Goal: Task Accomplishment & Management: Manage account settings

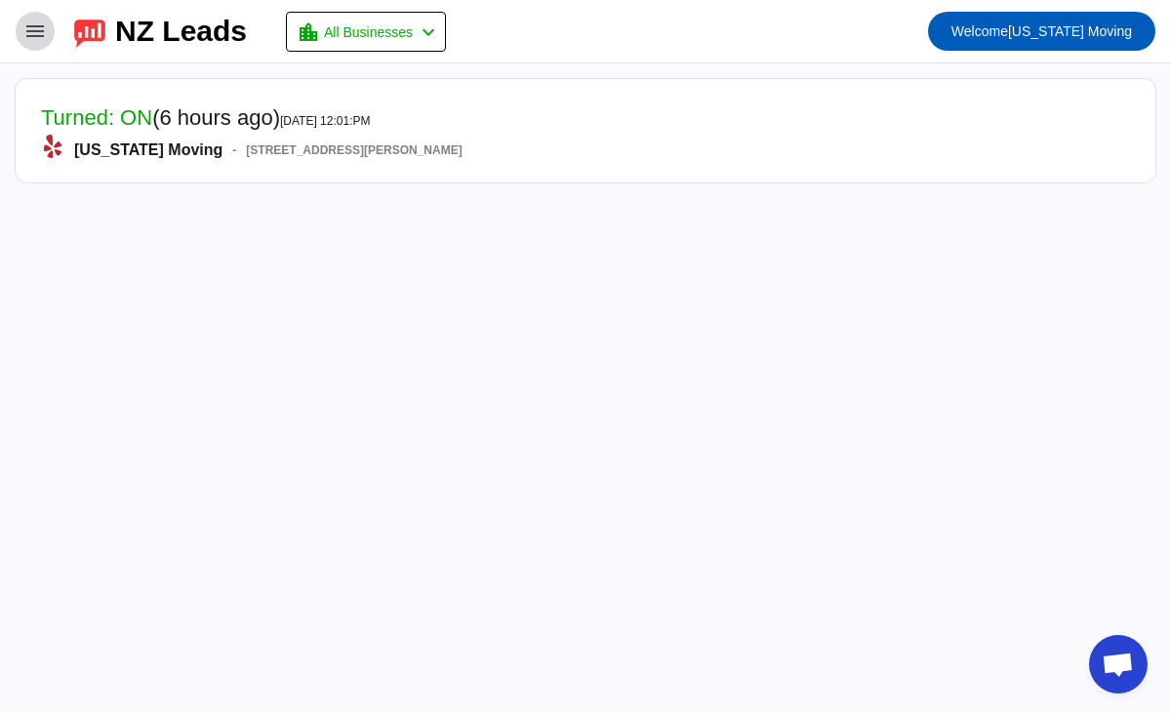
click at [49, 23] on span at bounding box center [35, 31] width 47 height 47
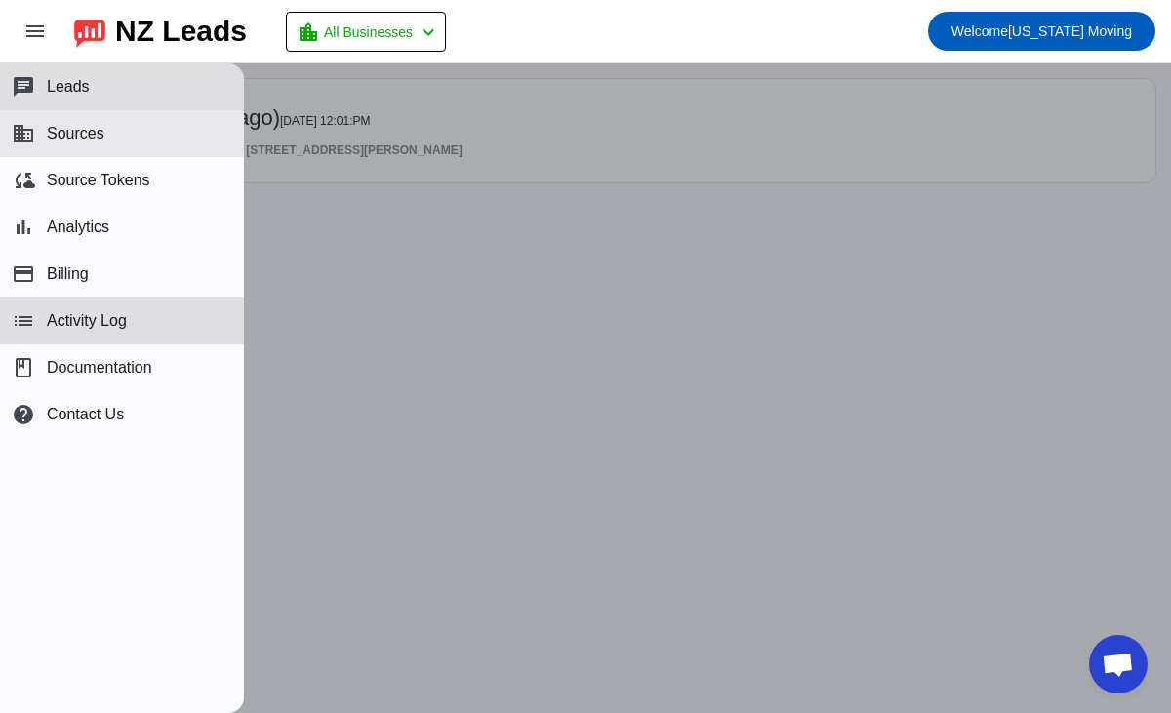
click at [81, 137] on span "Sources" at bounding box center [76, 134] width 58 height 18
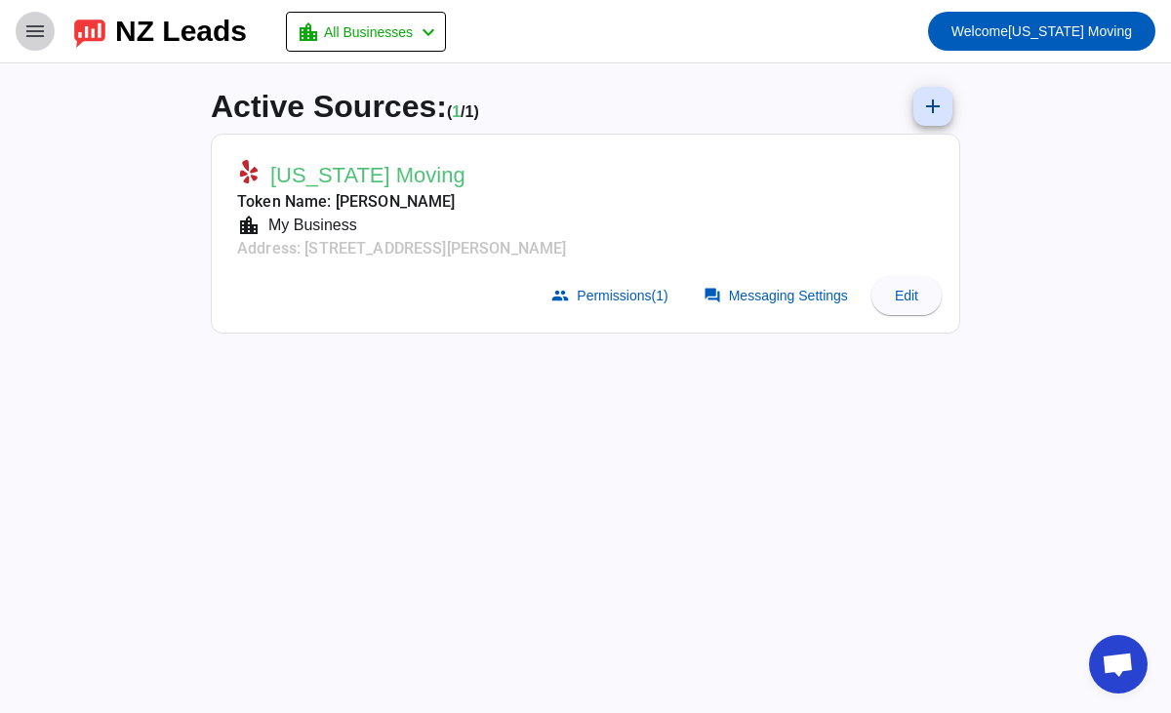
click at [36, 21] on mat-icon "menu" at bounding box center [34, 31] width 23 height 23
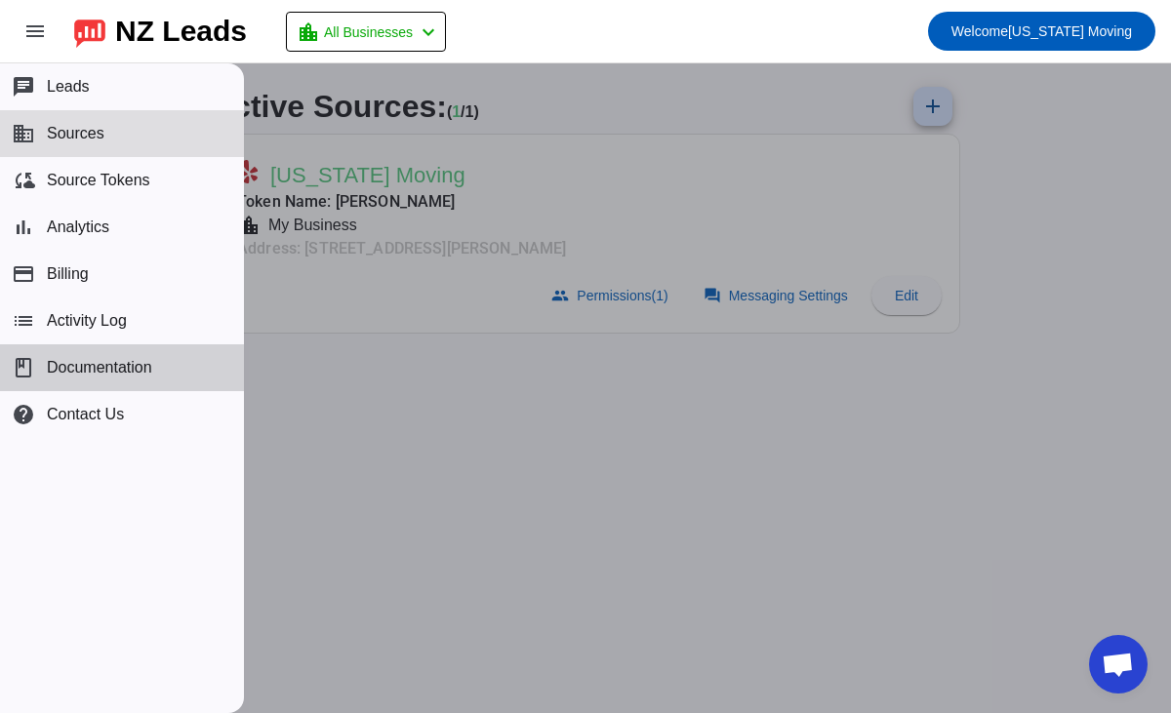
click at [110, 373] on span "Documentation" at bounding box center [99, 368] width 105 height 18
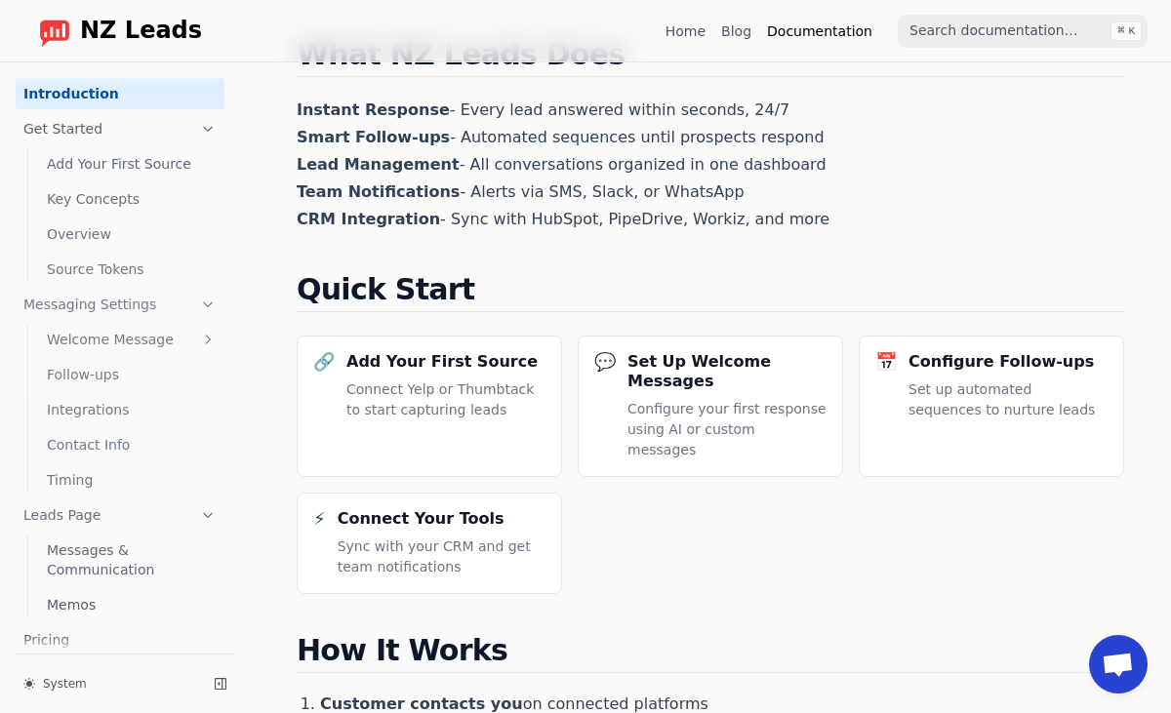
scroll to position [234, 0]
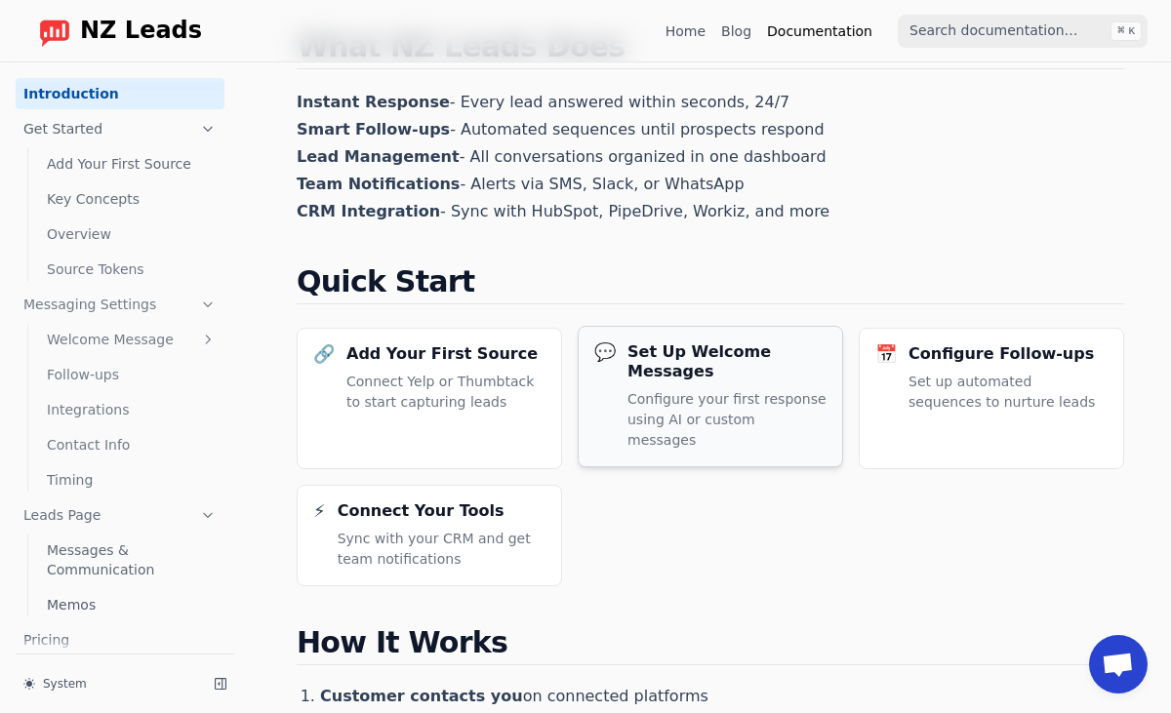
click at [665, 402] on p "Configure your first response using AI or custom messages" at bounding box center [726, 419] width 199 height 61
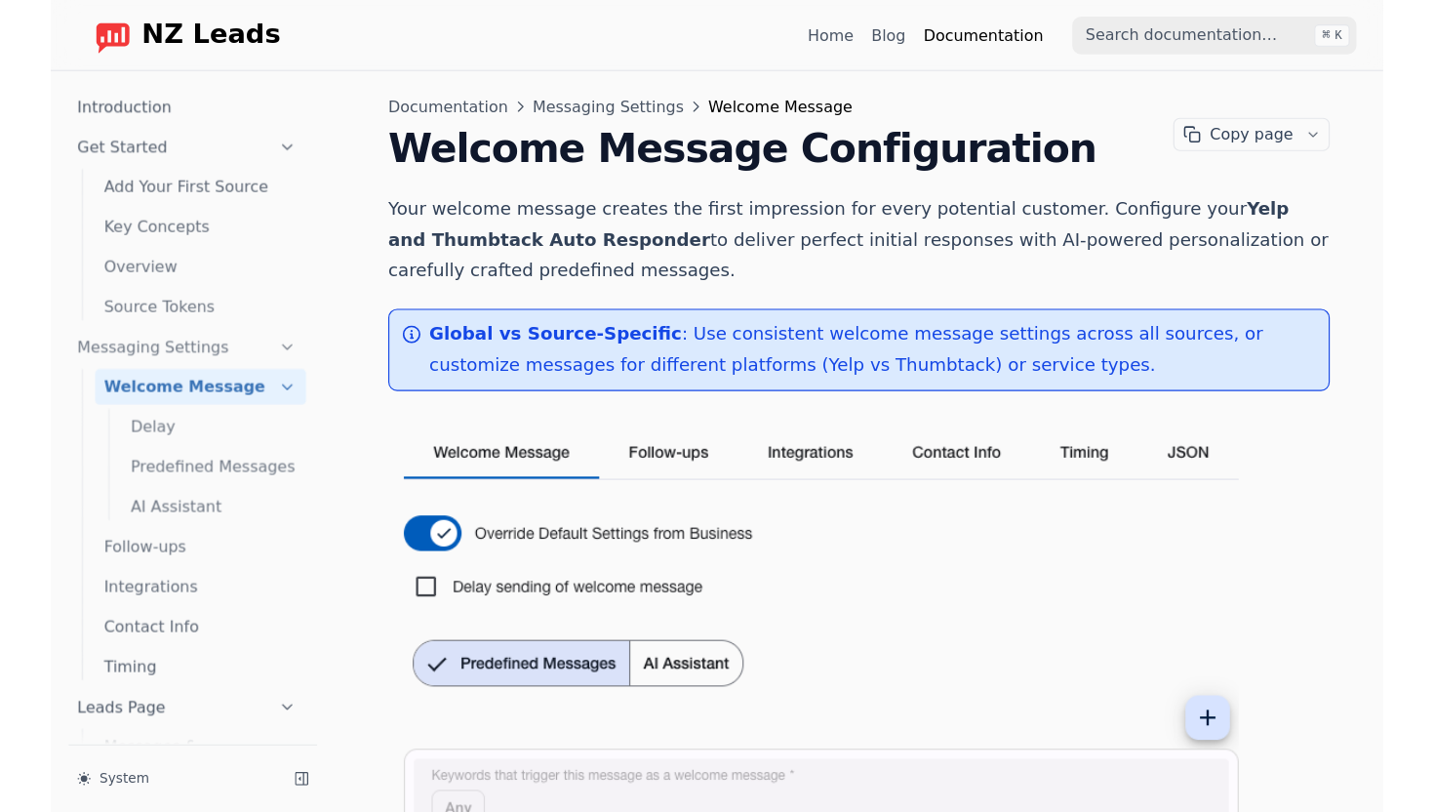
scroll to position [34, 0]
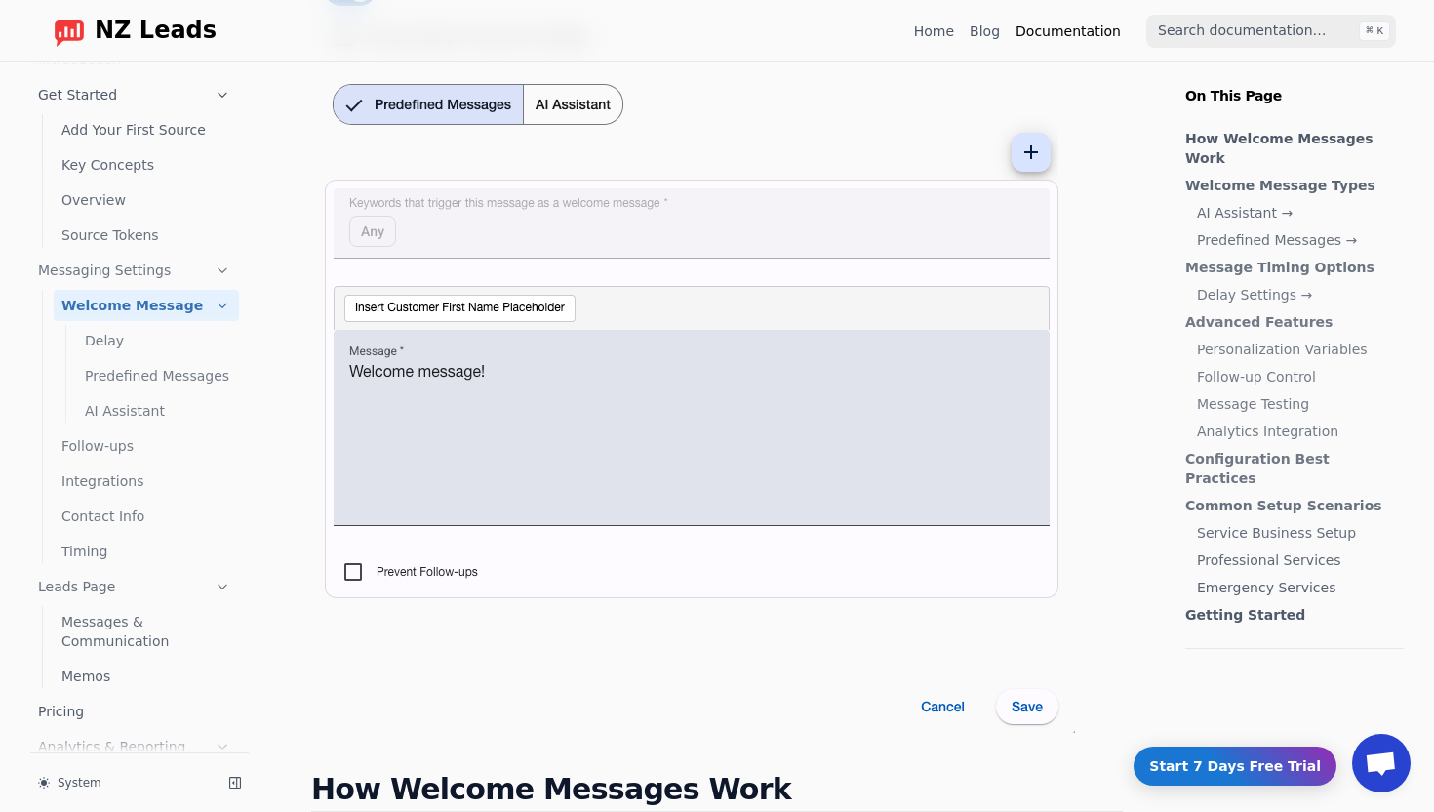
scroll to position [507, 0]
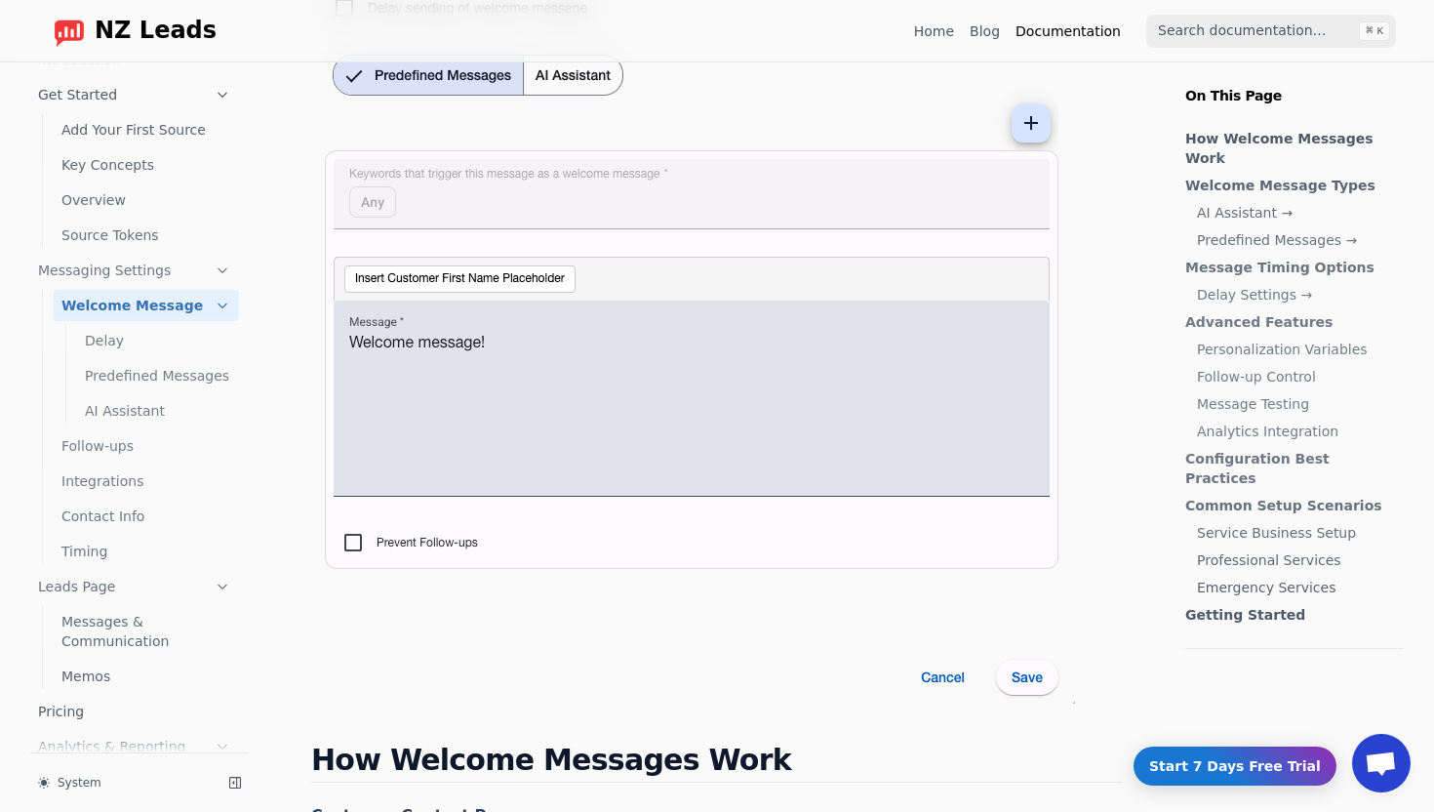
click at [636, 379] on img at bounding box center [693, 280] width 764 height 848
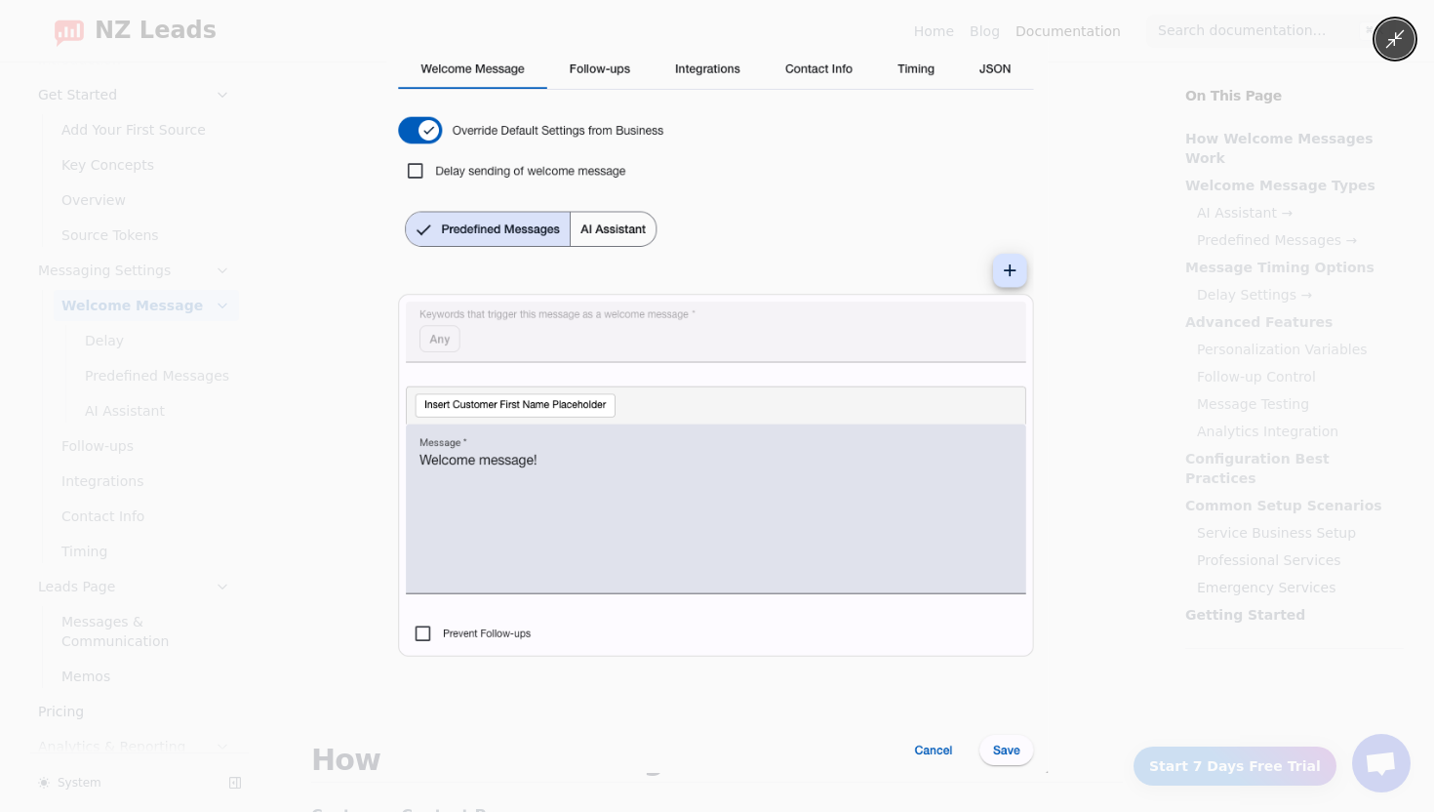
click at [1019, 280] on img at bounding box center [716, 406] width 661 height 734
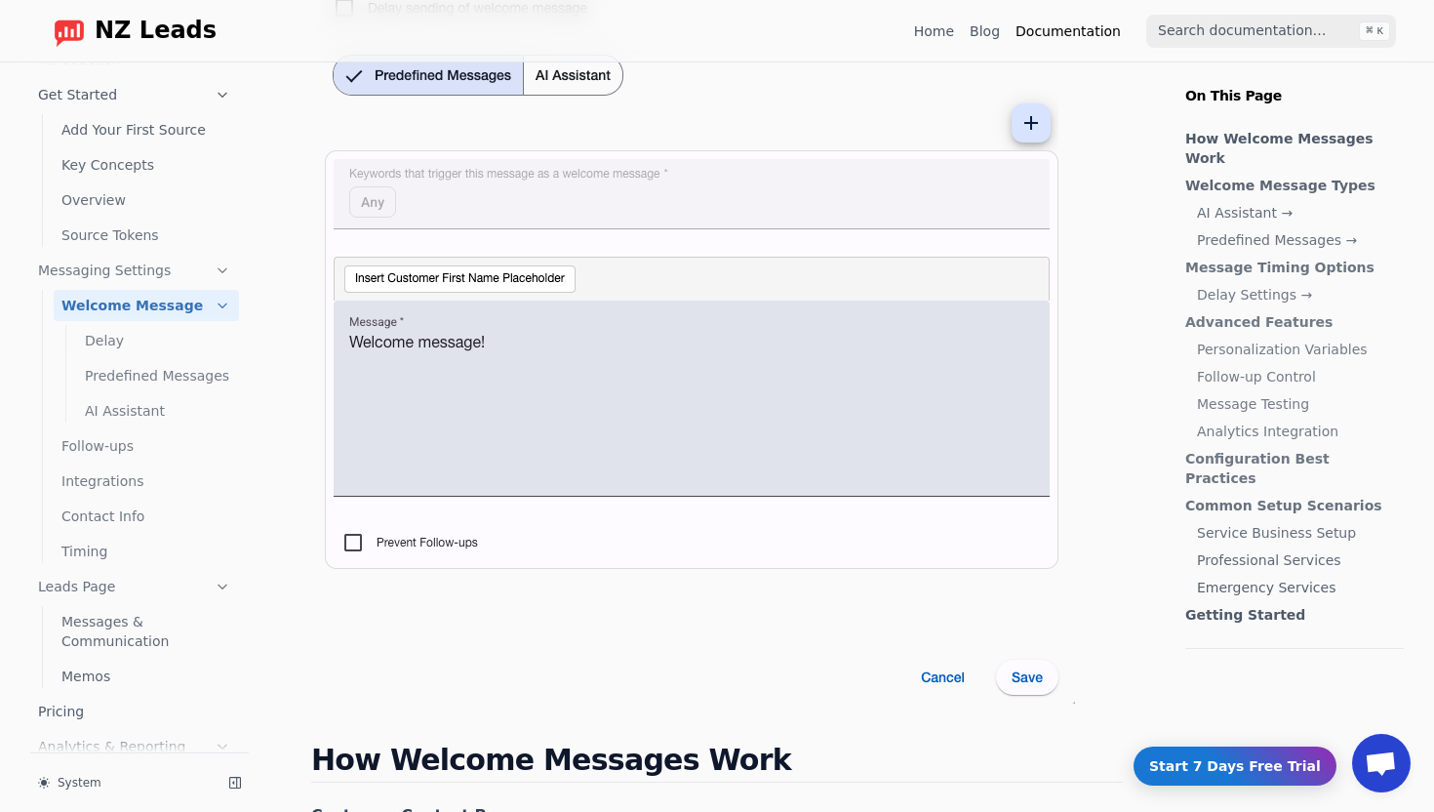
click at [1038, 126] on img at bounding box center [693, 280] width 764 height 848
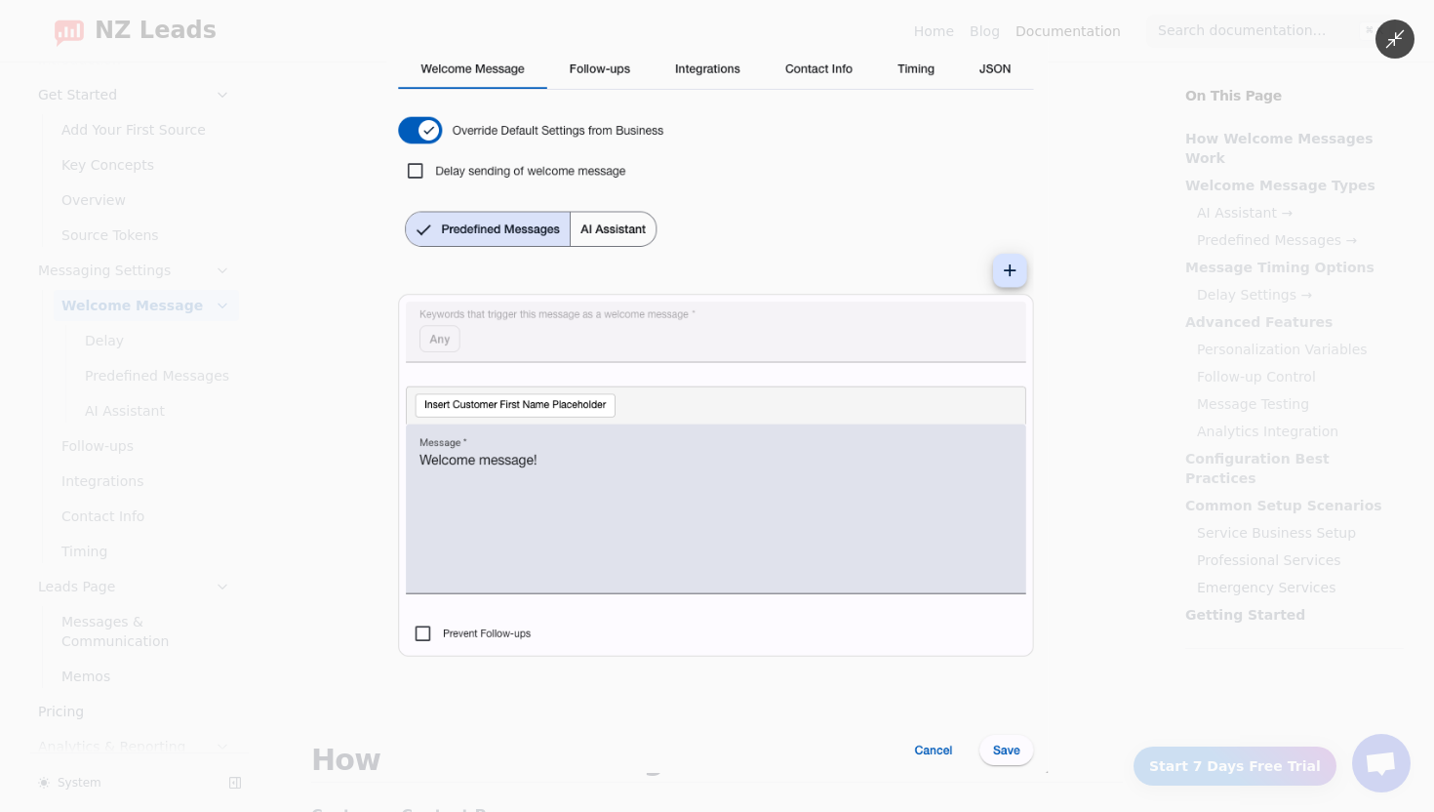
click at [1046, 393] on img at bounding box center [716, 406] width 661 height 734
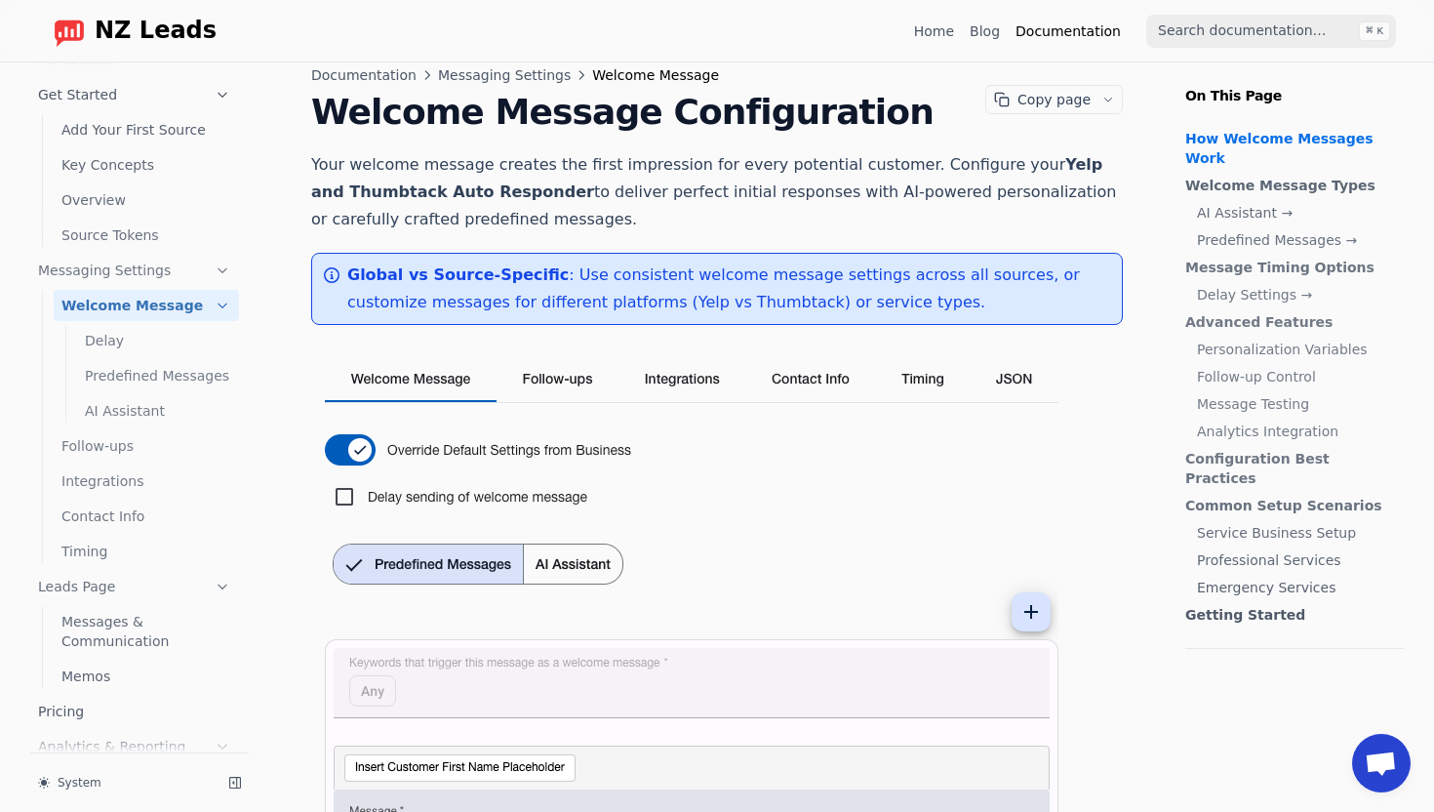
scroll to position [0, 0]
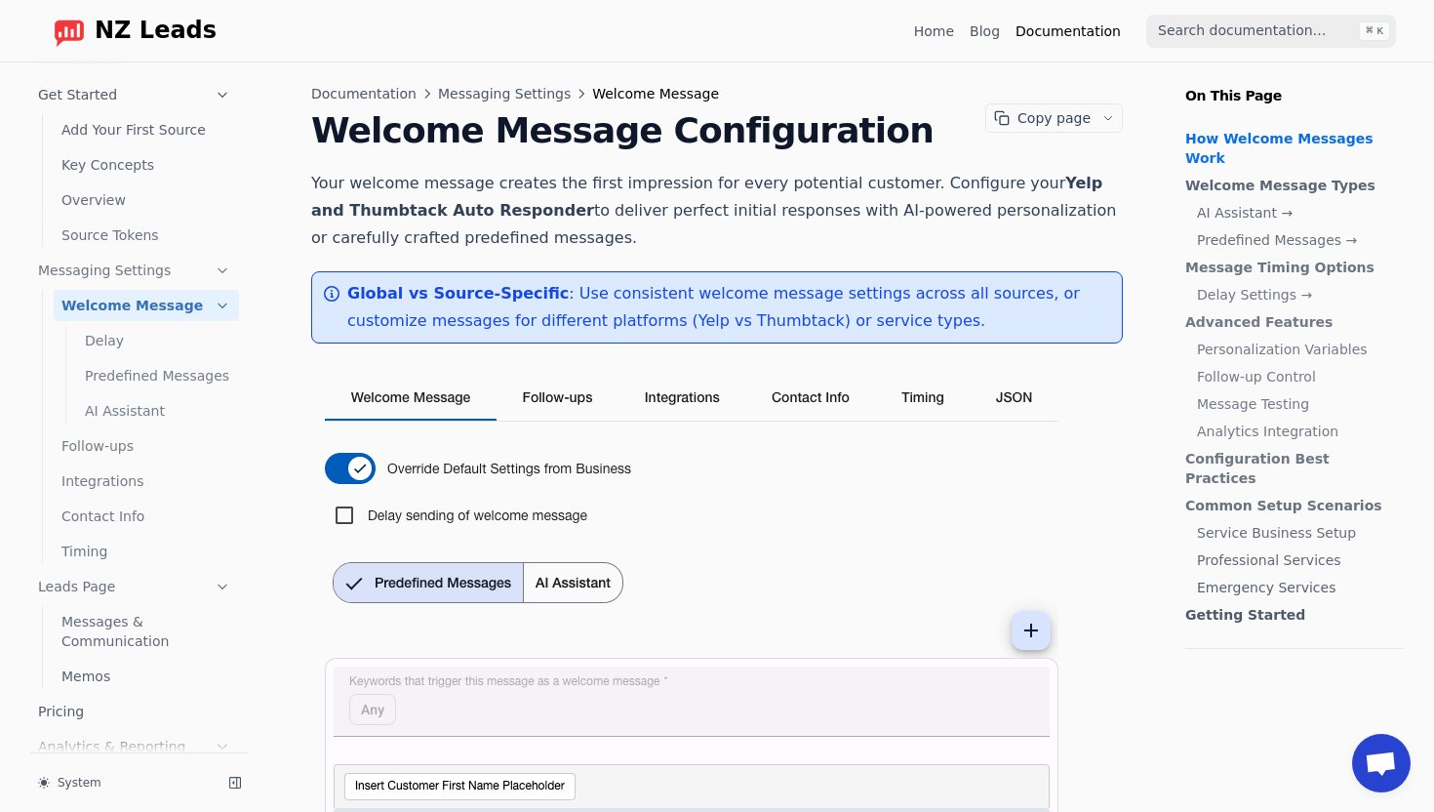
click at [136, 32] on span "NZ Leads" at bounding box center [156, 31] width 122 height 27
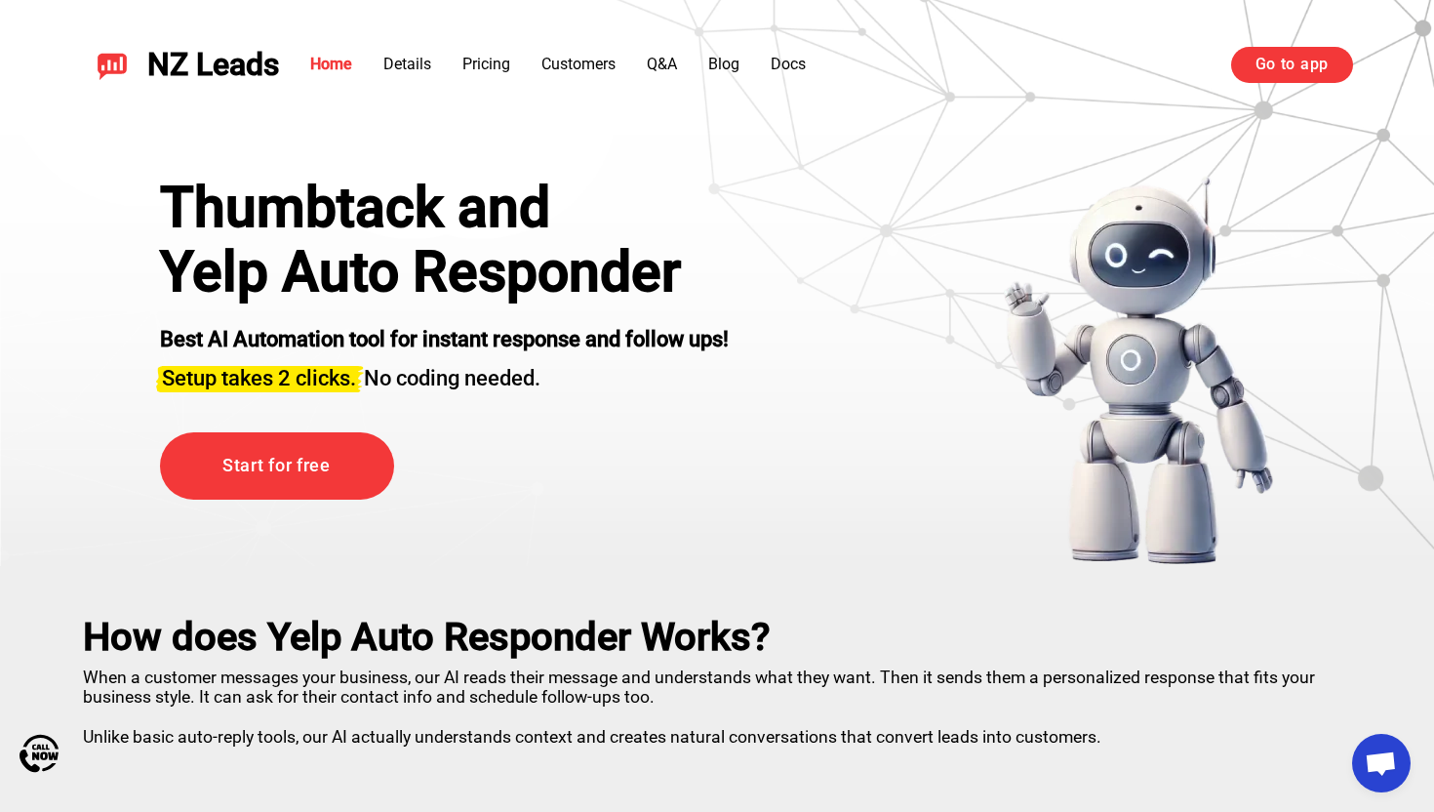
click at [1317, 46] on div "NZ Leads Home Details Pricing Customers Q&A Blog Docs Go to app Go to app" at bounding box center [717, 64] width 1366 height 83
click at [1296, 60] on link "Go to app" at bounding box center [1292, 64] width 122 height 35
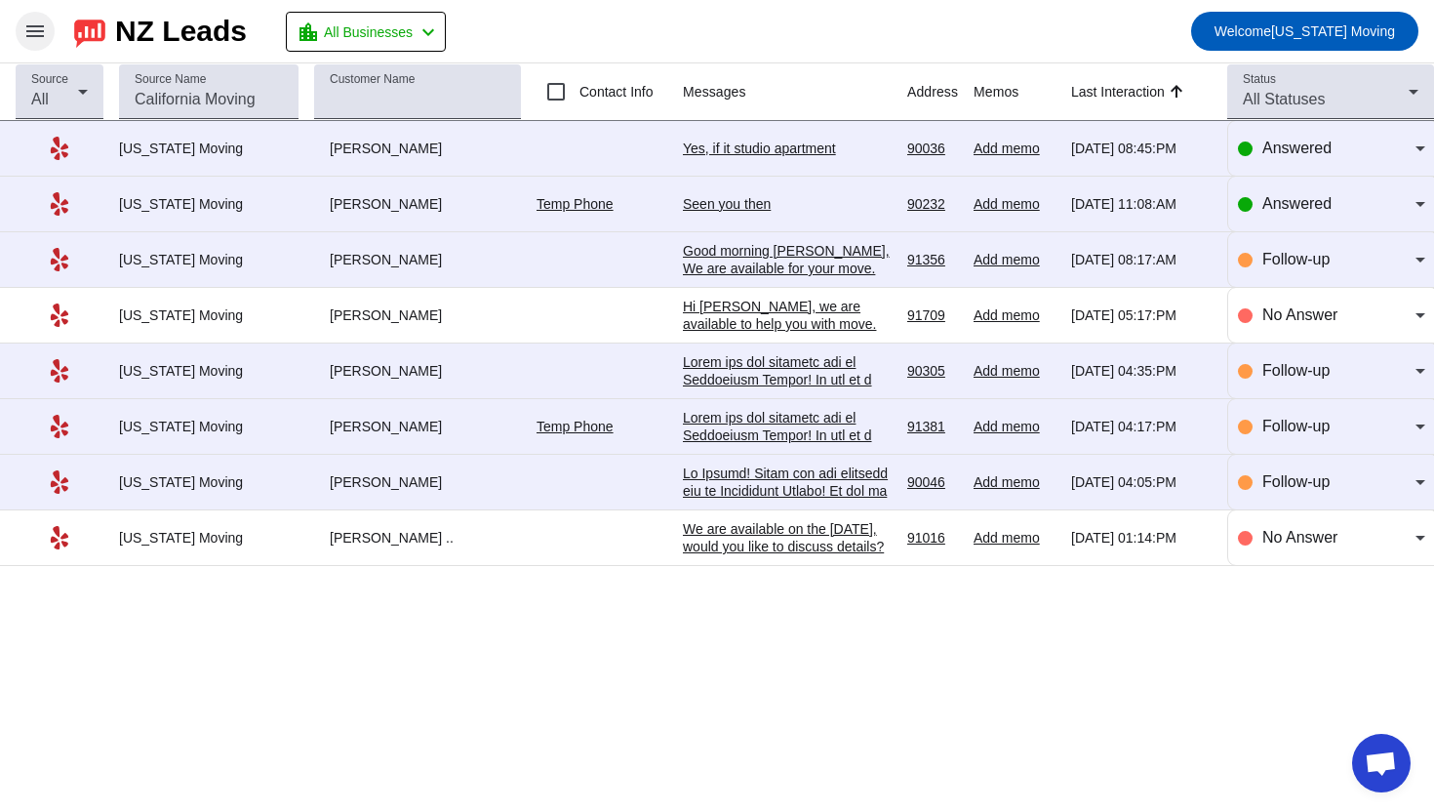
click at [35, 19] on button "menu" at bounding box center [35, 31] width 39 height 39
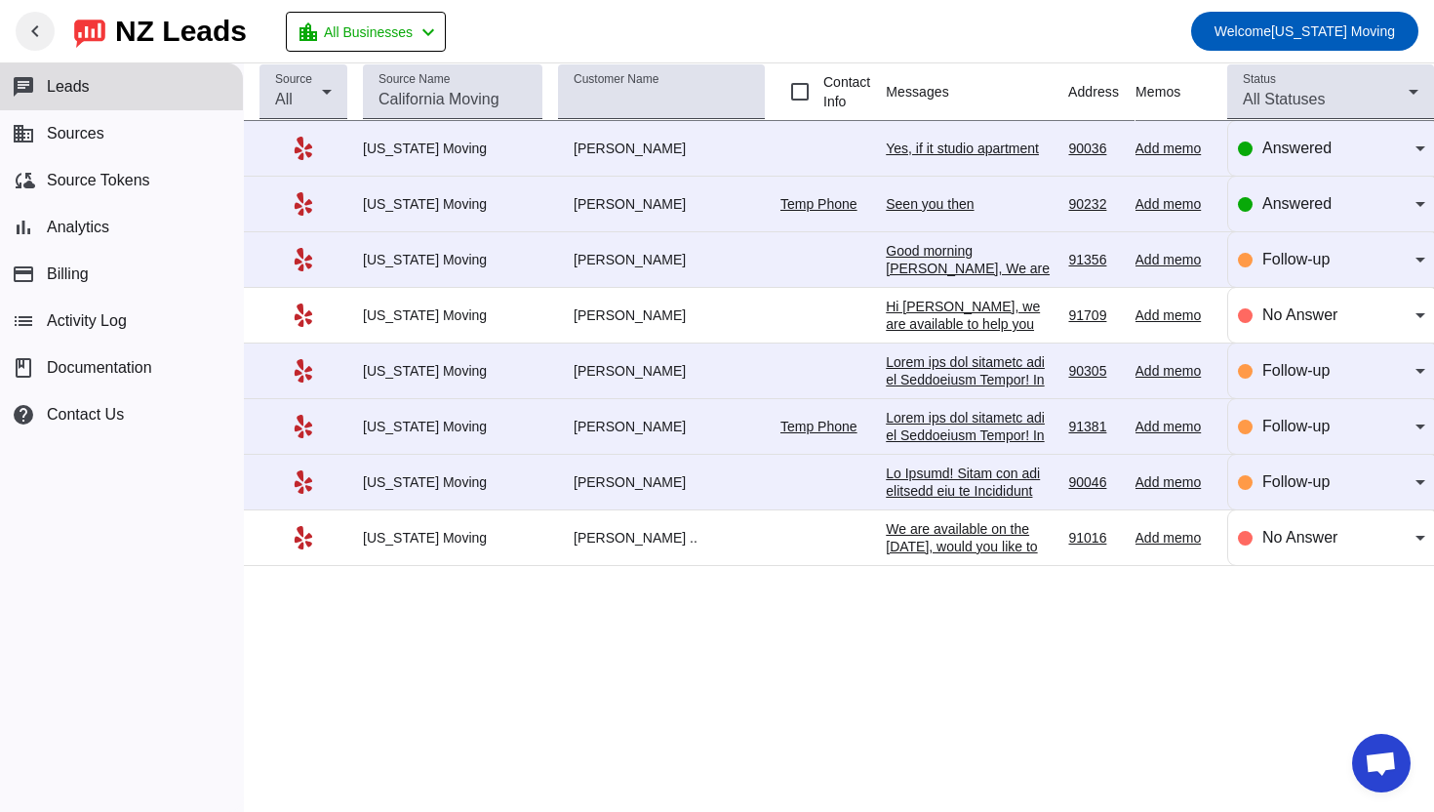
click at [125, 45] on div "NZ Leads" at bounding box center [181, 31] width 132 height 27
click at [75, 51] on mat-toolbar-row "chevron_left NZ Leads location_city All Businesses chevron_left Welcome Califor…" at bounding box center [717, 31] width 1434 height 62
click at [75, 28] on img at bounding box center [89, 31] width 31 height 33
click at [74, 28] on img at bounding box center [89, 31] width 31 height 33
click at [63, 28] on mat-toolbar-row "chevron_left NZ Leads location_city All Businesses chevron_left Welcome Califor…" at bounding box center [717, 31] width 1434 height 62
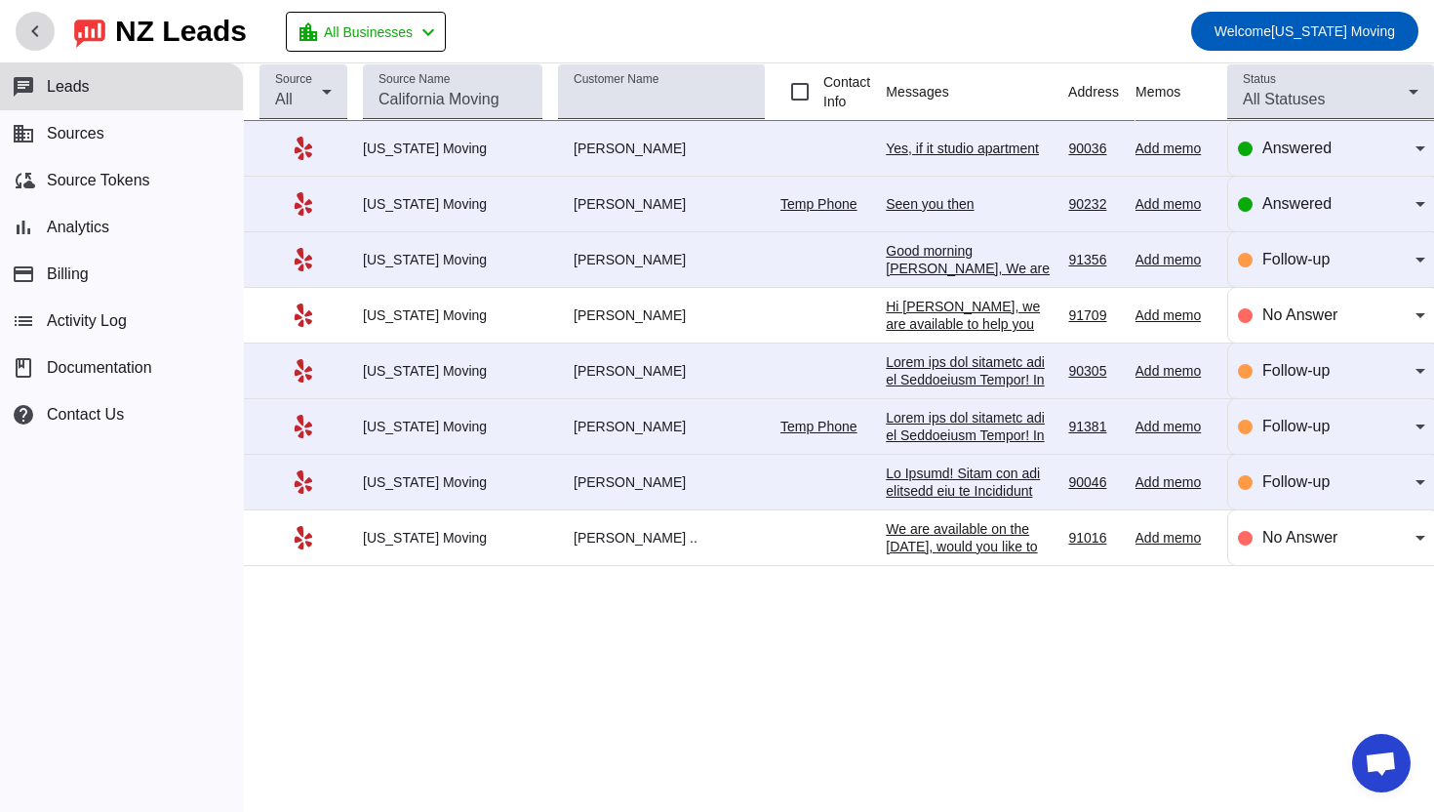
click at [53, 28] on span at bounding box center [35, 31] width 47 height 47
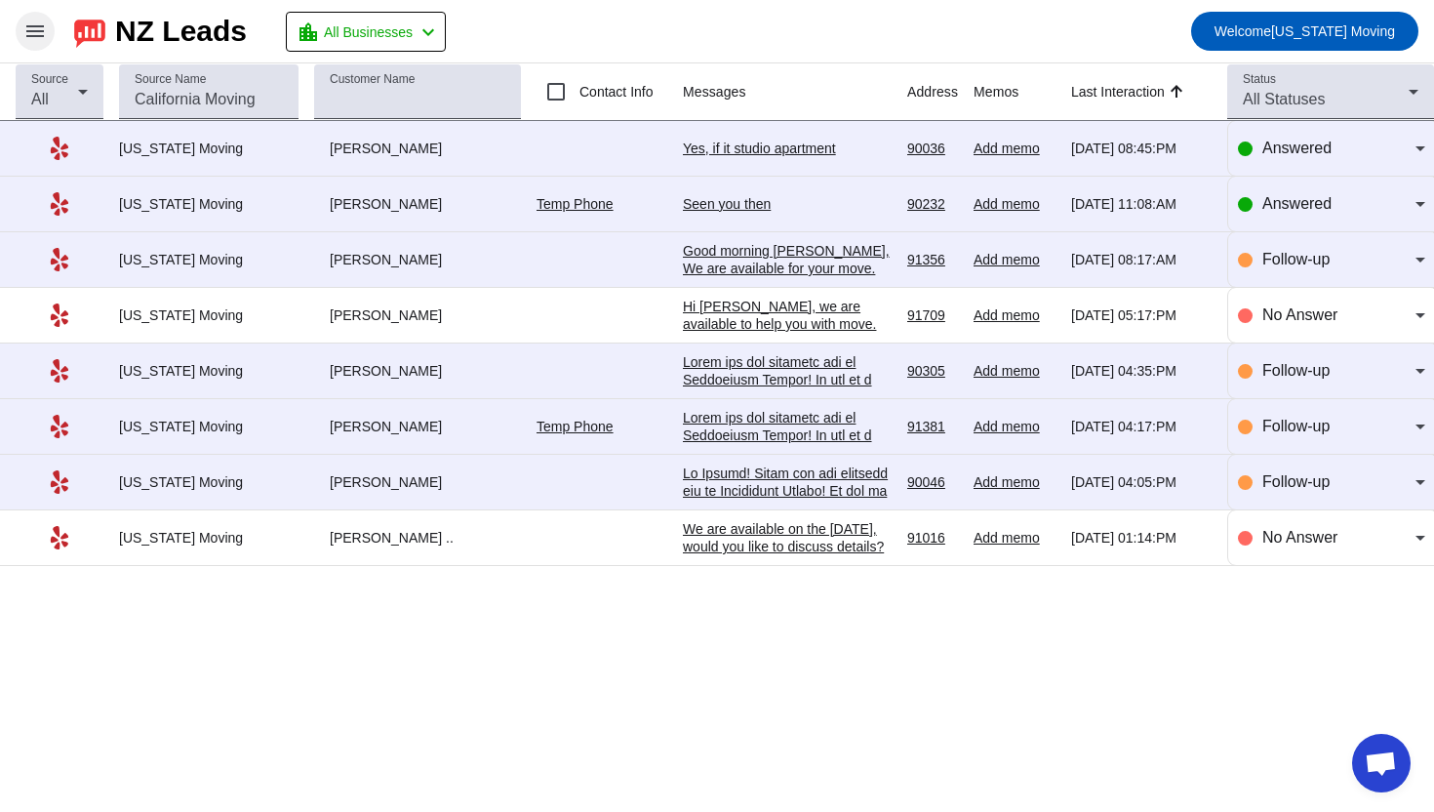
click at [51, 27] on span at bounding box center [35, 31] width 47 height 47
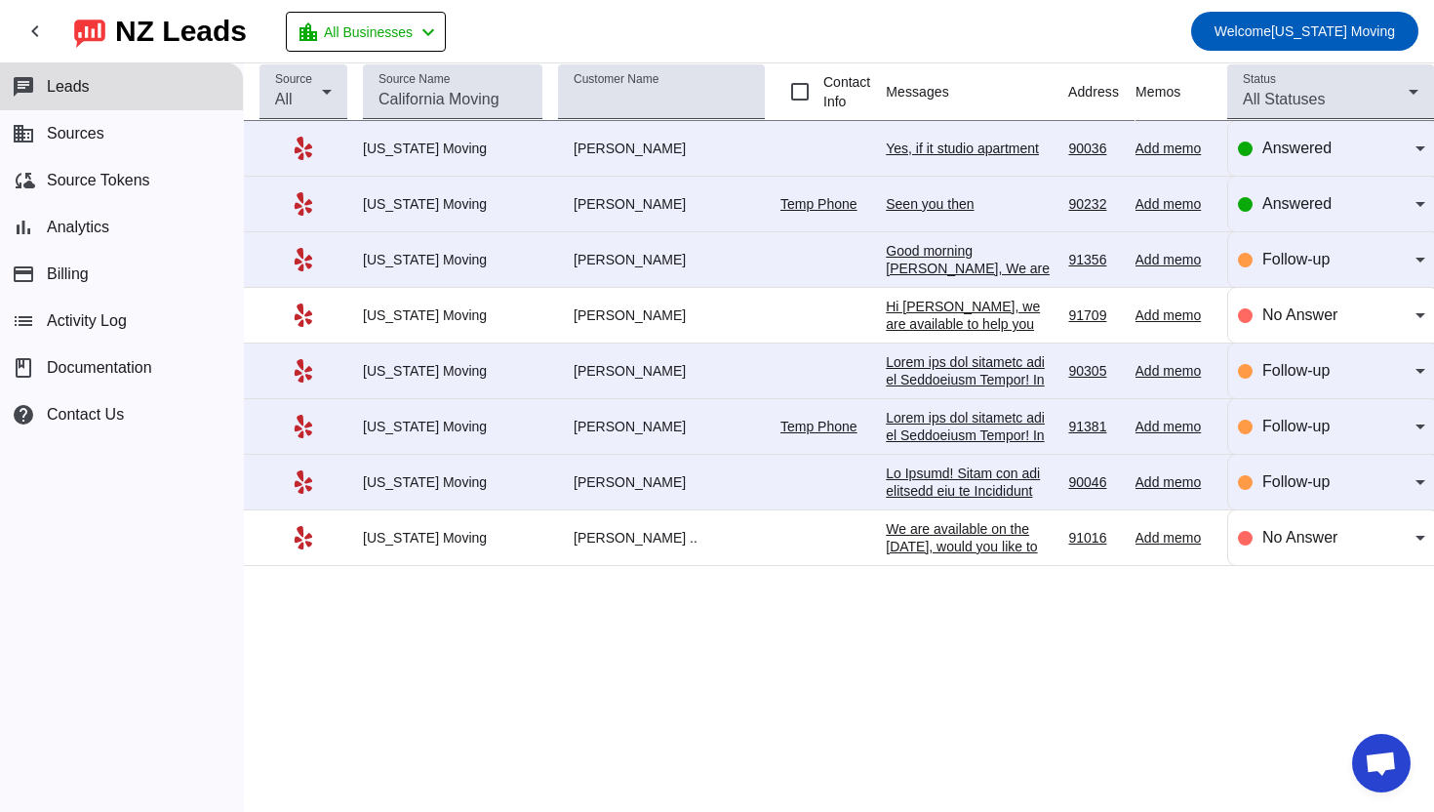
click at [91, 29] on img at bounding box center [89, 31] width 31 height 33
click at [168, 31] on div "NZ Leads" at bounding box center [181, 31] width 132 height 27
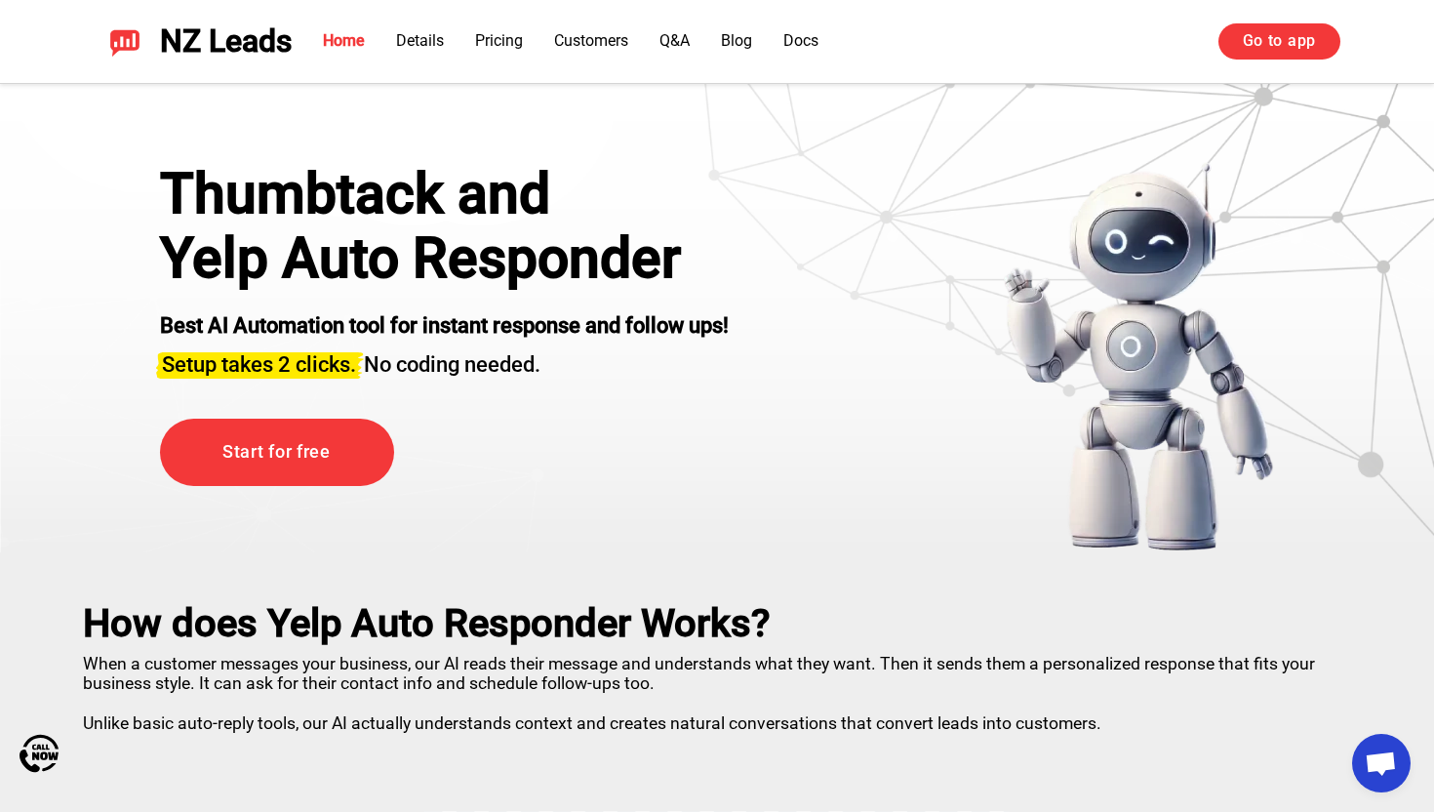
scroll to position [27, 0]
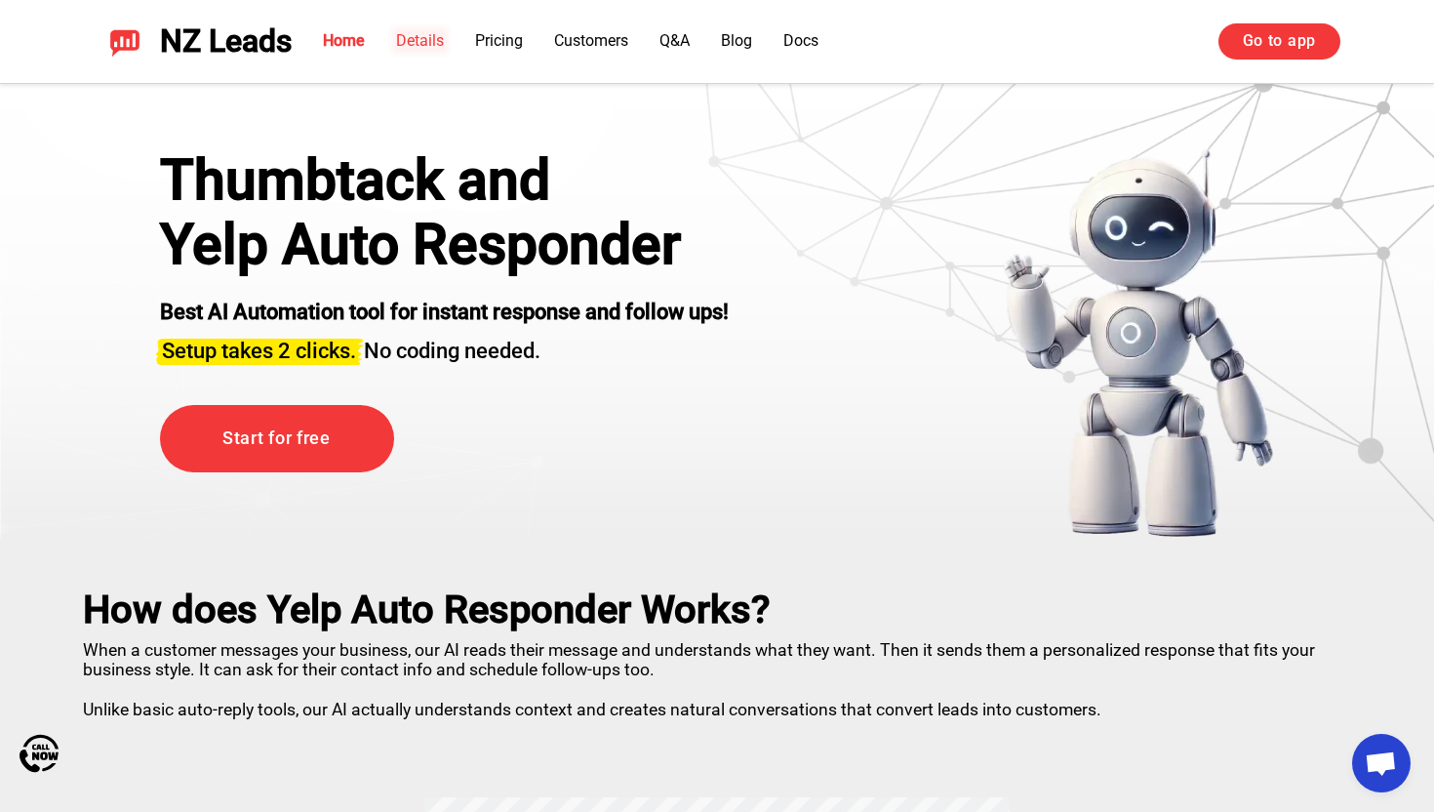
click at [431, 35] on link "Details" at bounding box center [420, 40] width 48 height 19
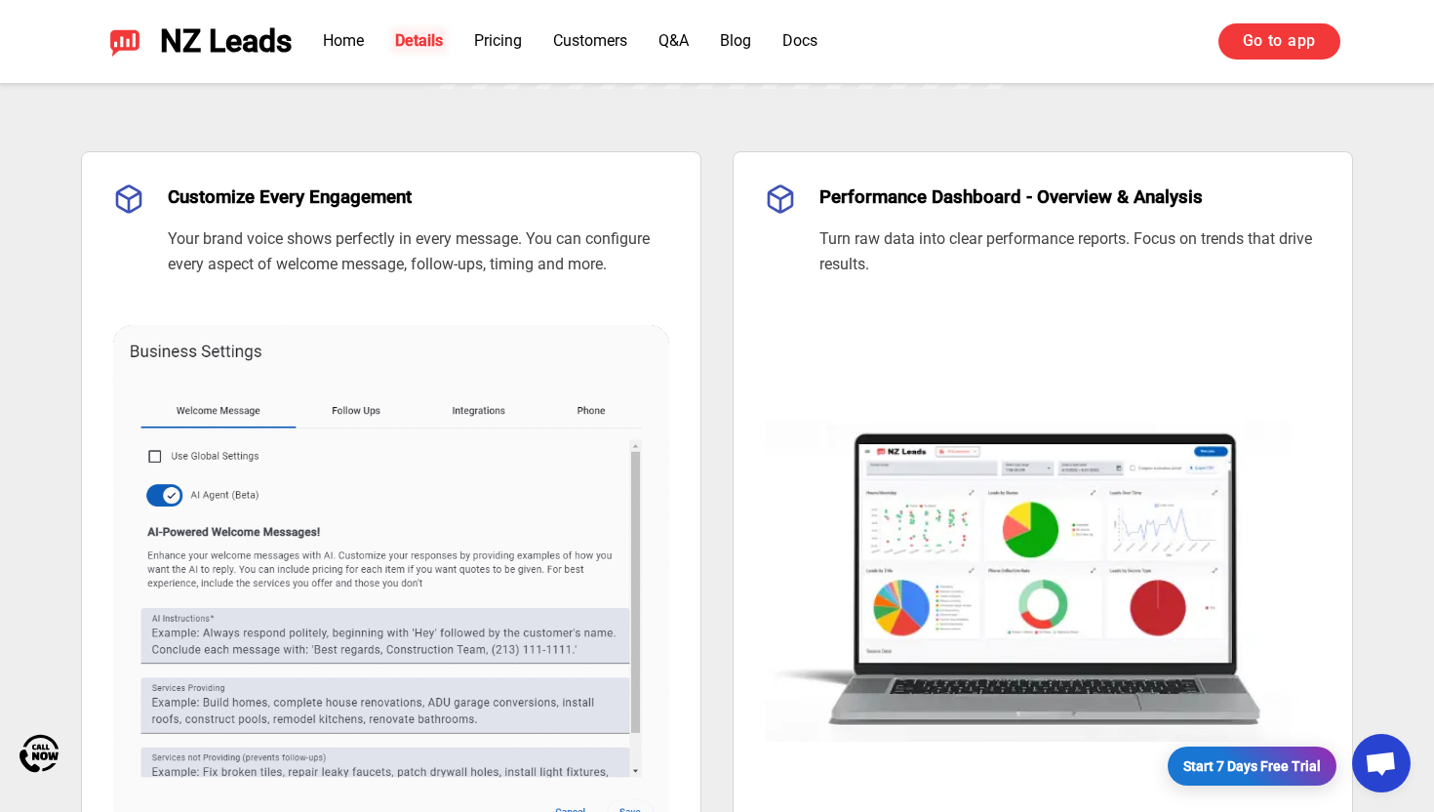
scroll to position [1358, 0]
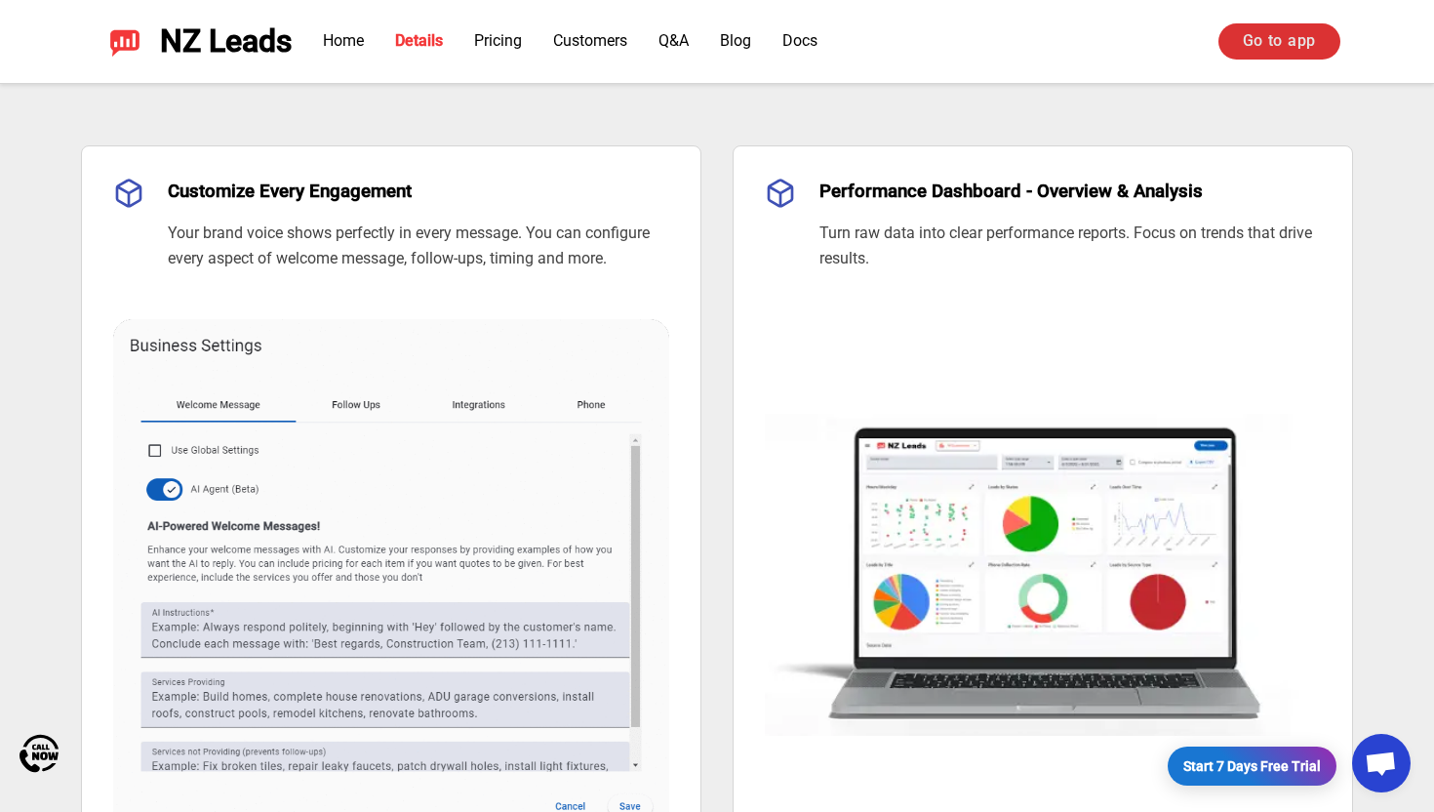
click at [1267, 35] on link "Go to app" at bounding box center [1279, 40] width 122 height 35
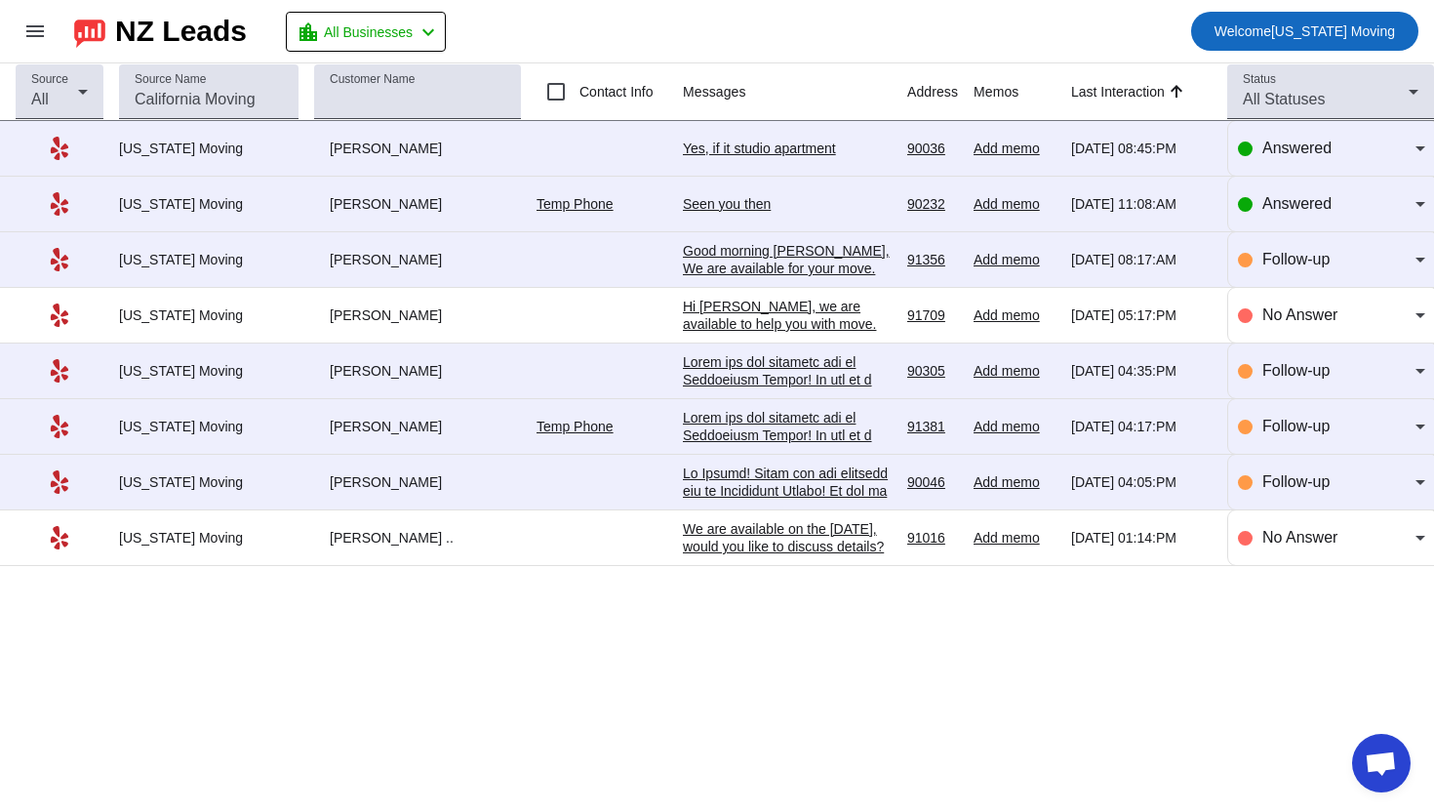
click at [1363, 32] on span "Welcome California Moving" at bounding box center [1304, 31] width 180 height 27
click at [43, 36] on div at bounding box center [717, 406] width 1434 height 812
click at [34, 36] on mat-icon "menu" at bounding box center [34, 31] width 23 height 23
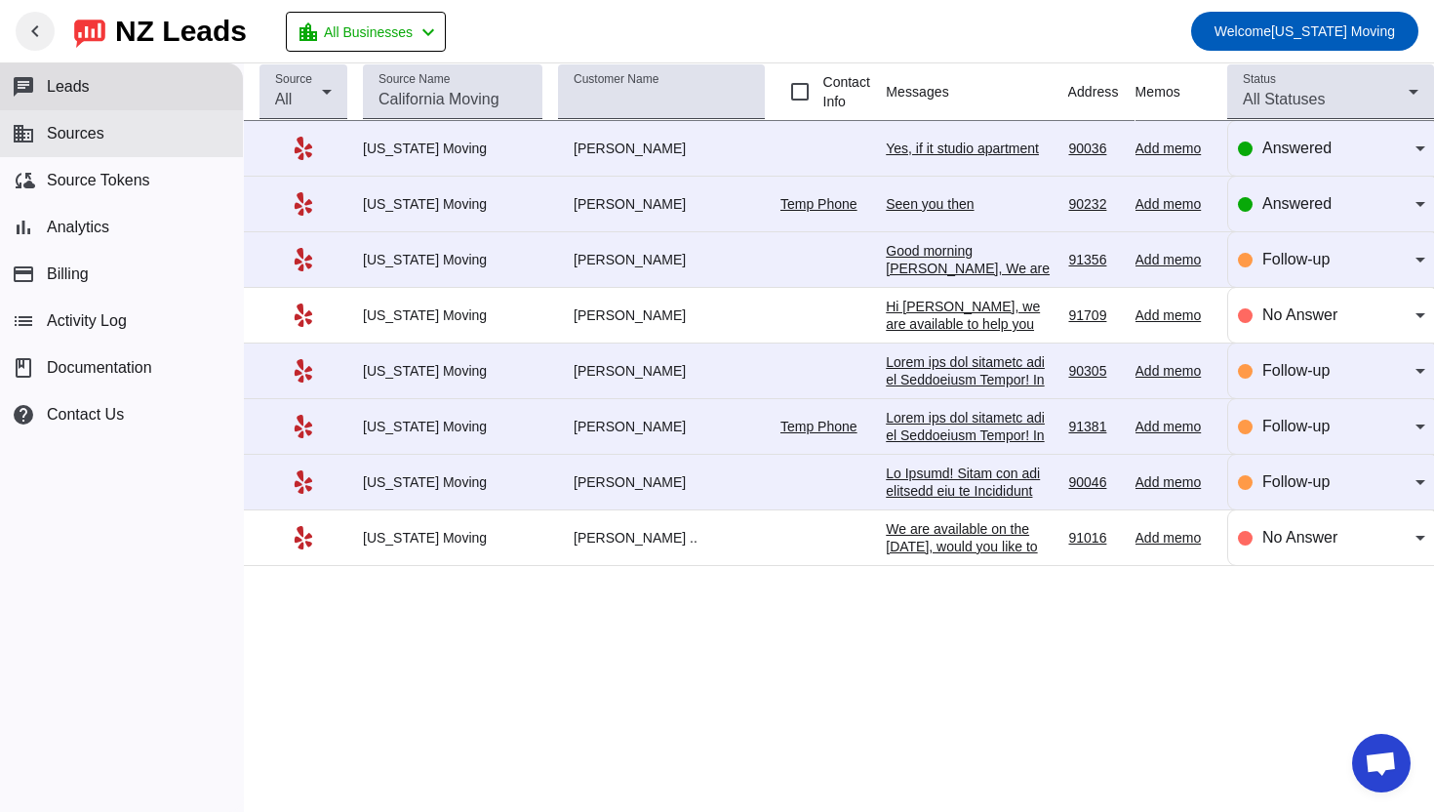
click at [59, 134] on span "Sources" at bounding box center [76, 134] width 58 height 18
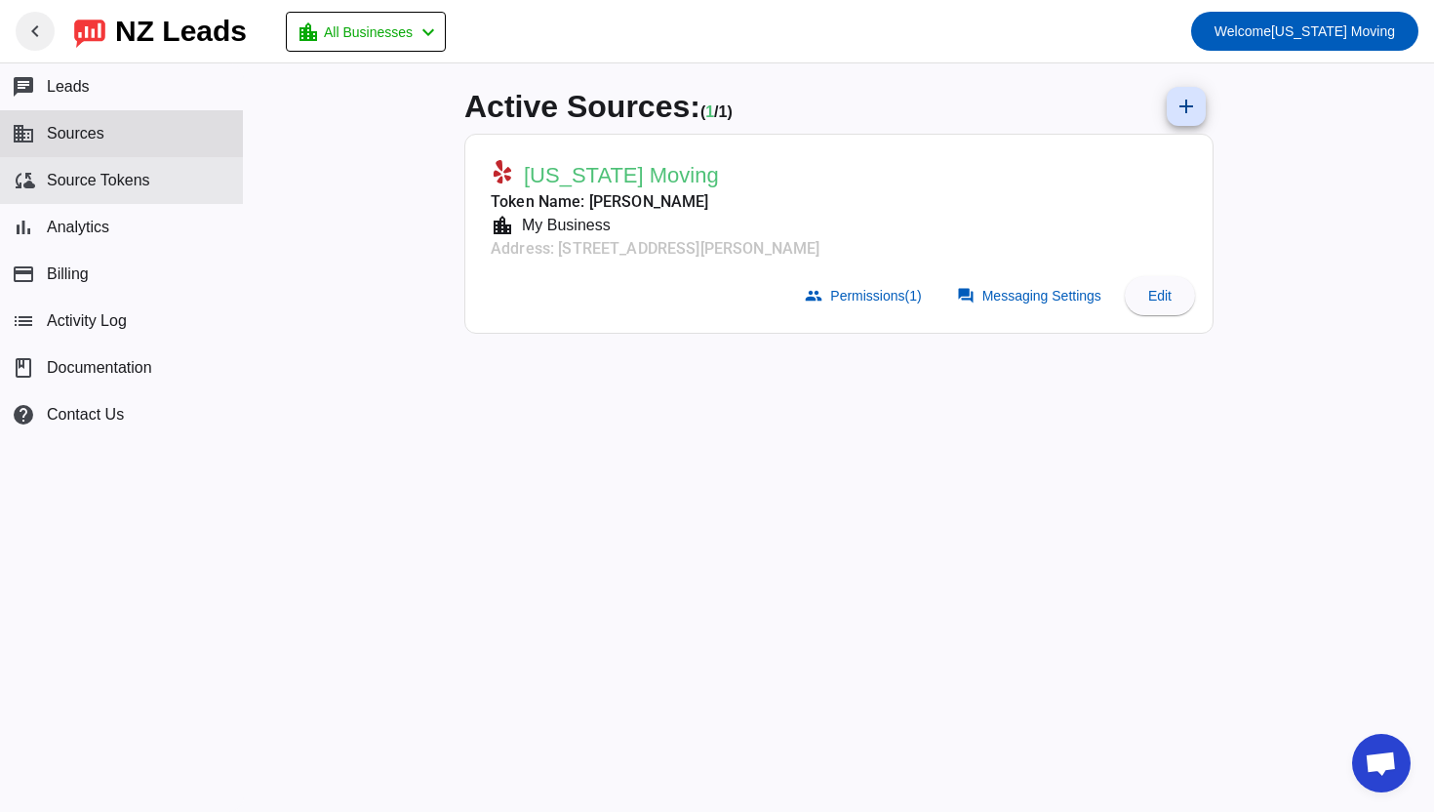
click at [100, 177] on span "Source Tokens" at bounding box center [98, 181] width 103 height 18
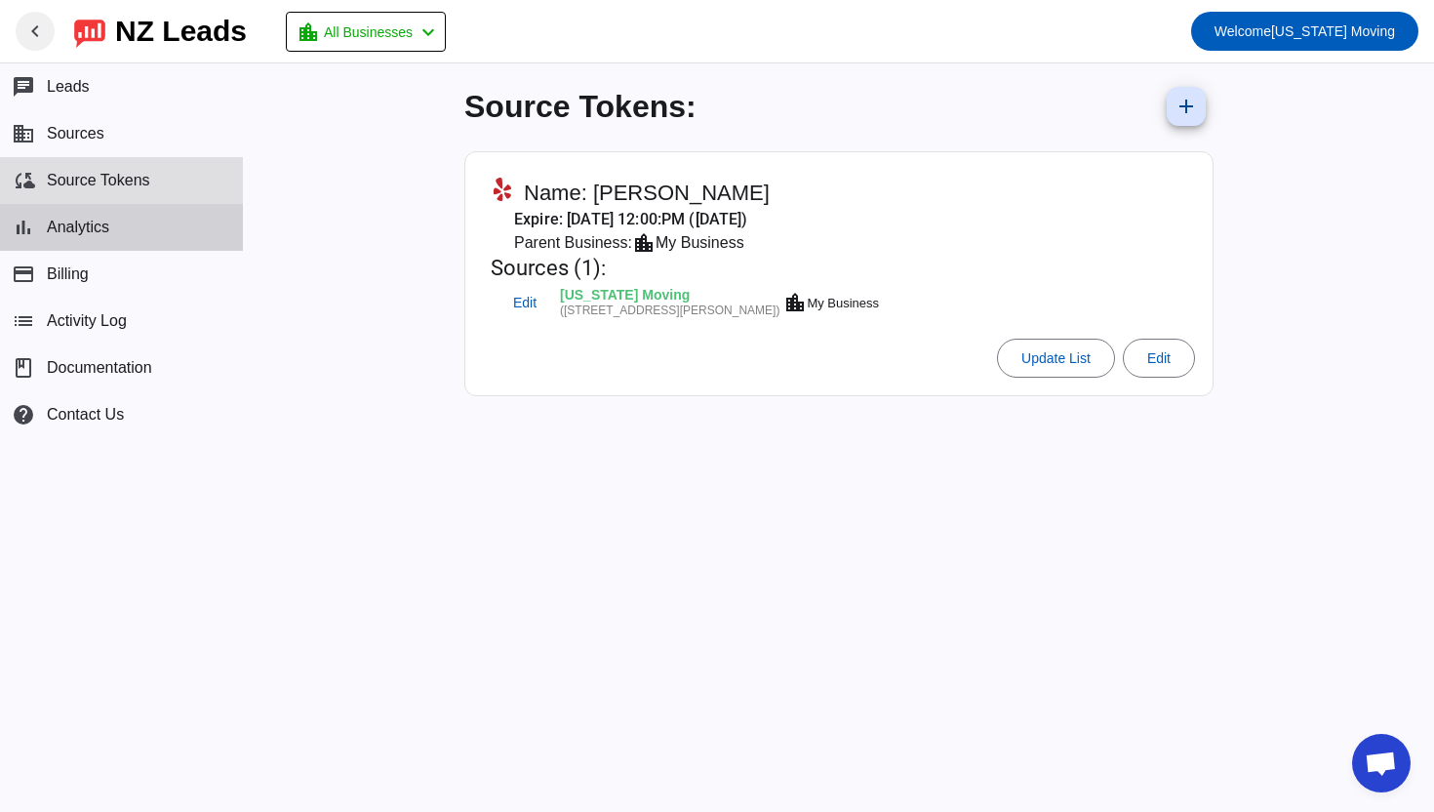
click at [111, 231] on button "bar_chart Analytics" at bounding box center [121, 227] width 243 height 47
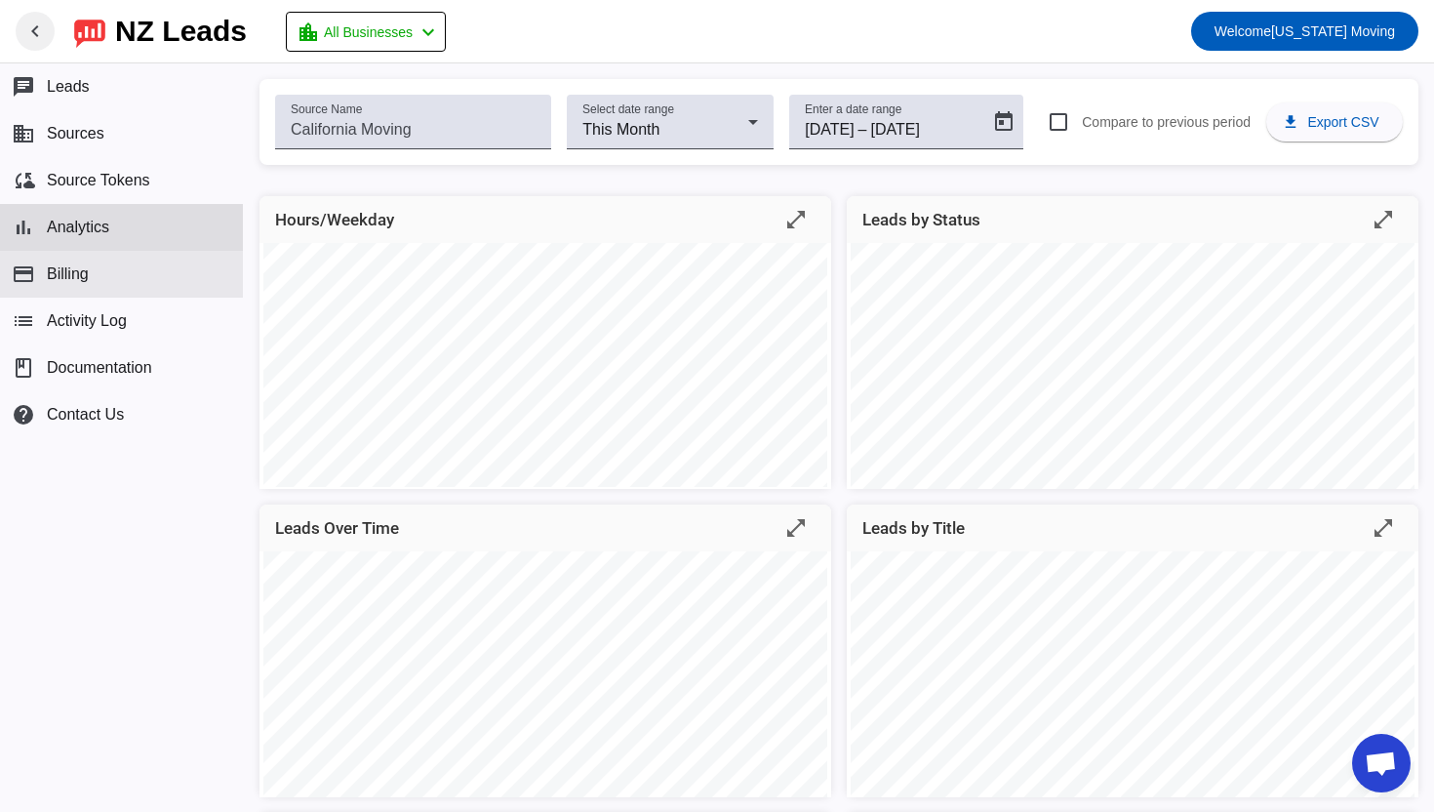
click at [82, 273] on span "Billing" at bounding box center [68, 274] width 42 height 18
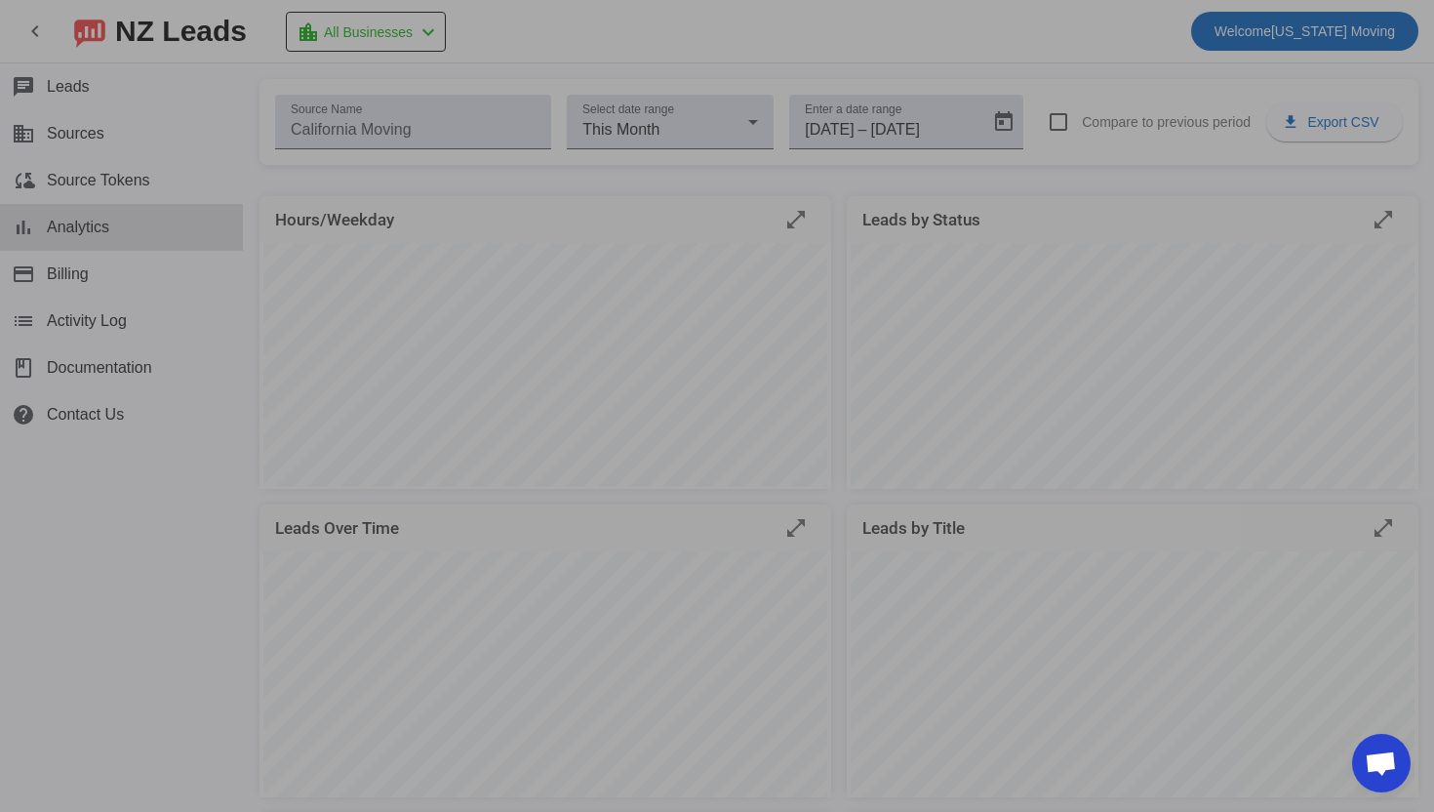
click at [86, 328] on div at bounding box center [717, 406] width 1434 height 812
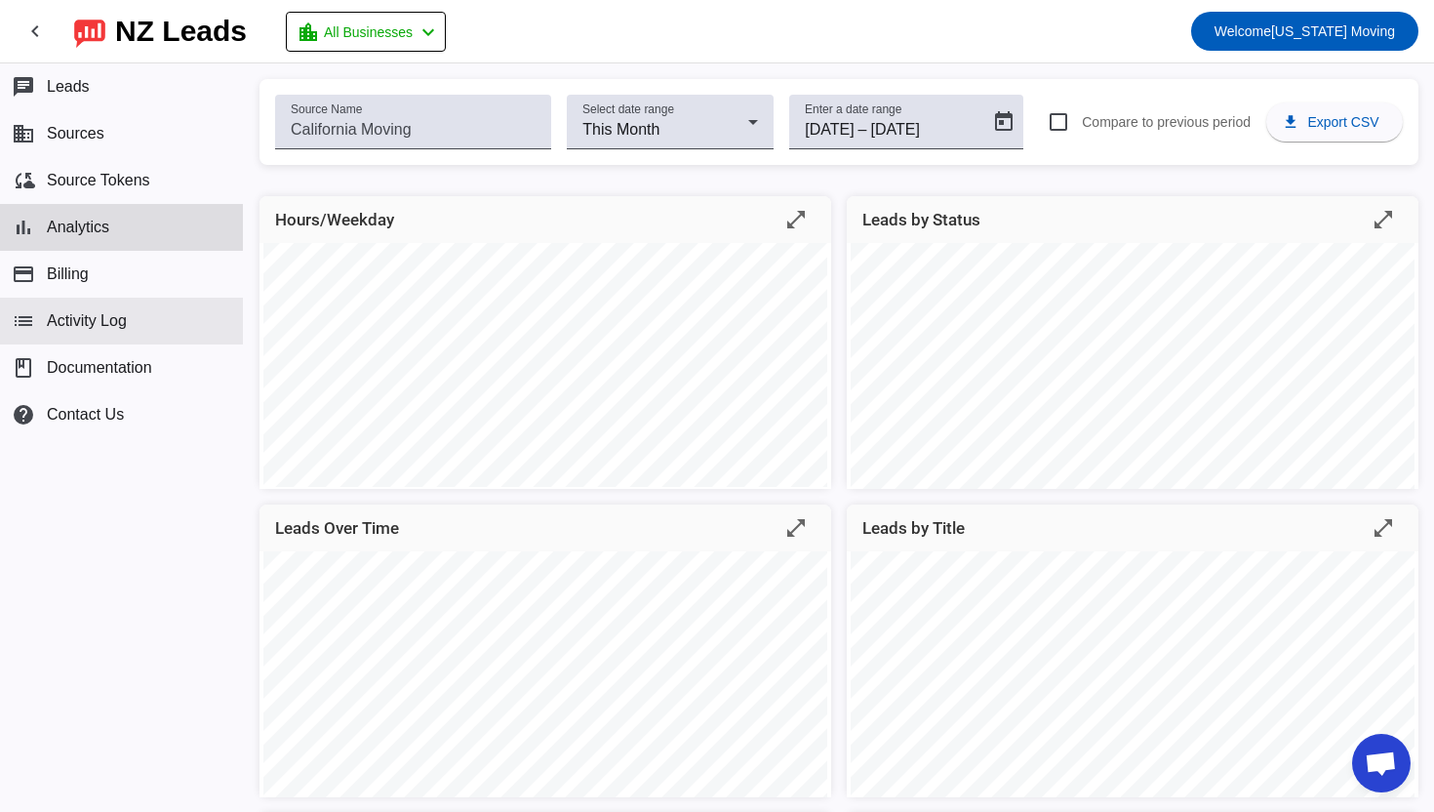
click at [86, 326] on span "Activity Log" at bounding box center [87, 321] width 80 height 18
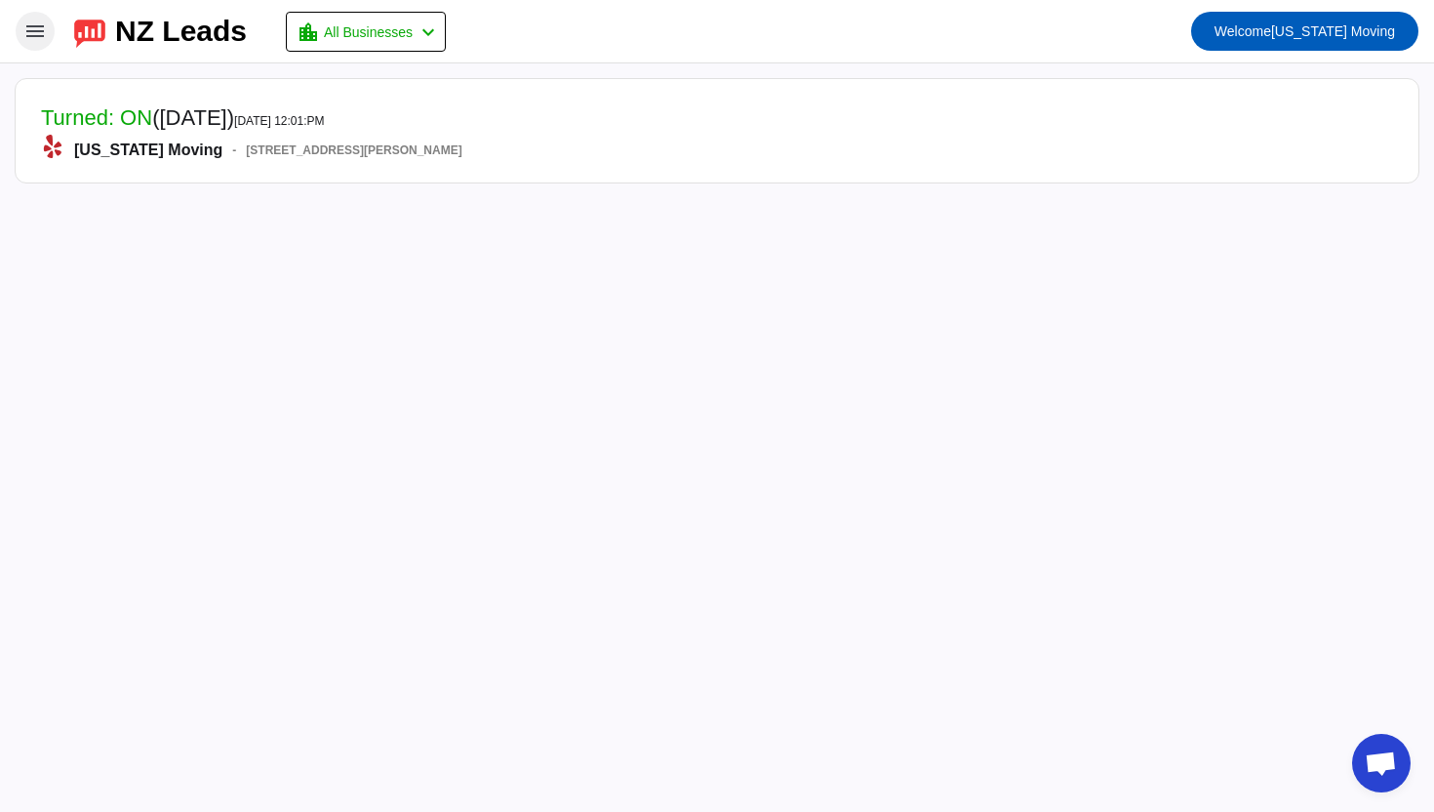
click at [27, 28] on mat-icon "menu" at bounding box center [34, 31] width 23 height 23
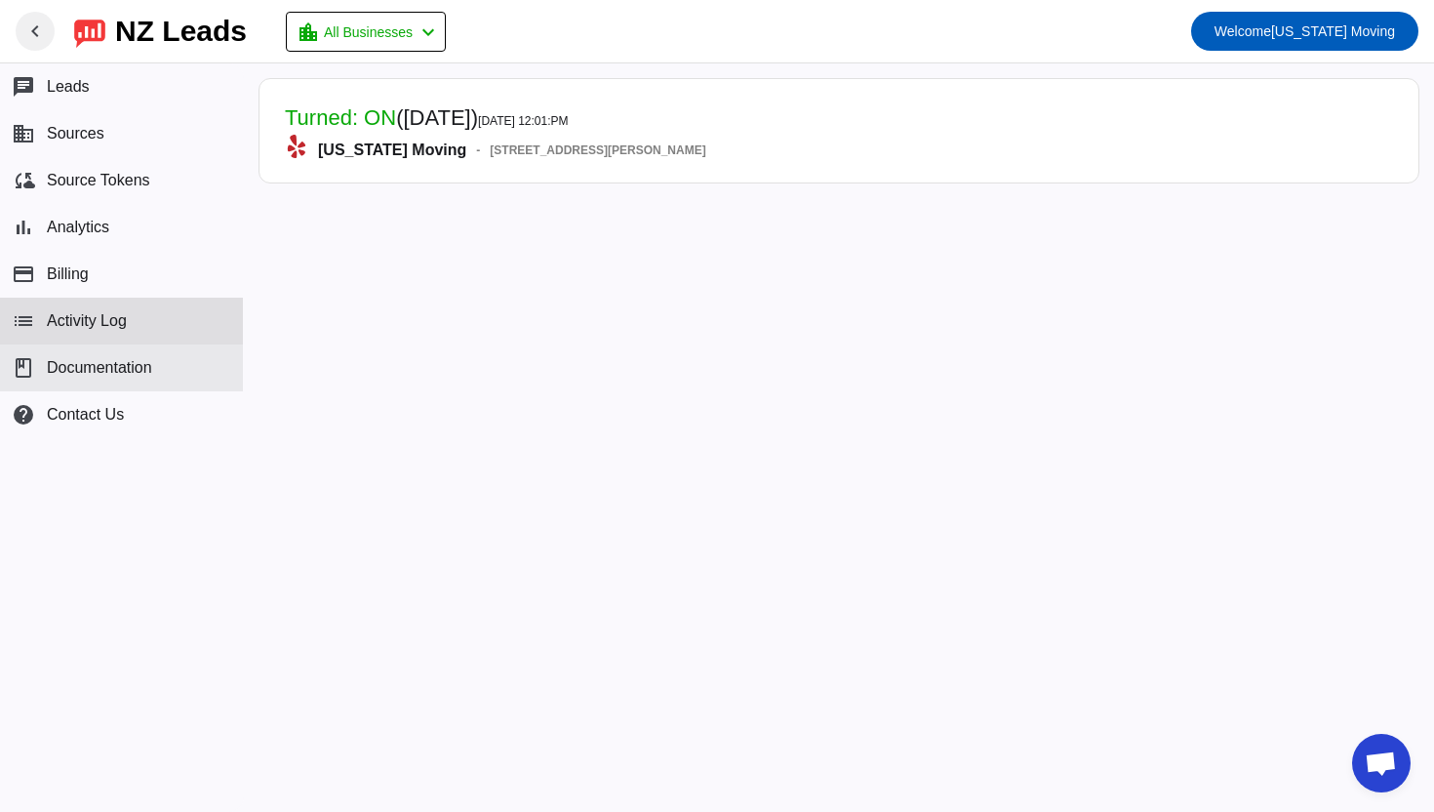
click at [60, 376] on span "Documentation" at bounding box center [99, 368] width 105 height 18
type textarea "thank you!"
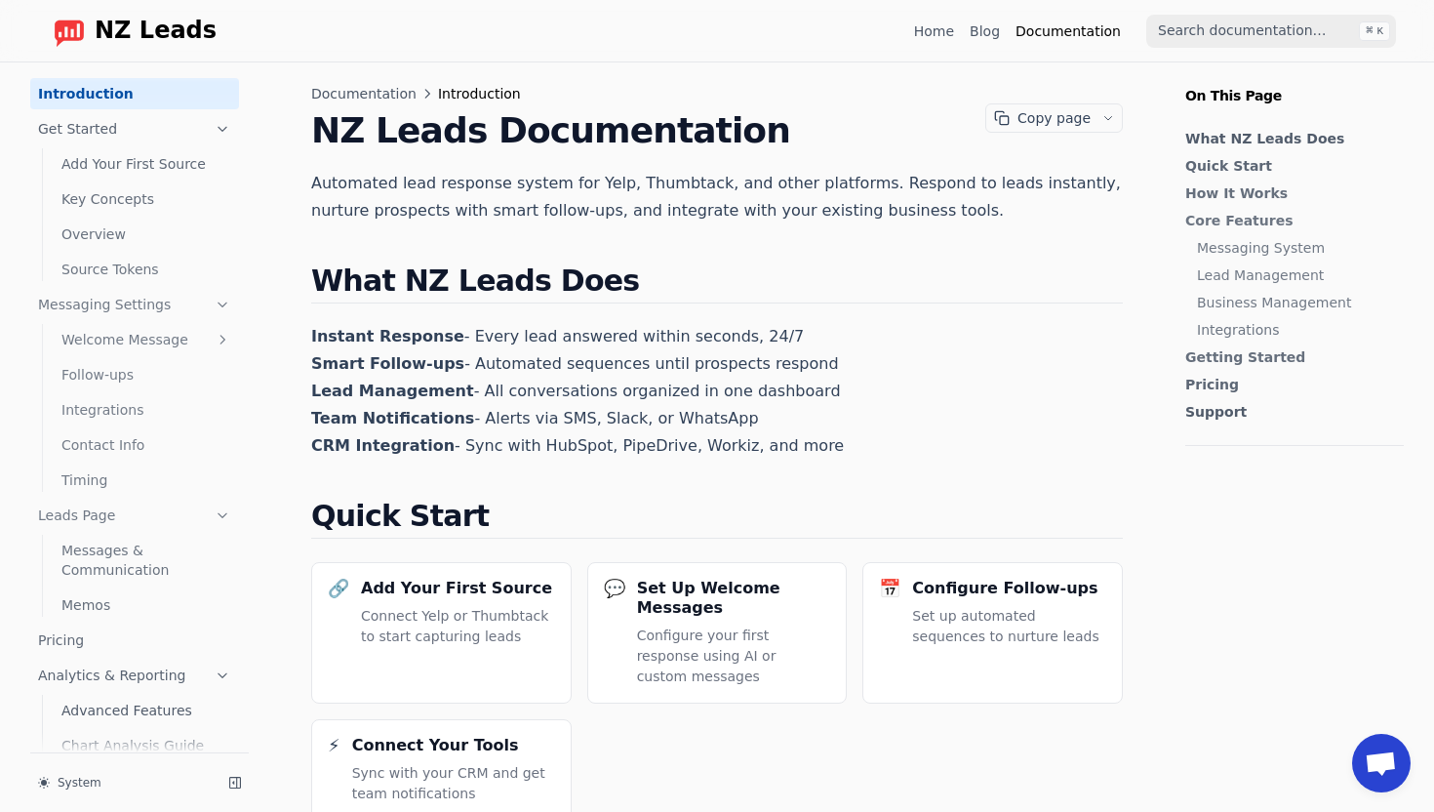
click at [168, 338] on link "Welcome Message" at bounding box center [146, 339] width 185 height 31
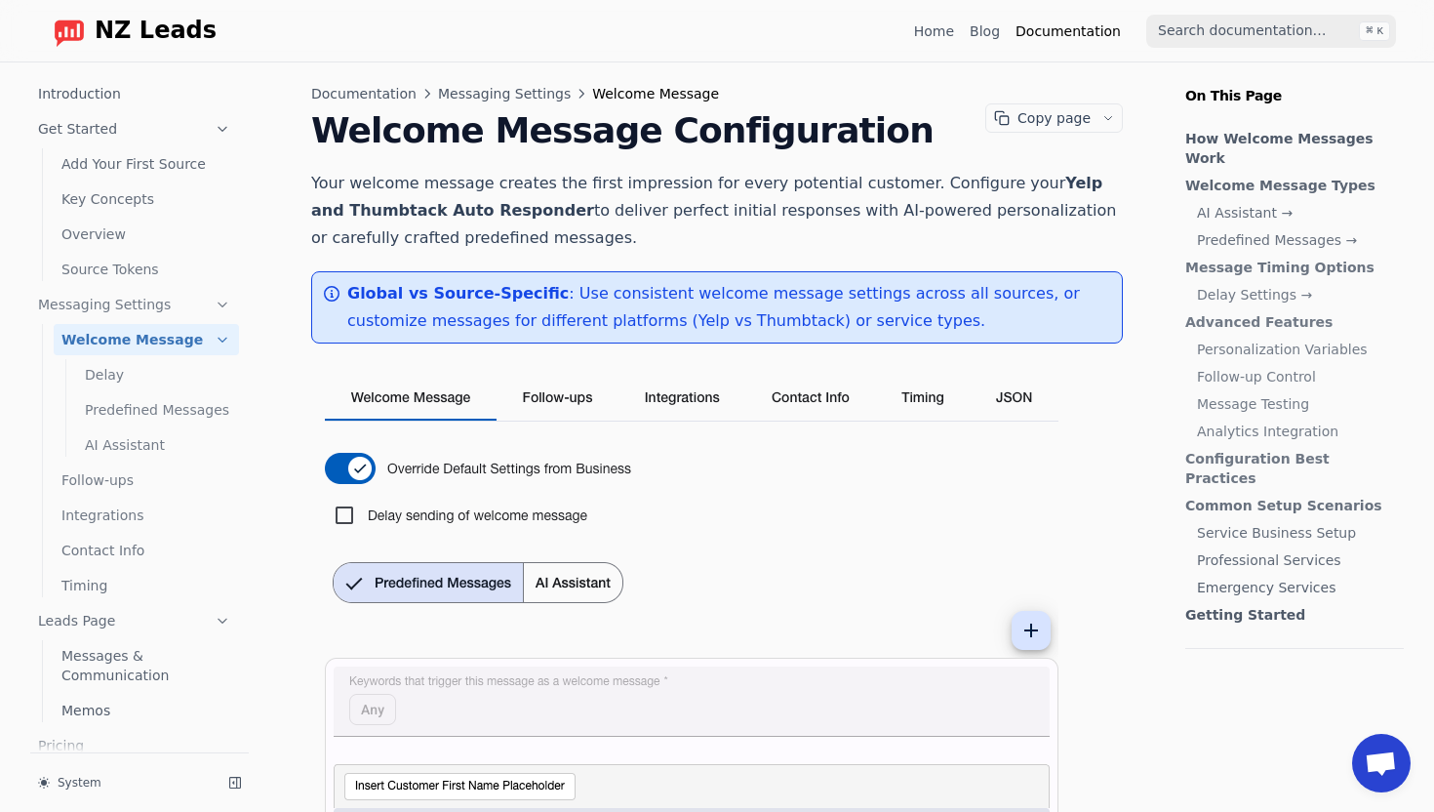
click at [1116, 476] on span at bounding box center [717, 787] width 812 height 848
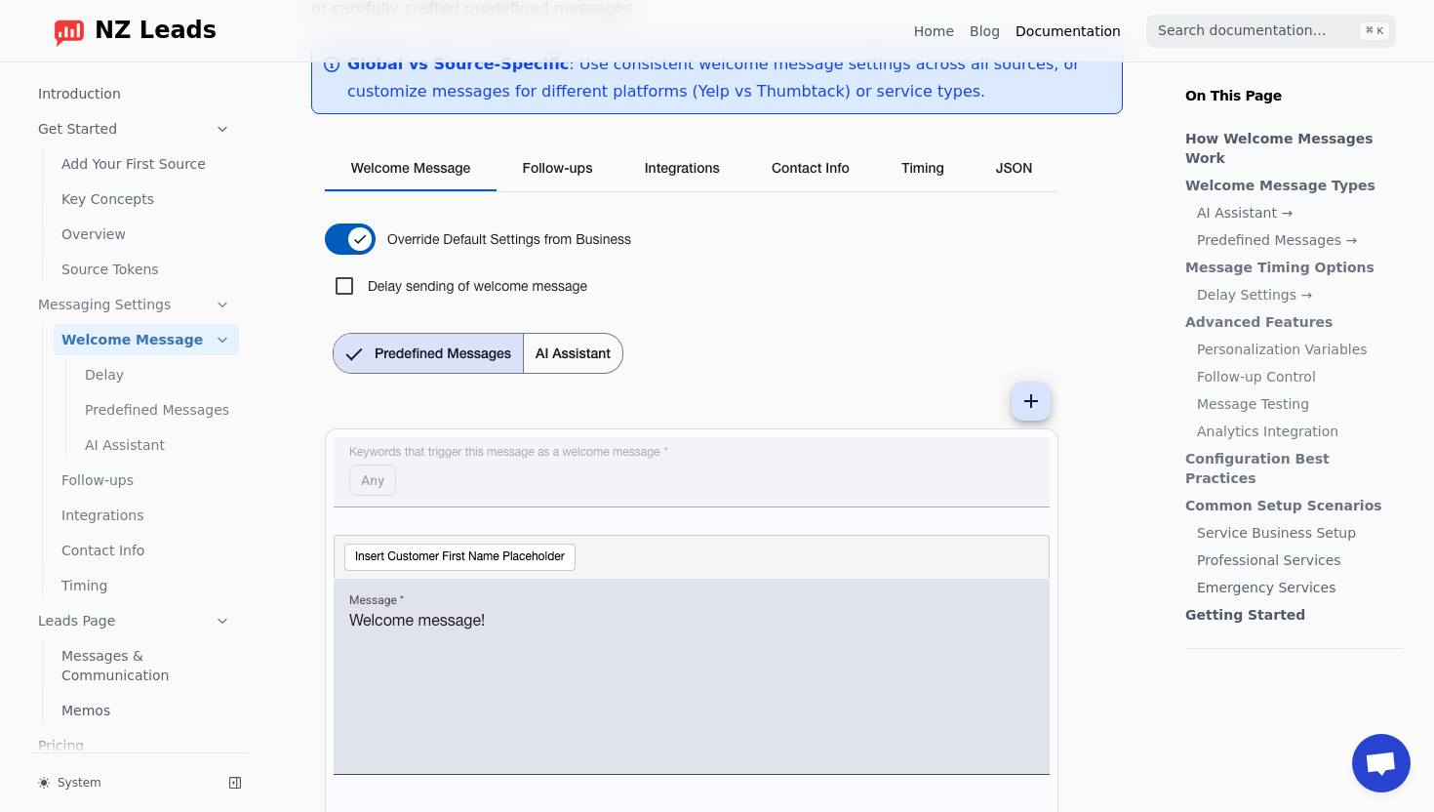
scroll to position [234, 0]
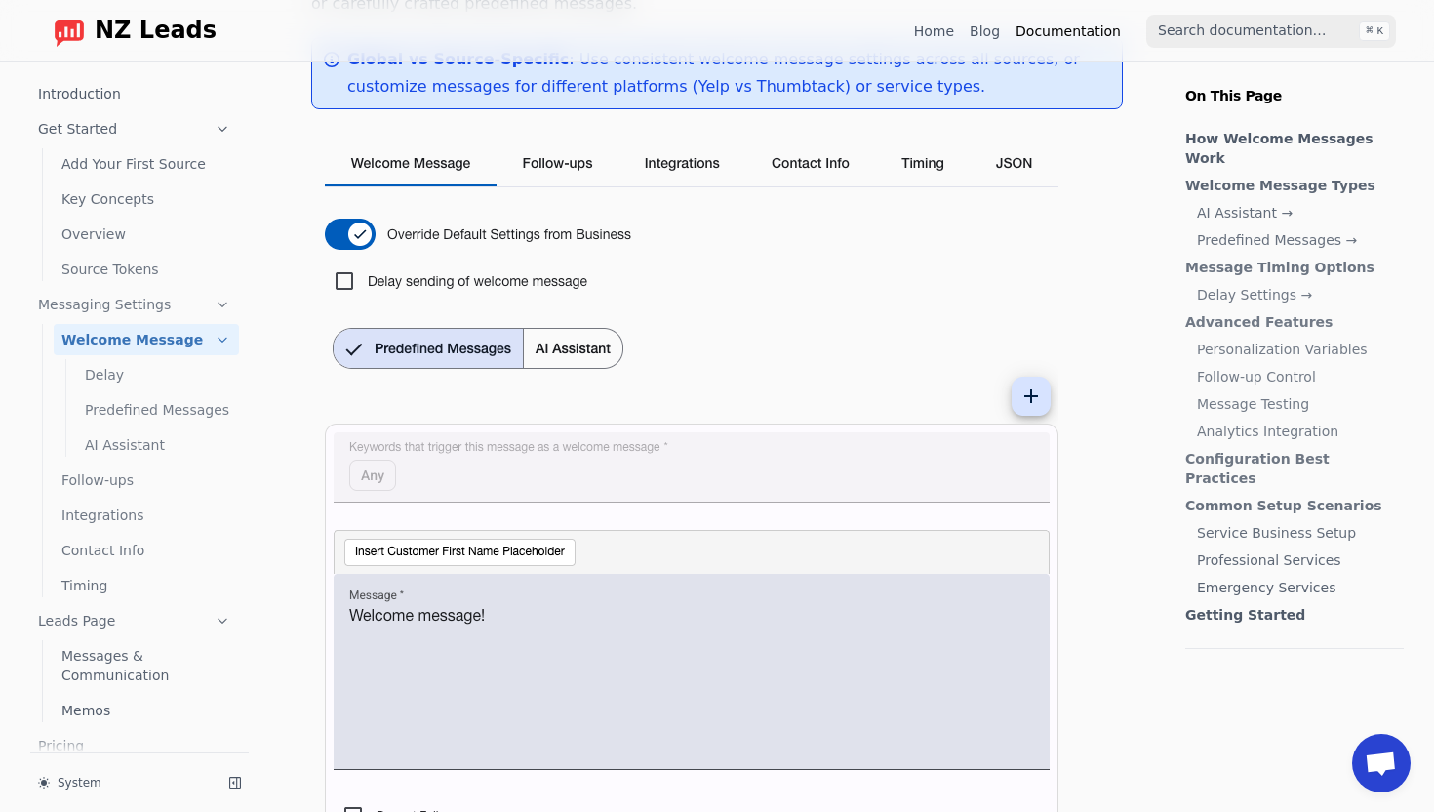
click at [549, 345] on img at bounding box center [693, 553] width 764 height 848
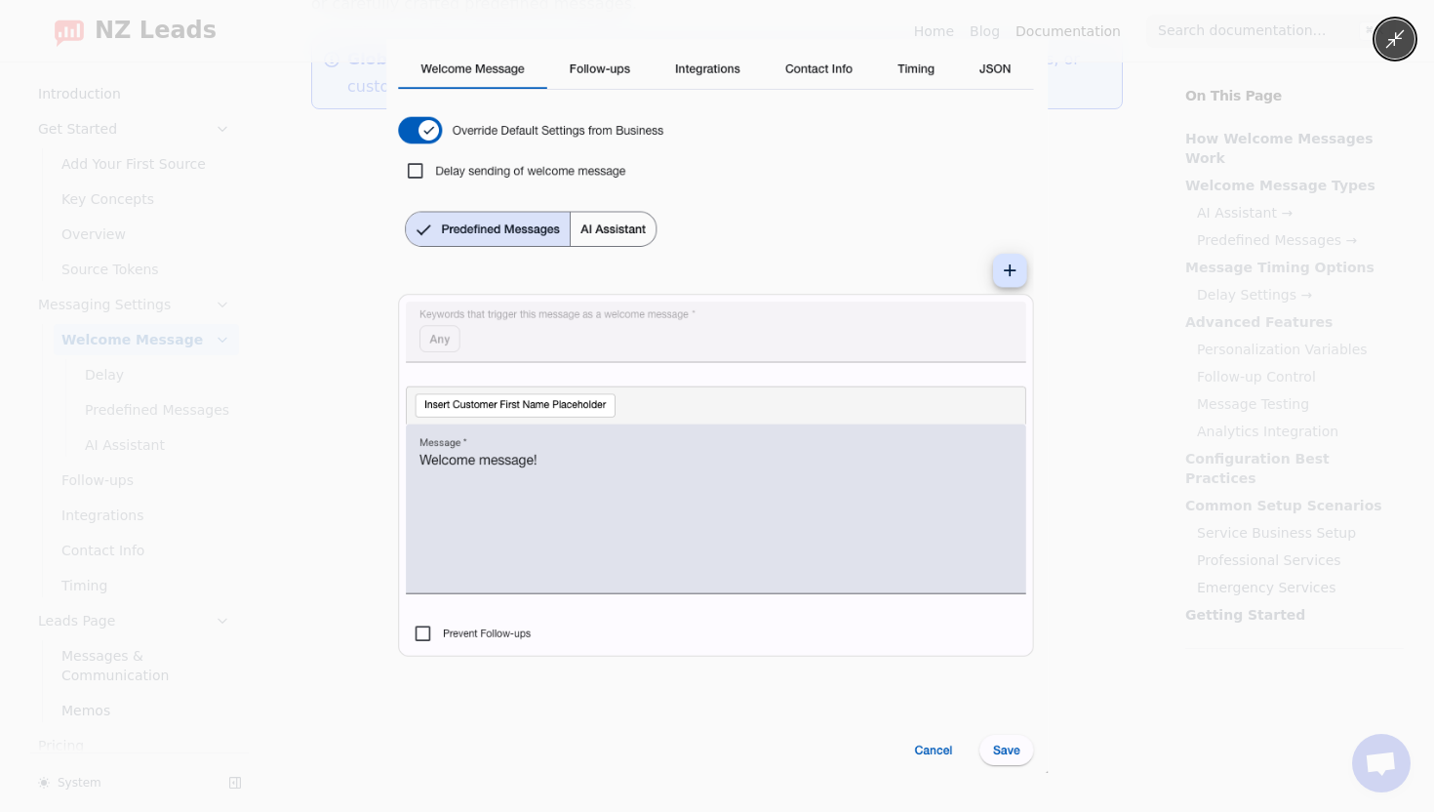
click at [549, 345] on img at bounding box center [716, 406] width 661 height 734
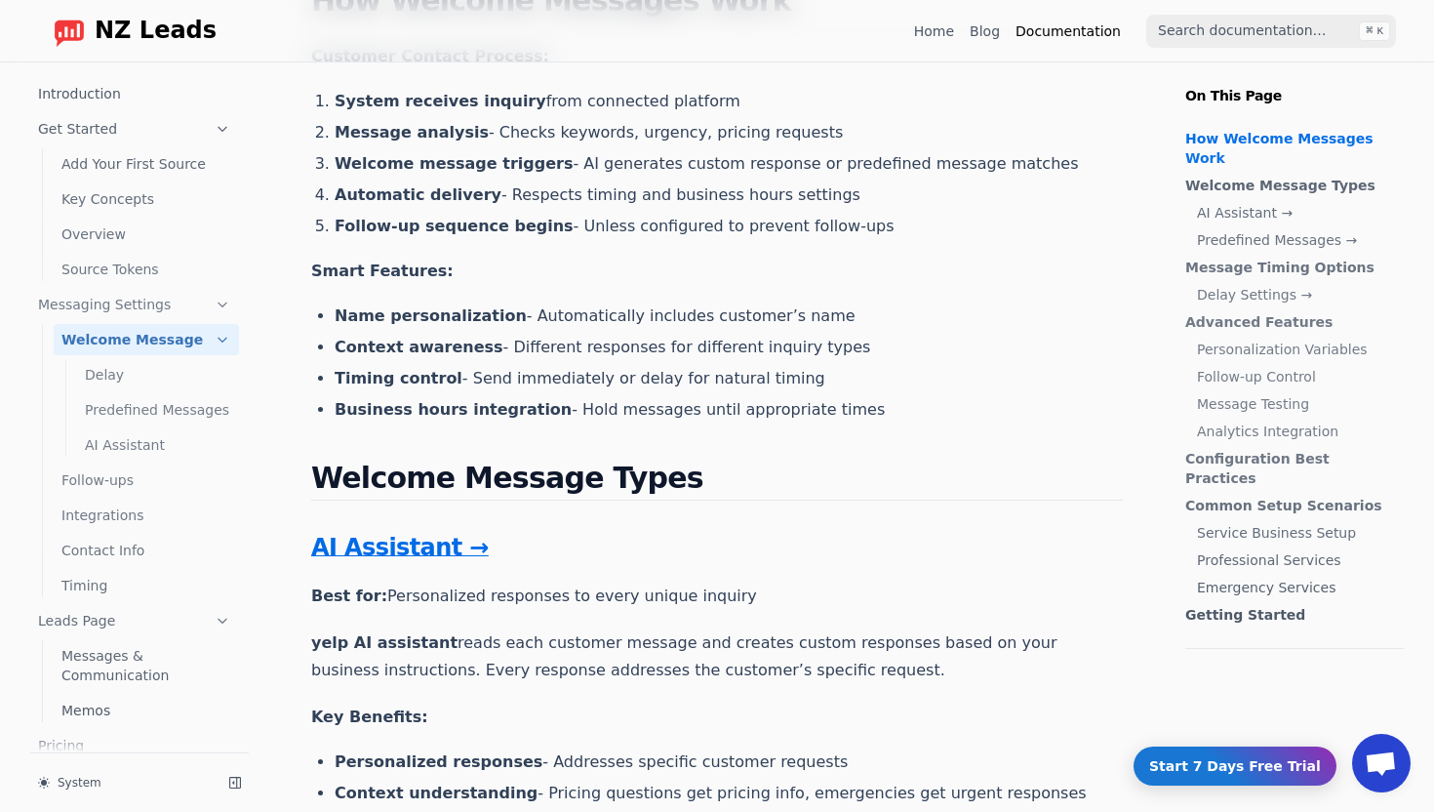
scroll to position [1288, 0]
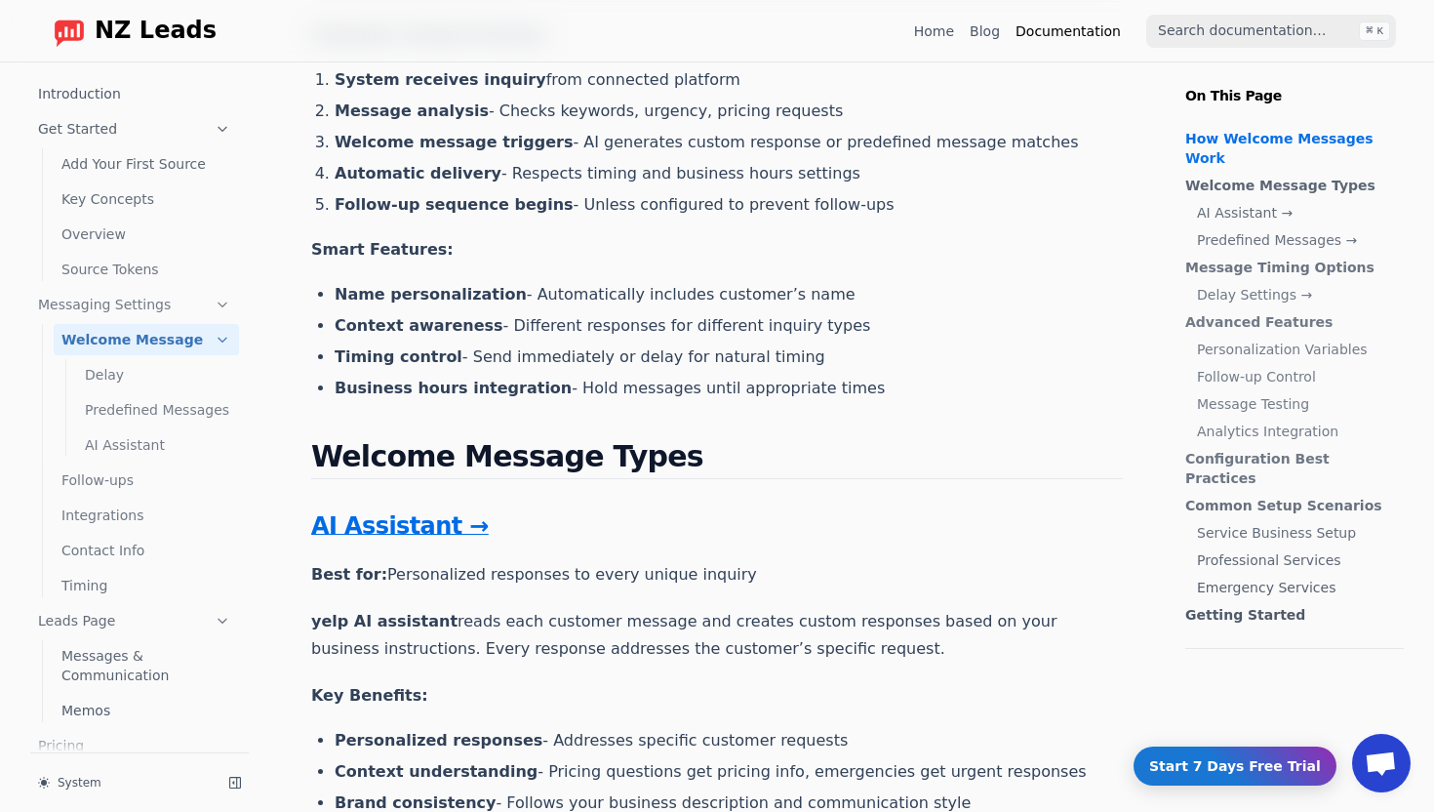
click at [364, 525] on link "AI Assistant →" at bounding box center [400, 525] width 178 height 27
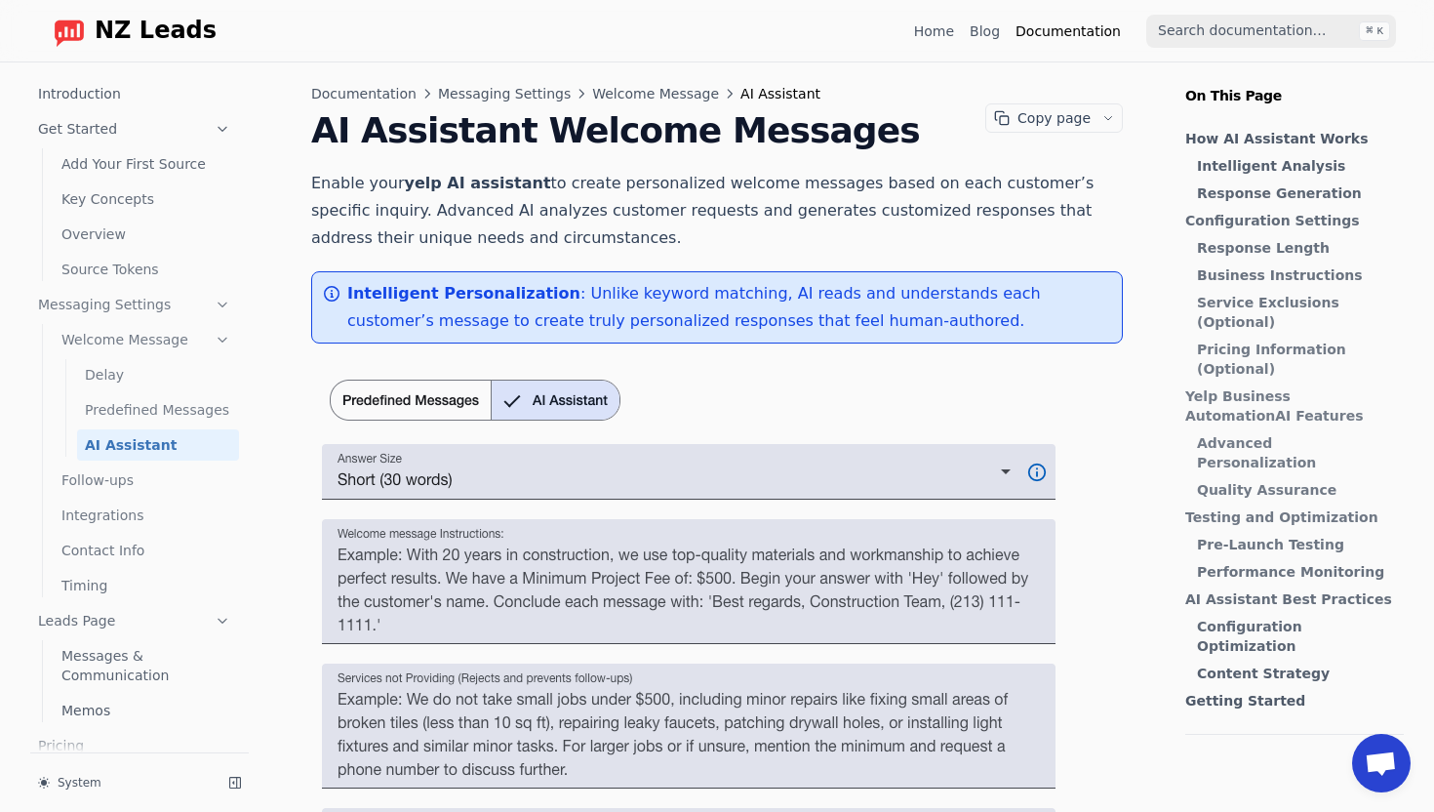
scroll to position [37, 0]
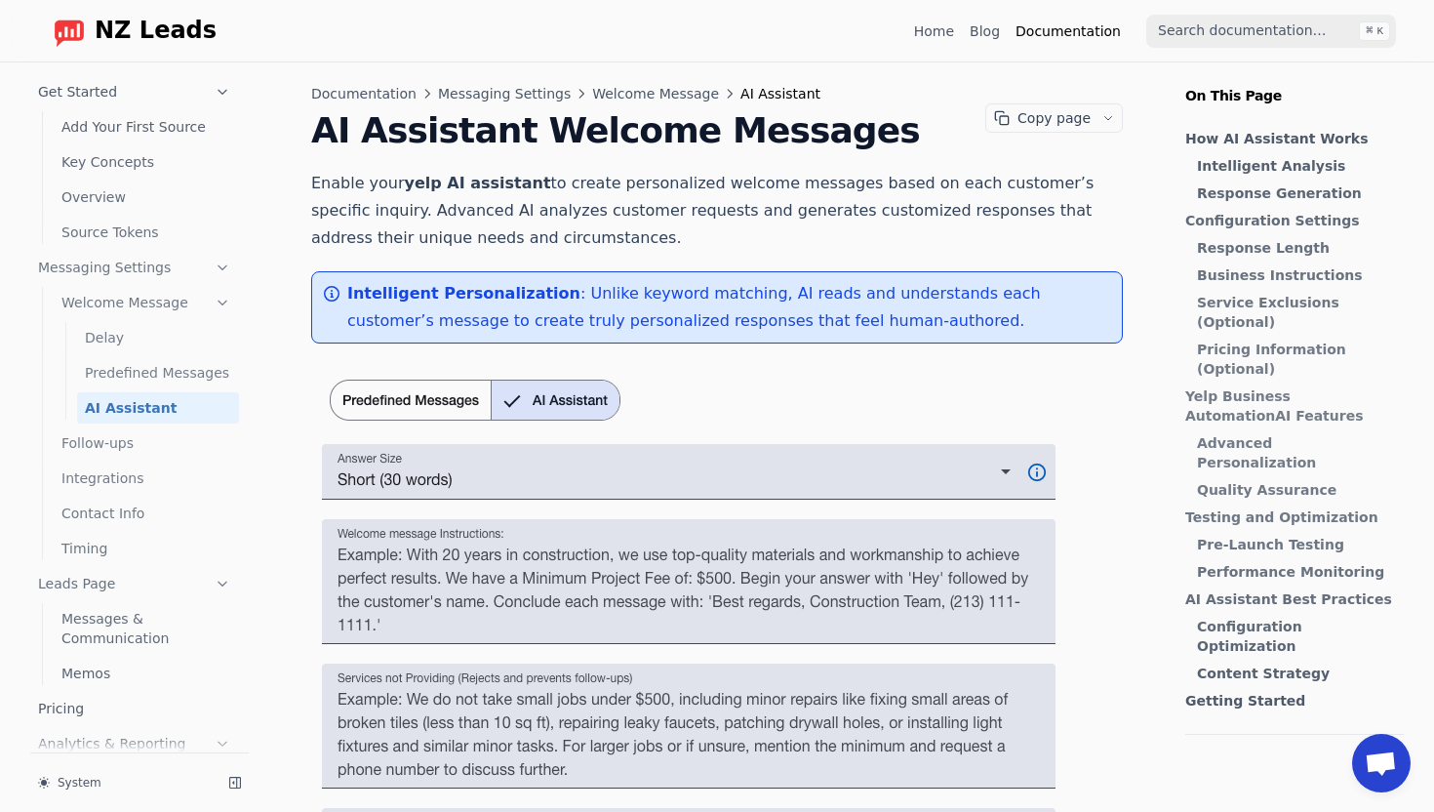
click at [1381, 778] on span "Open chat" at bounding box center [1381, 763] width 59 height 59
click at [1374, 759] on span "Open chat" at bounding box center [1381, 764] width 32 height 27
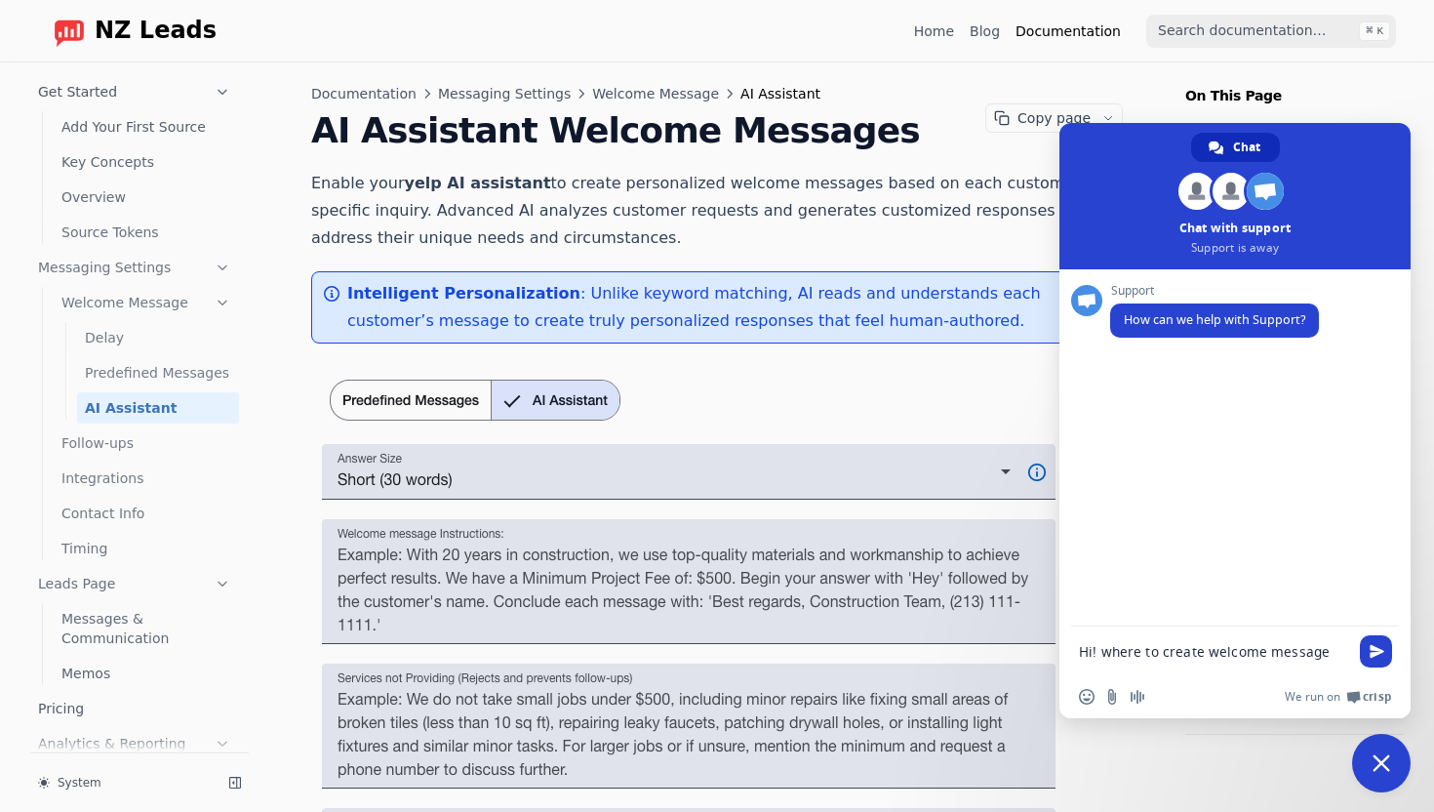
type textarea "Hi! where to create welcome message?"
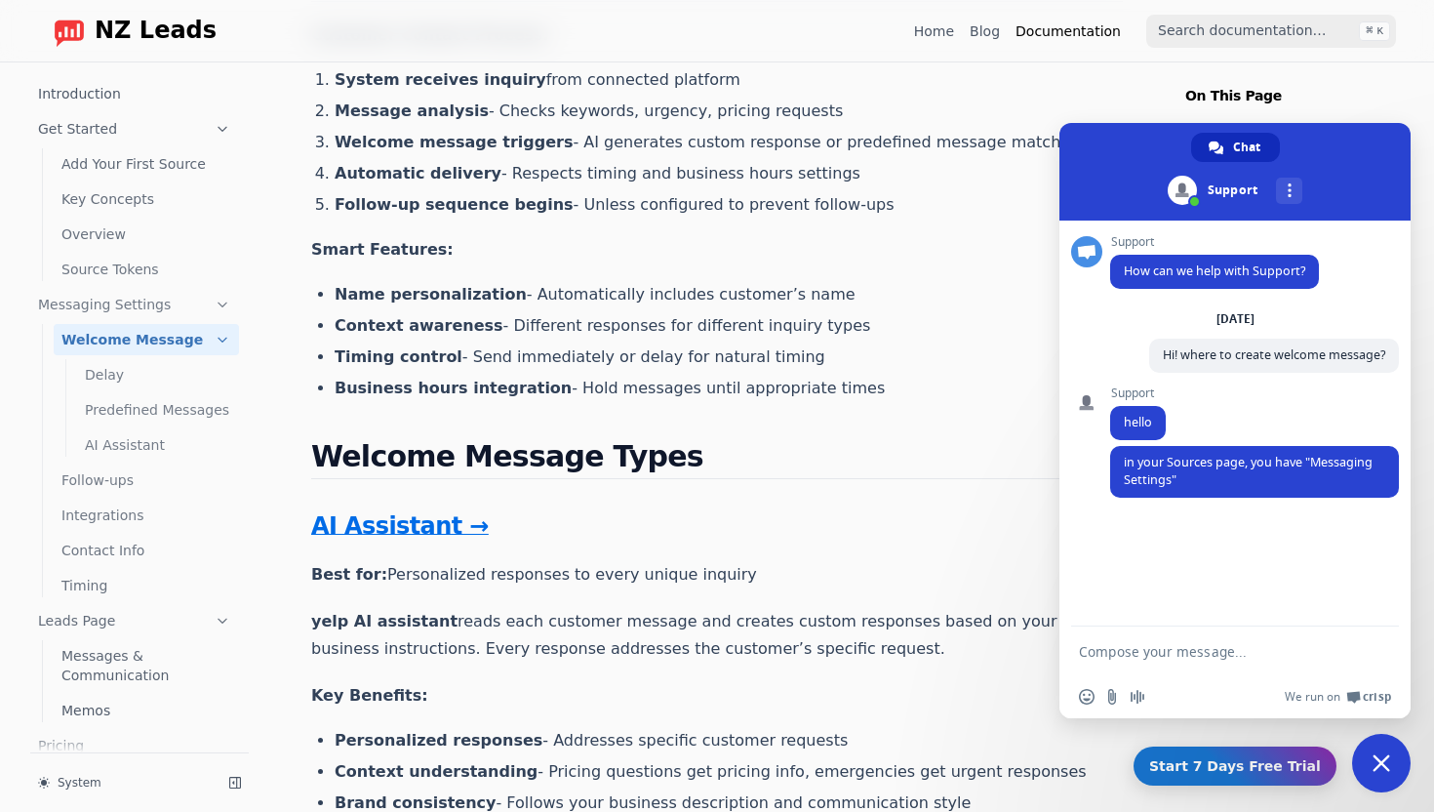
scroll to position [37, 0]
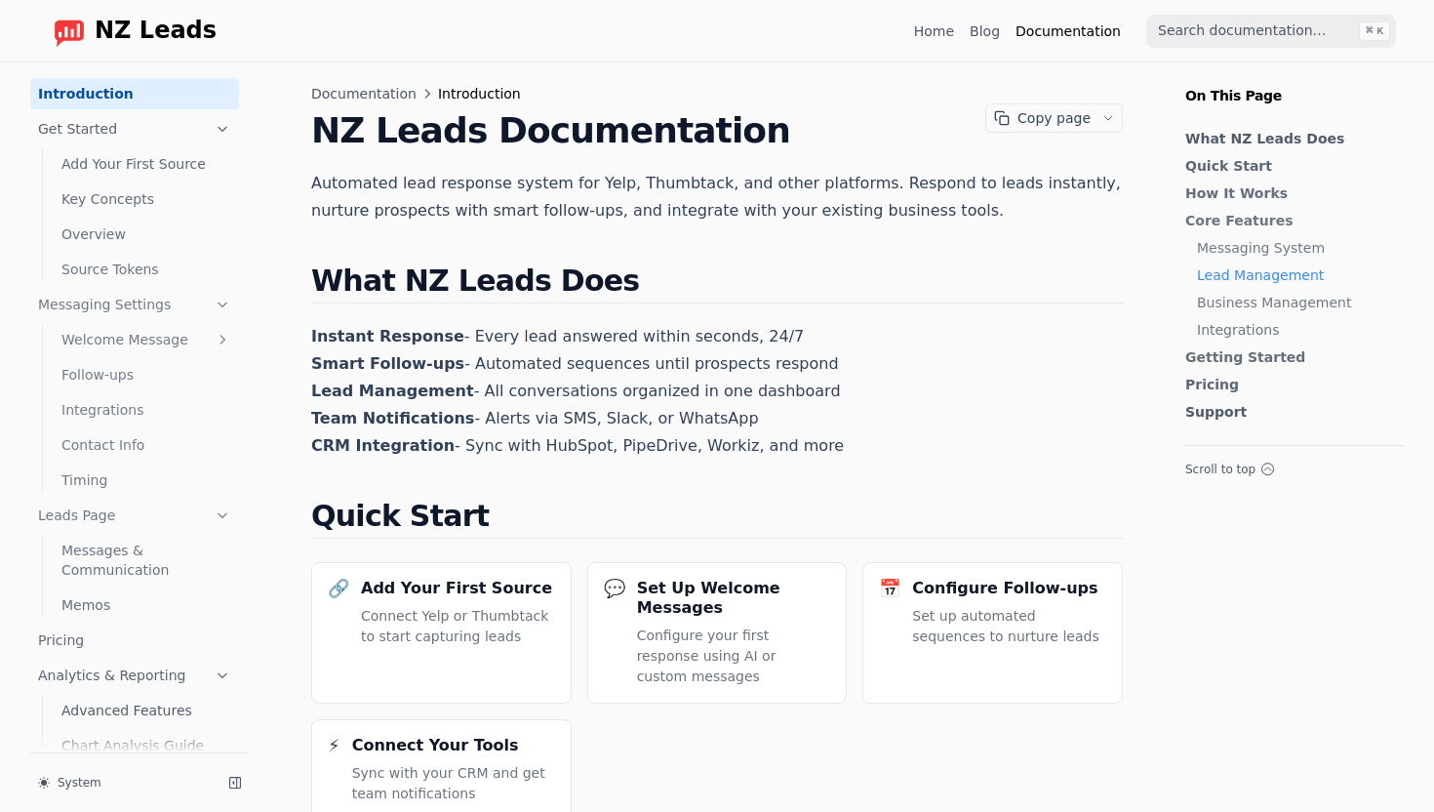
scroll to position [1288, 0]
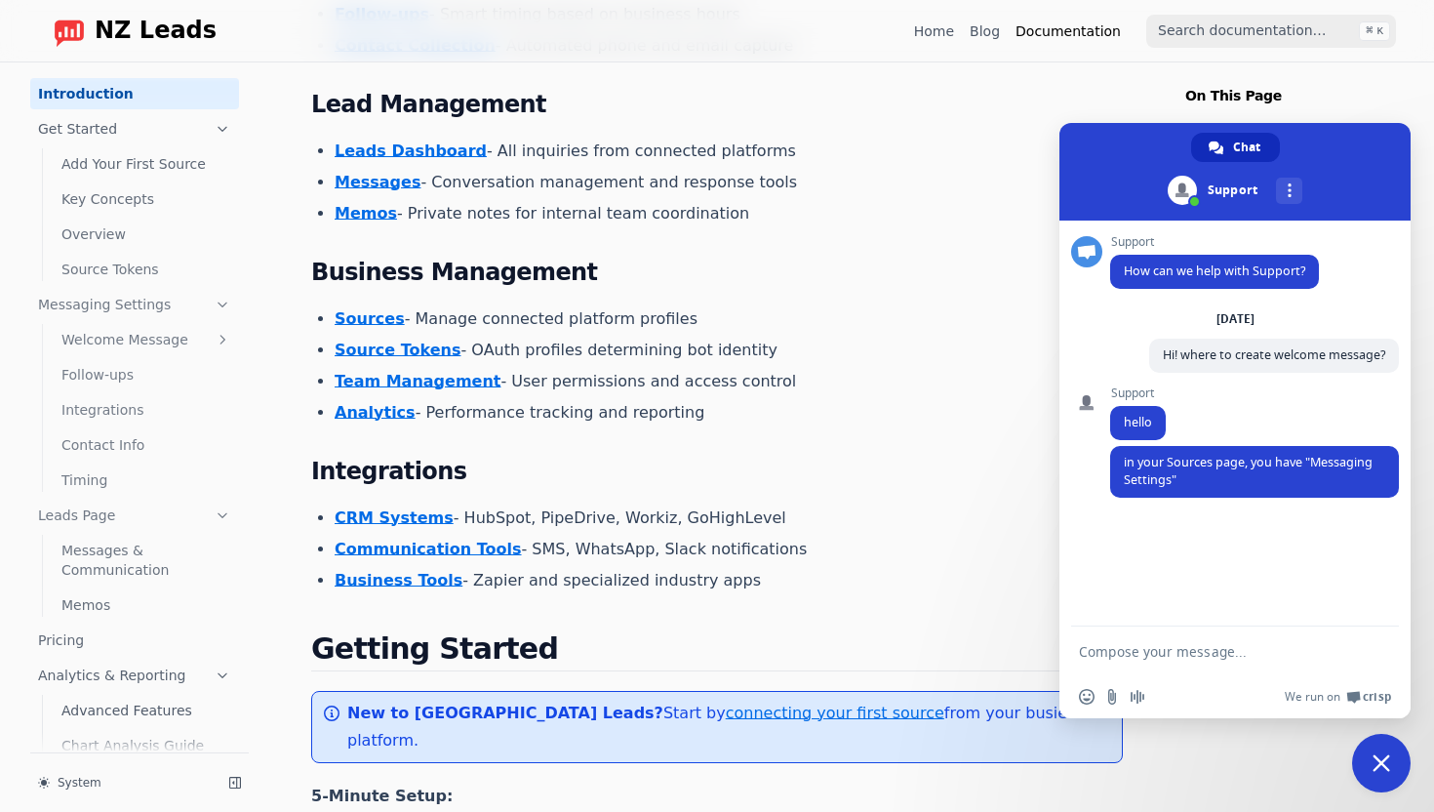
click at [226, 130] on icon at bounding box center [222, 129] width 8 height 4
click at [231, 123] on icon at bounding box center [223, 129] width 18 height 18
click at [359, 173] on link "Messages" at bounding box center [378, 182] width 86 height 19
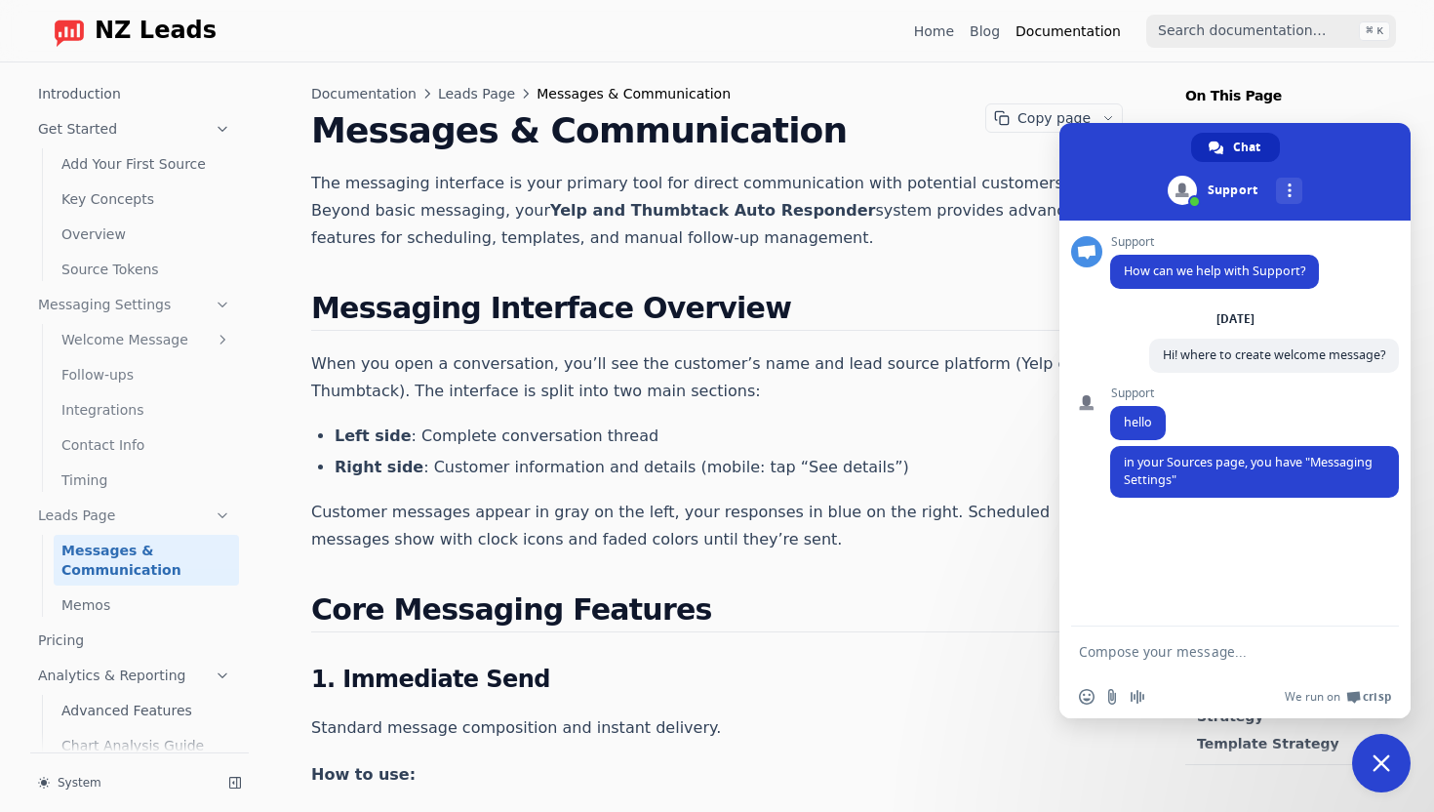
scroll to position [152, 0]
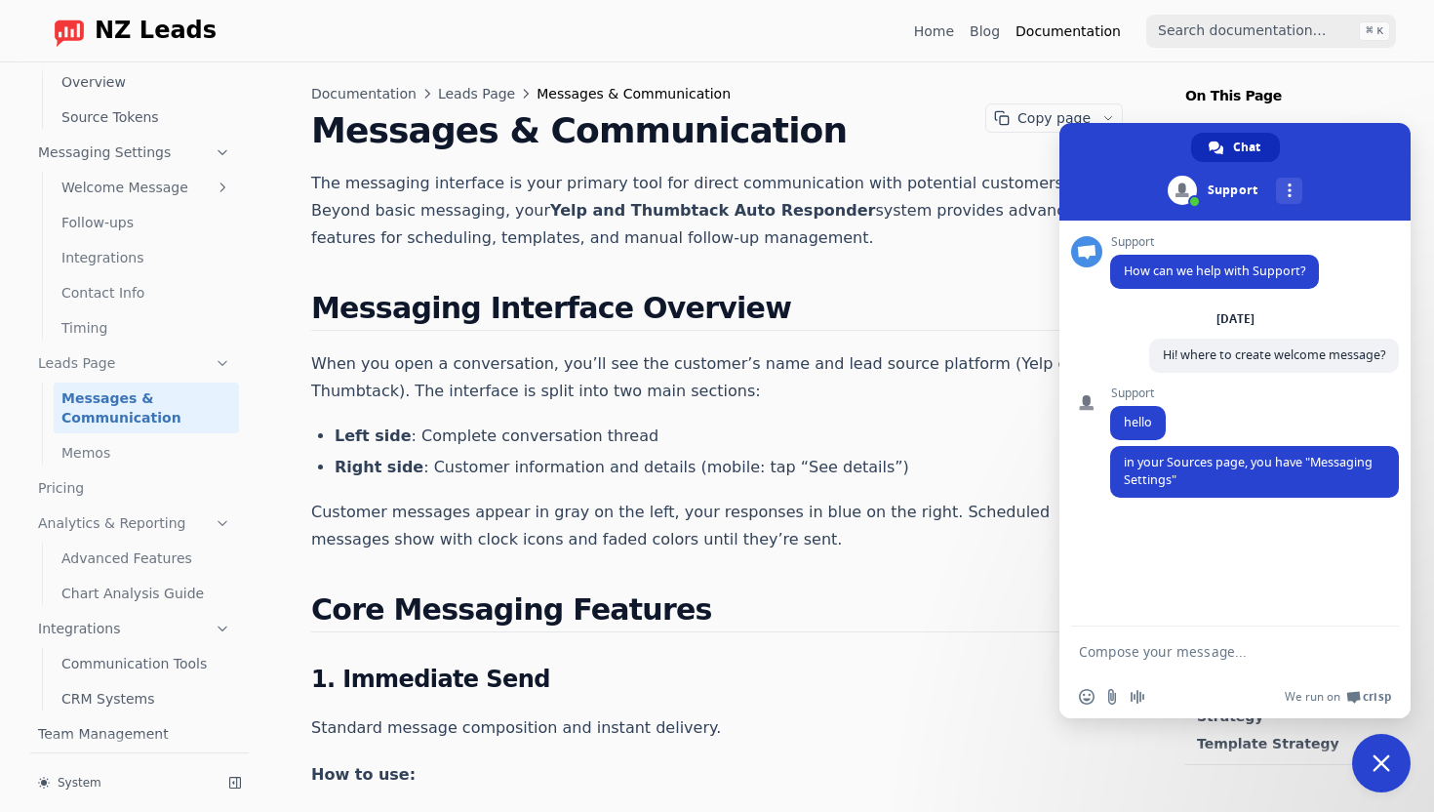
click at [141, 29] on span "NZ Leads" at bounding box center [156, 31] width 122 height 27
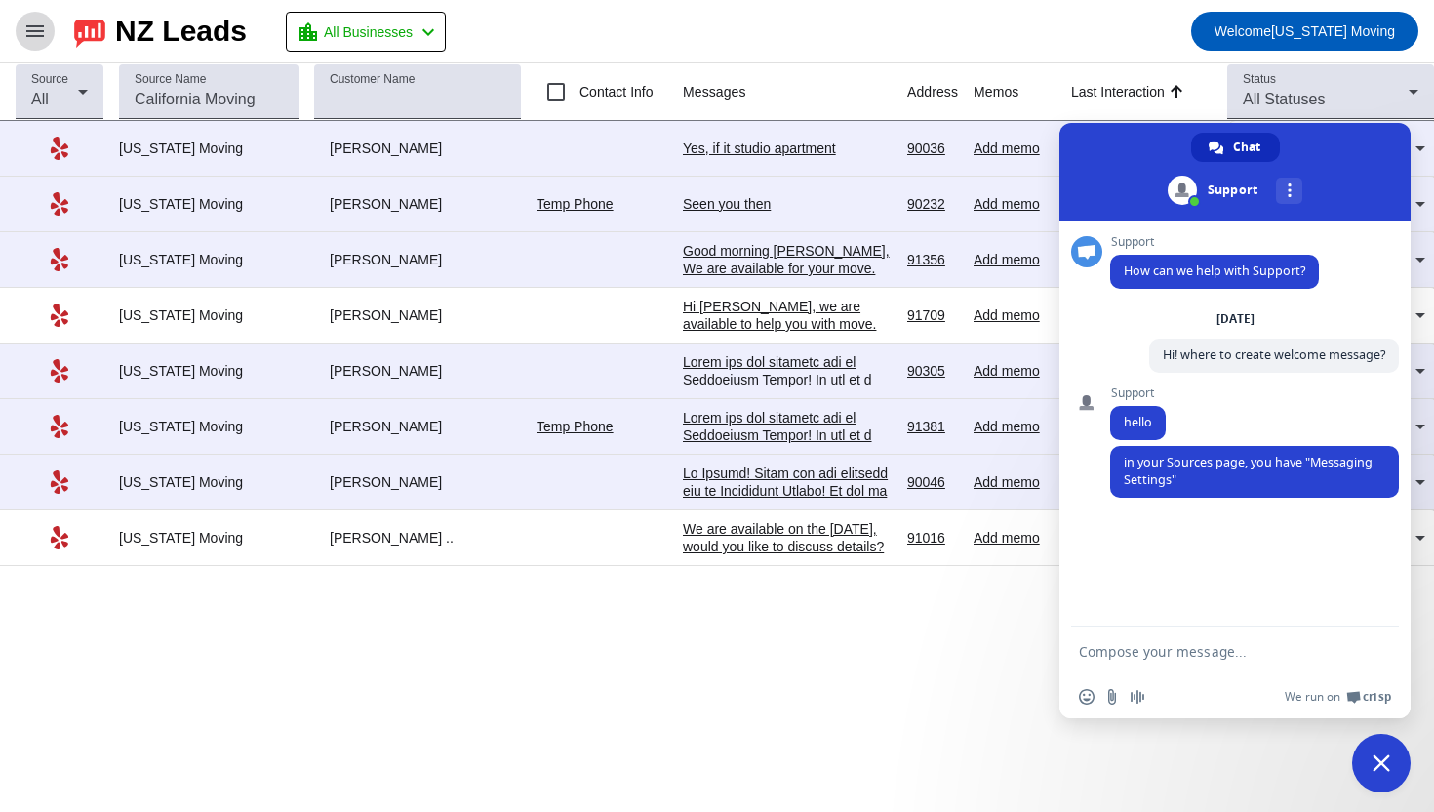
click at [31, 36] on mat-icon "menu" at bounding box center [34, 31] width 23 height 23
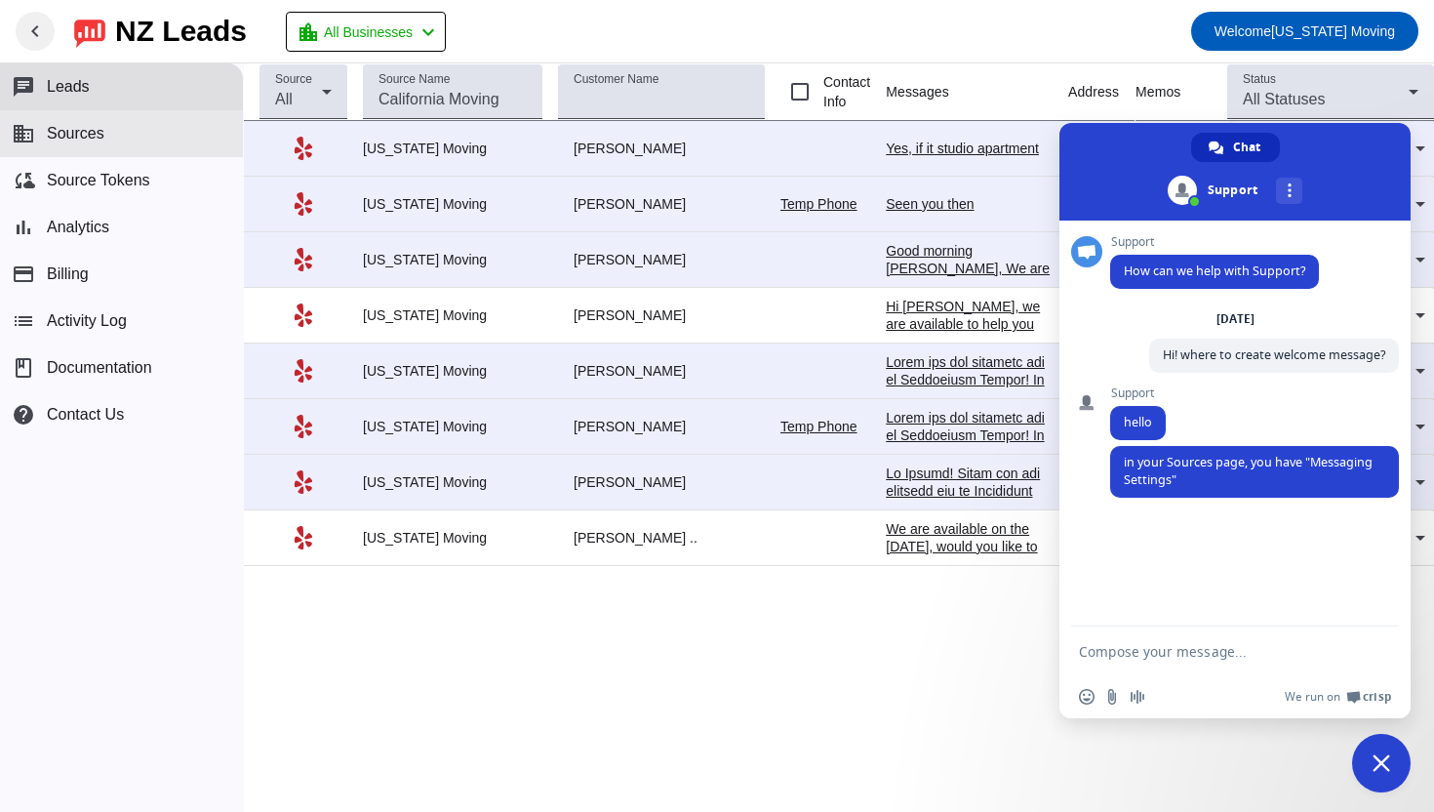
click at [89, 136] on span "Sources" at bounding box center [76, 134] width 58 height 18
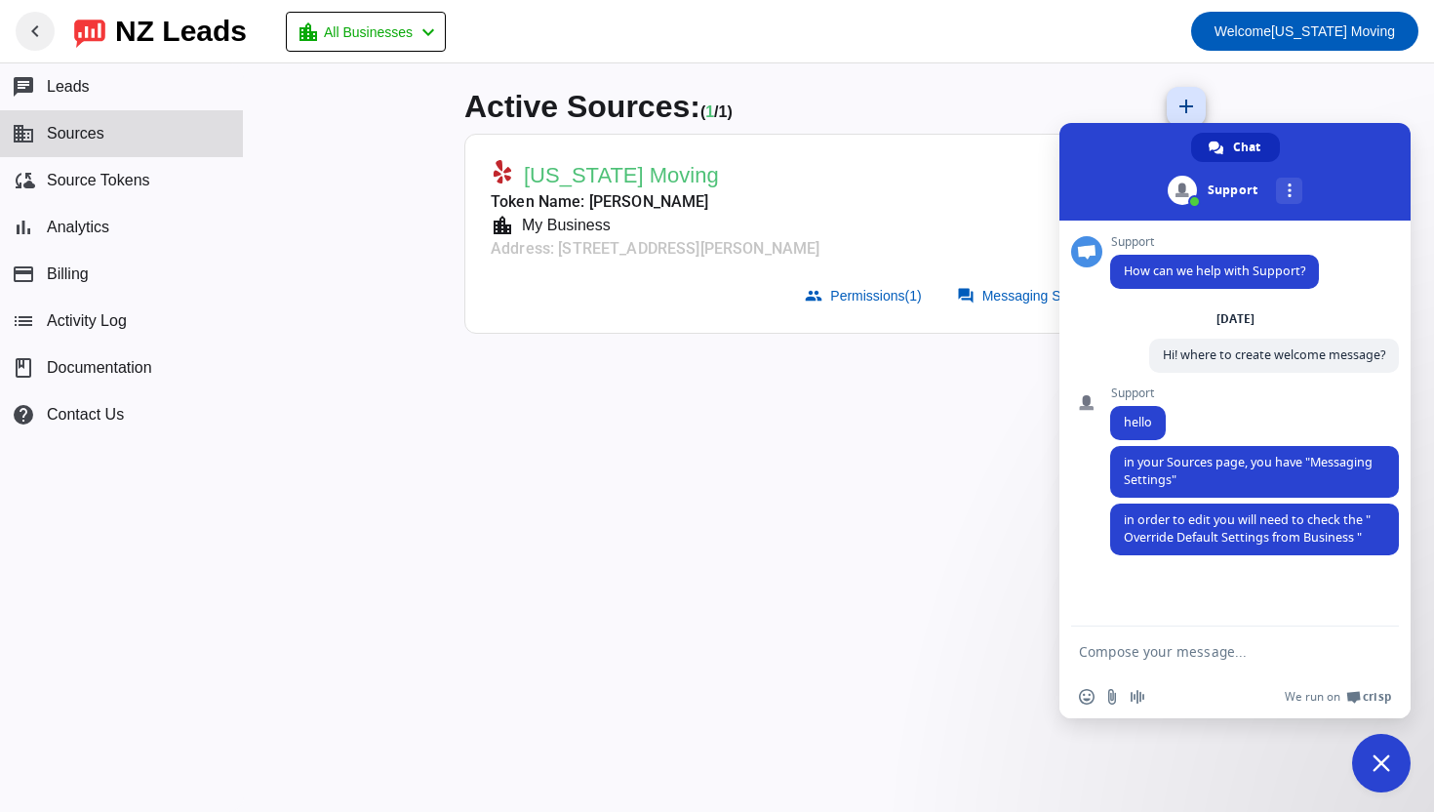
drag, startPoint x: 1094, startPoint y: 179, endPoint x: 1252, endPoint y: 208, distance: 160.7
click at [1252, 208] on span at bounding box center [1234, 172] width 351 height 98
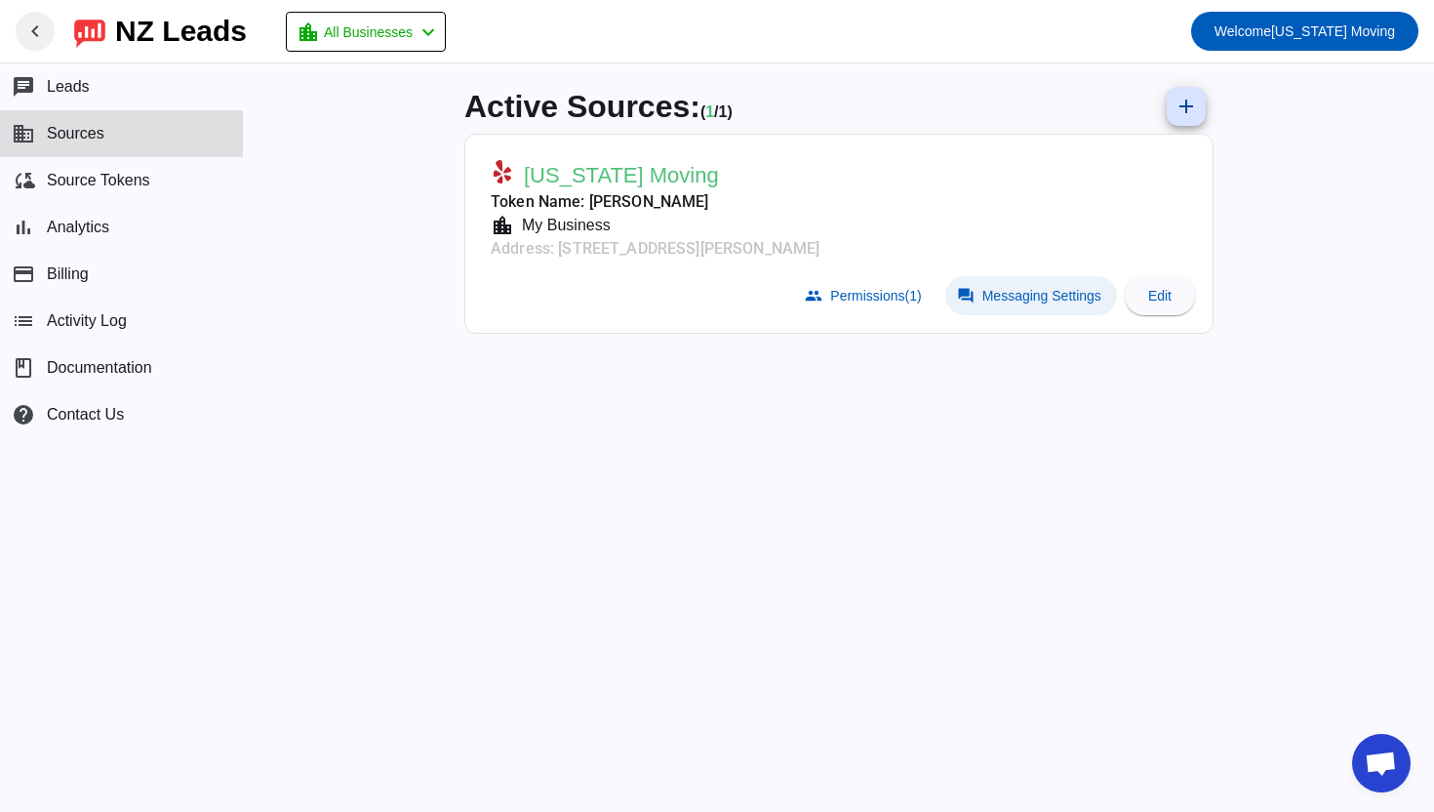
click at [1033, 303] on span at bounding box center [1031, 295] width 172 height 39
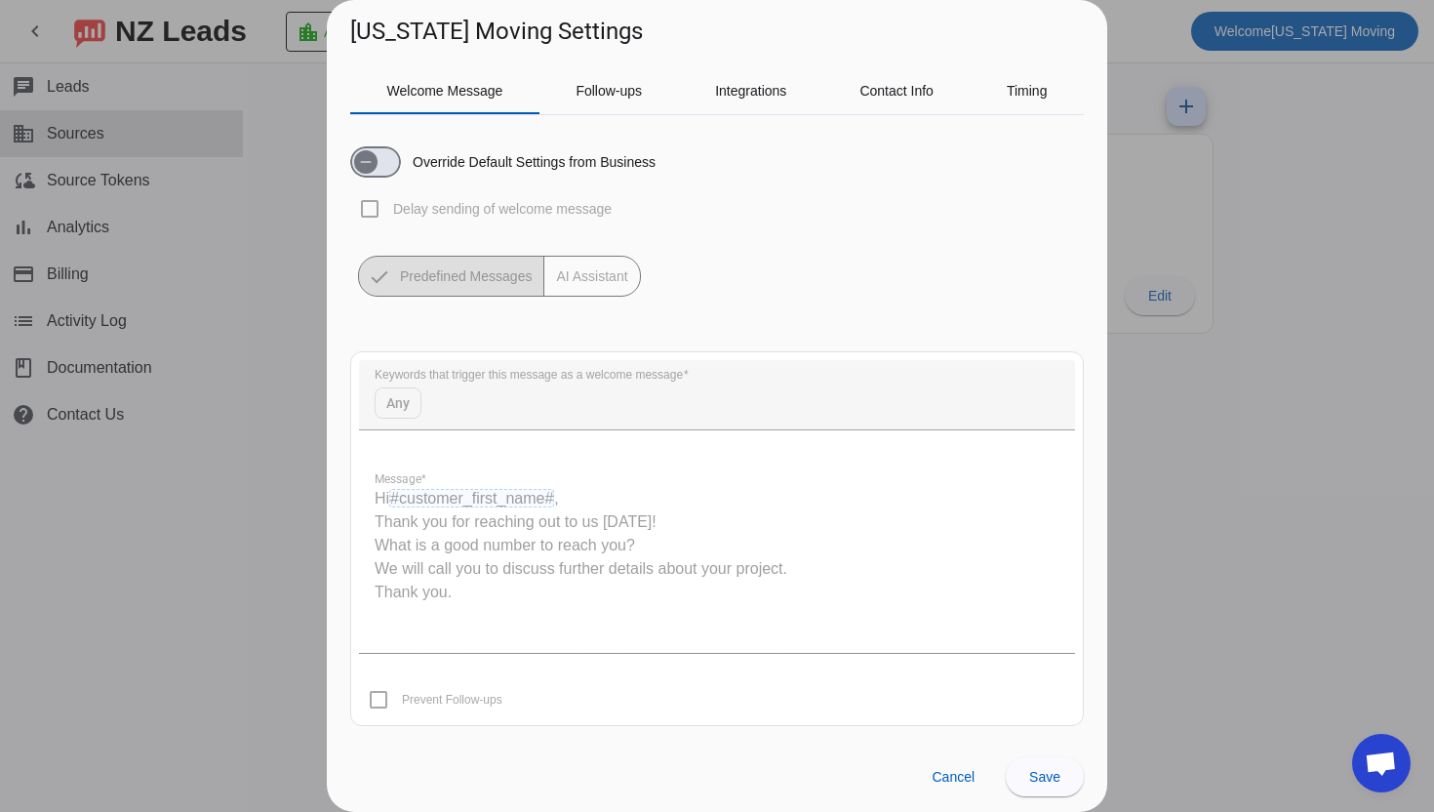
click at [424, 531] on quill-editor "Hi #customer_first_name# , Thank you for reaching out to us [DATE]! What is a g…" at bounding box center [717, 554] width 716 height 195
click at [392, 529] on quill-editor "Hi #customer_first_name# , Thank you for reaching out to us [DATE]! What is a g…" at bounding box center [717, 554] width 716 height 195
click at [381, 161] on span "button" at bounding box center [365, 161] width 39 height 39
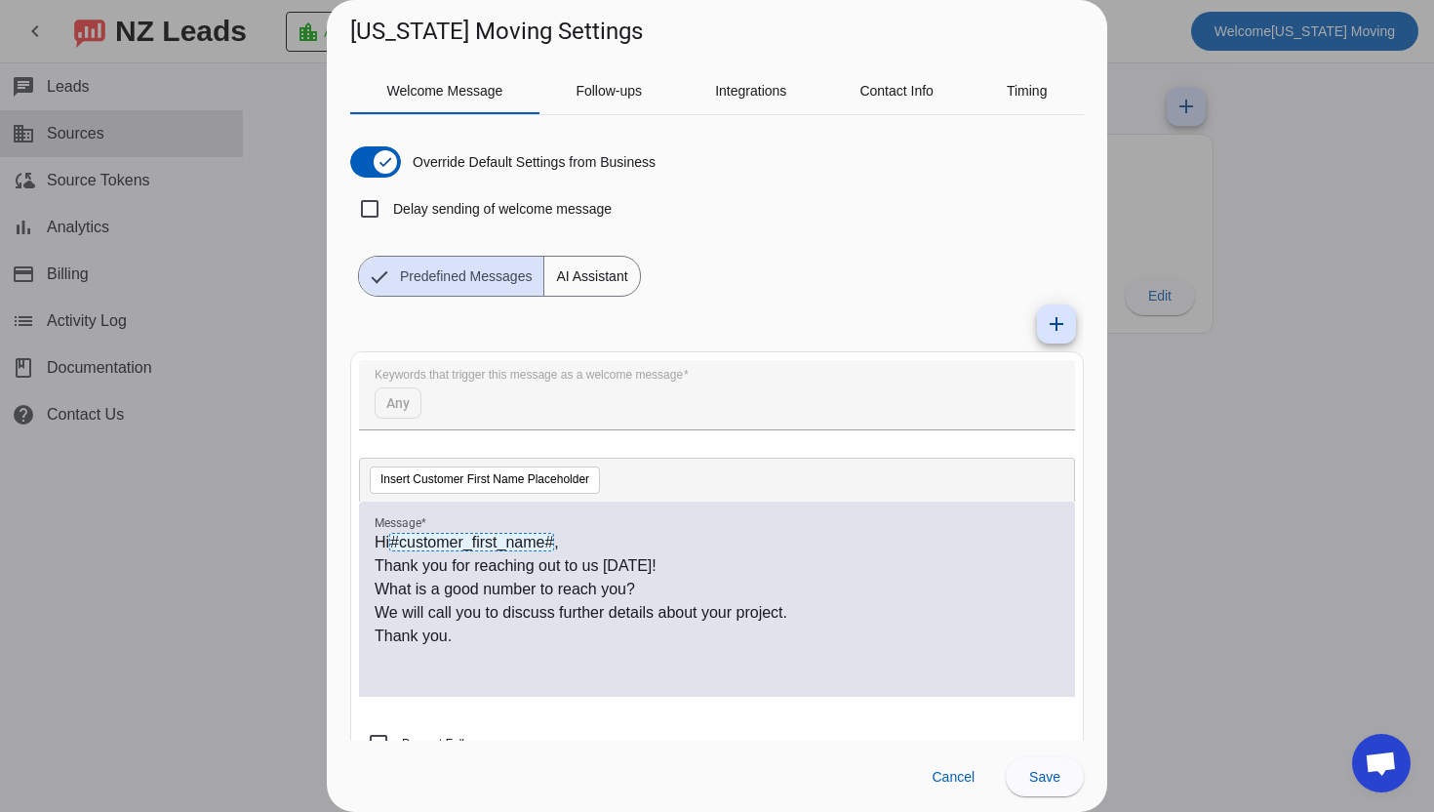
click at [489, 564] on p "Thank you for reaching out to us [DATE]!" at bounding box center [717, 565] width 685 height 23
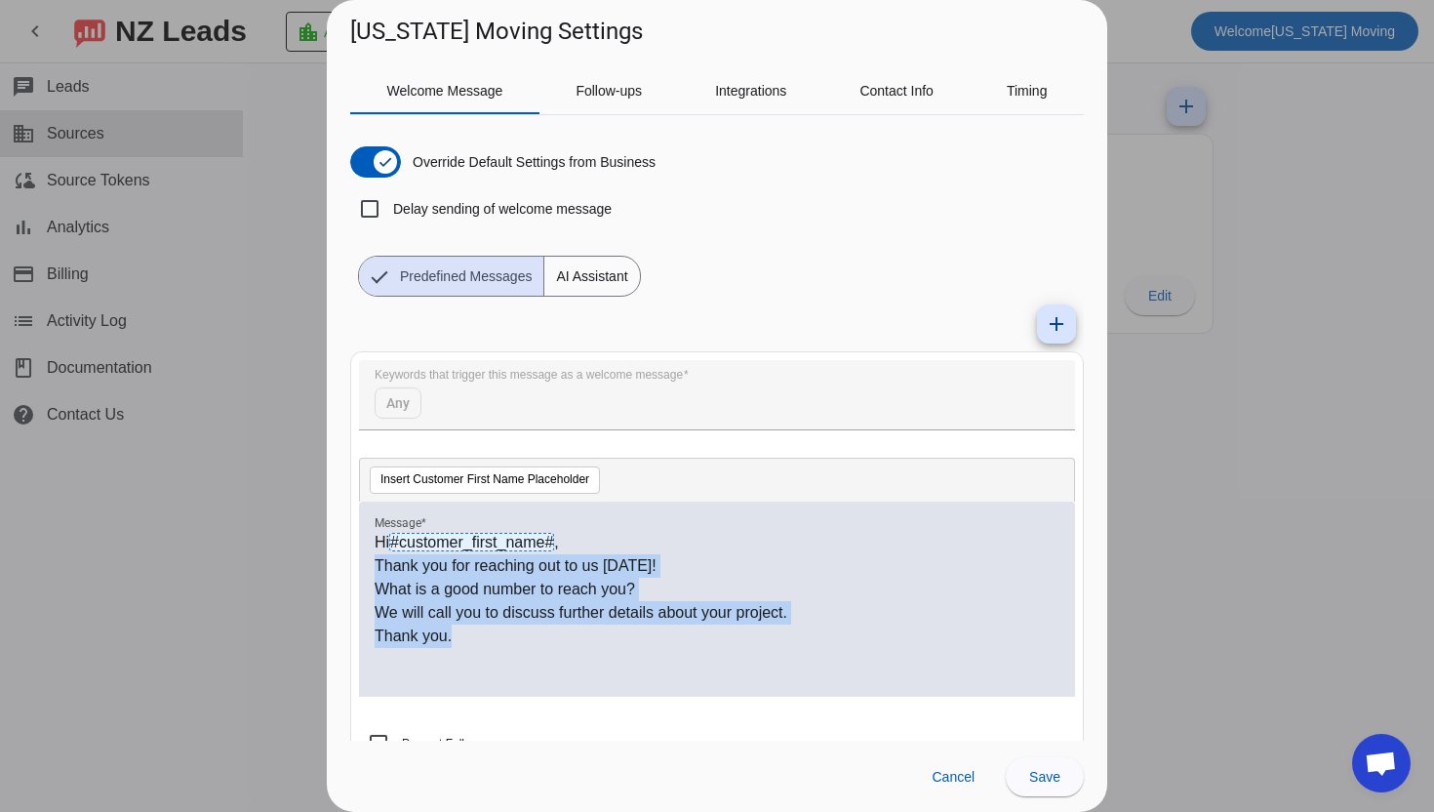
drag, startPoint x: 377, startPoint y: 563, endPoint x: 479, endPoint y: 637, distance: 125.6
click at [479, 637] on div "Hi #customer_first_name# , Thank you for reaching out to us [DATE]! What is a g…" at bounding box center [717, 610] width 685 height 158
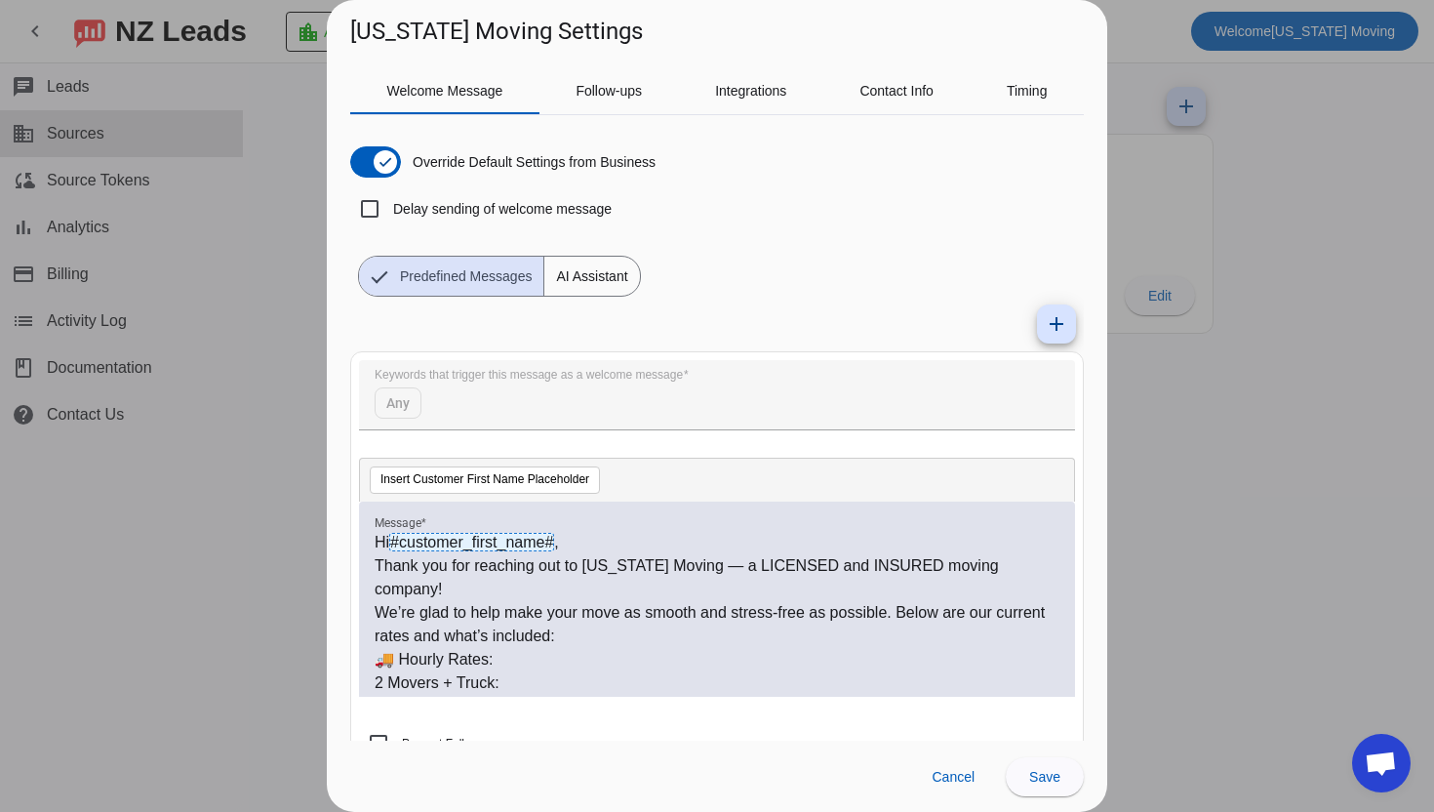
scroll to position [825, 0]
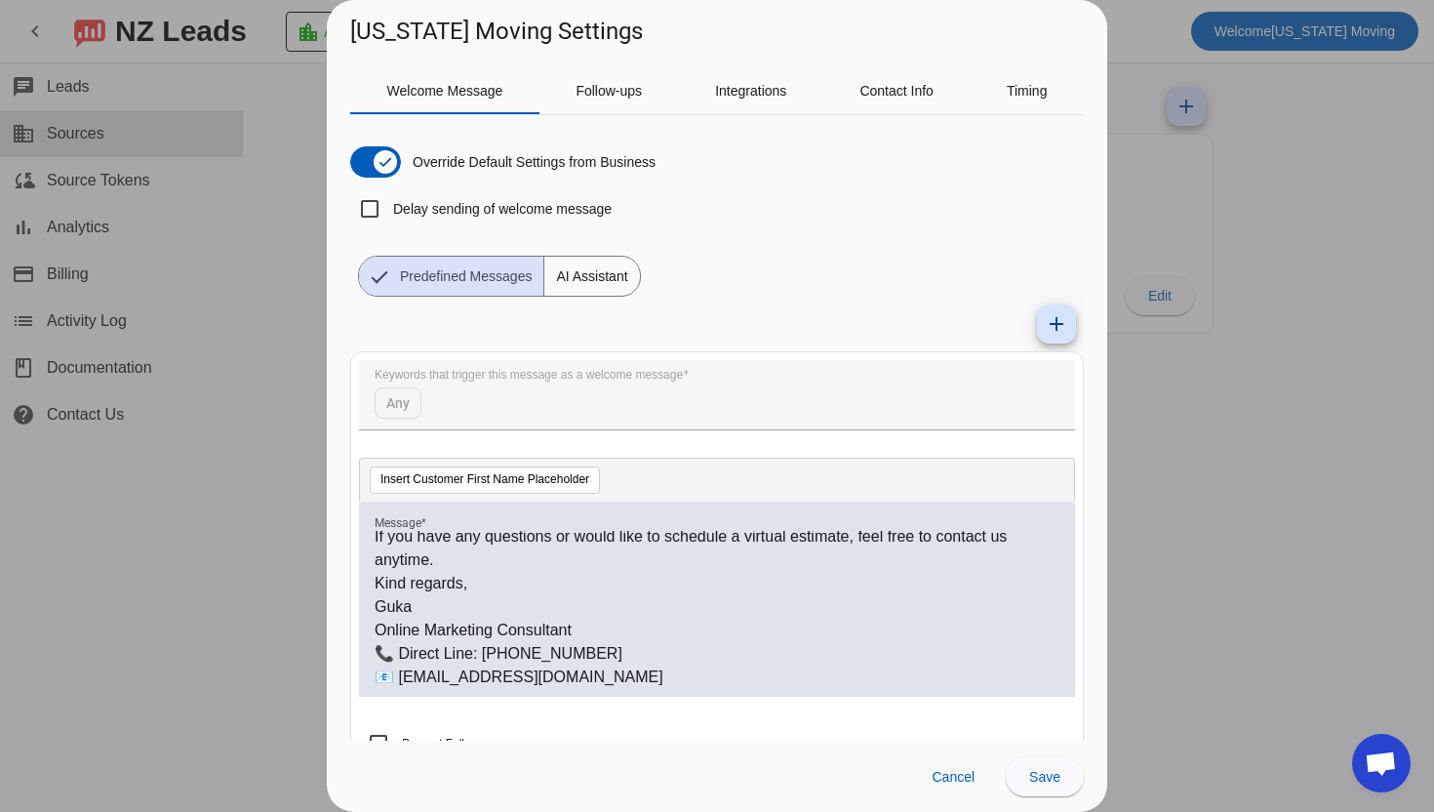
click at [1020, 642] on p "📞 Direct Line: [PHONE_NUMBER]" at bounding box center [717, 653] width 685 height 23
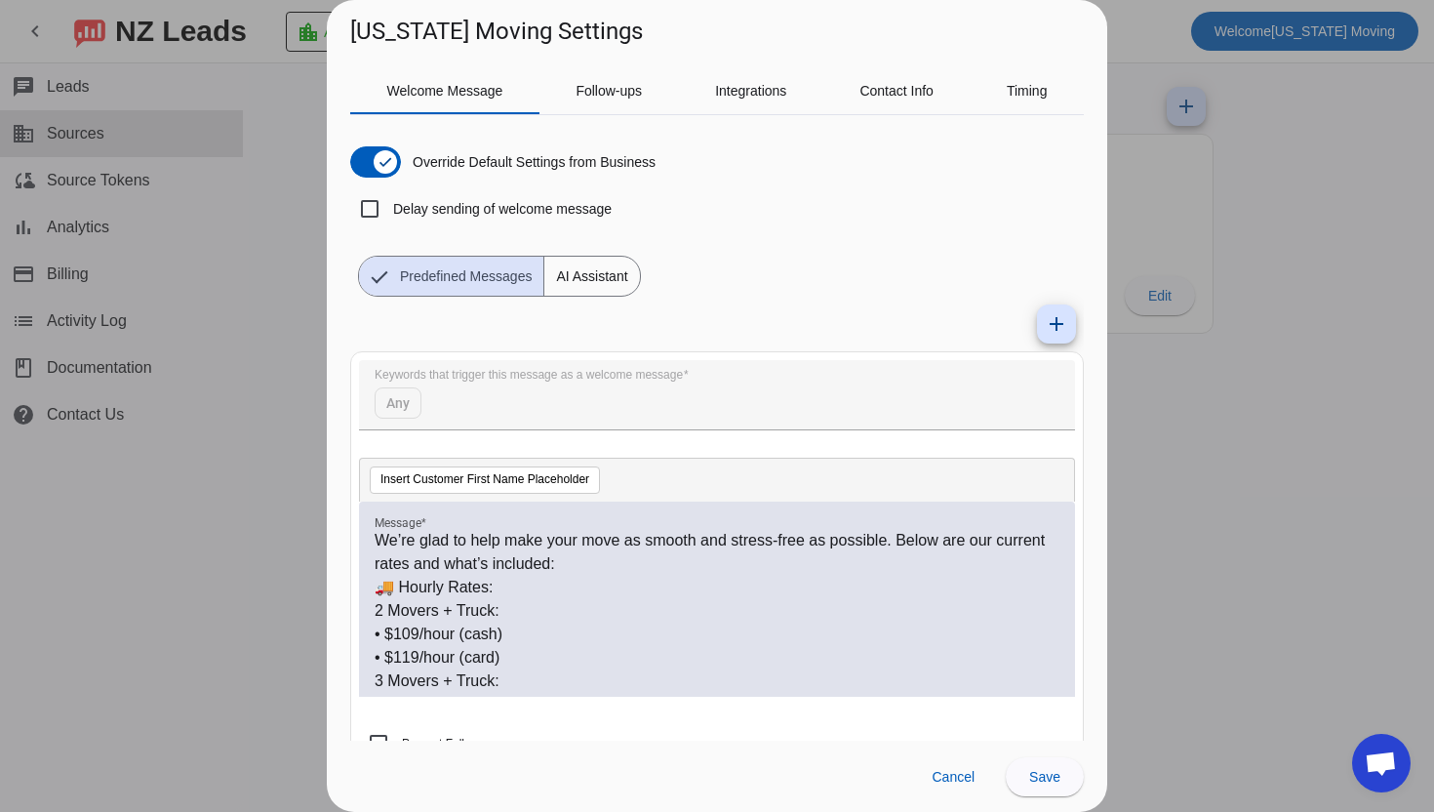
scroll to position [0, 0]
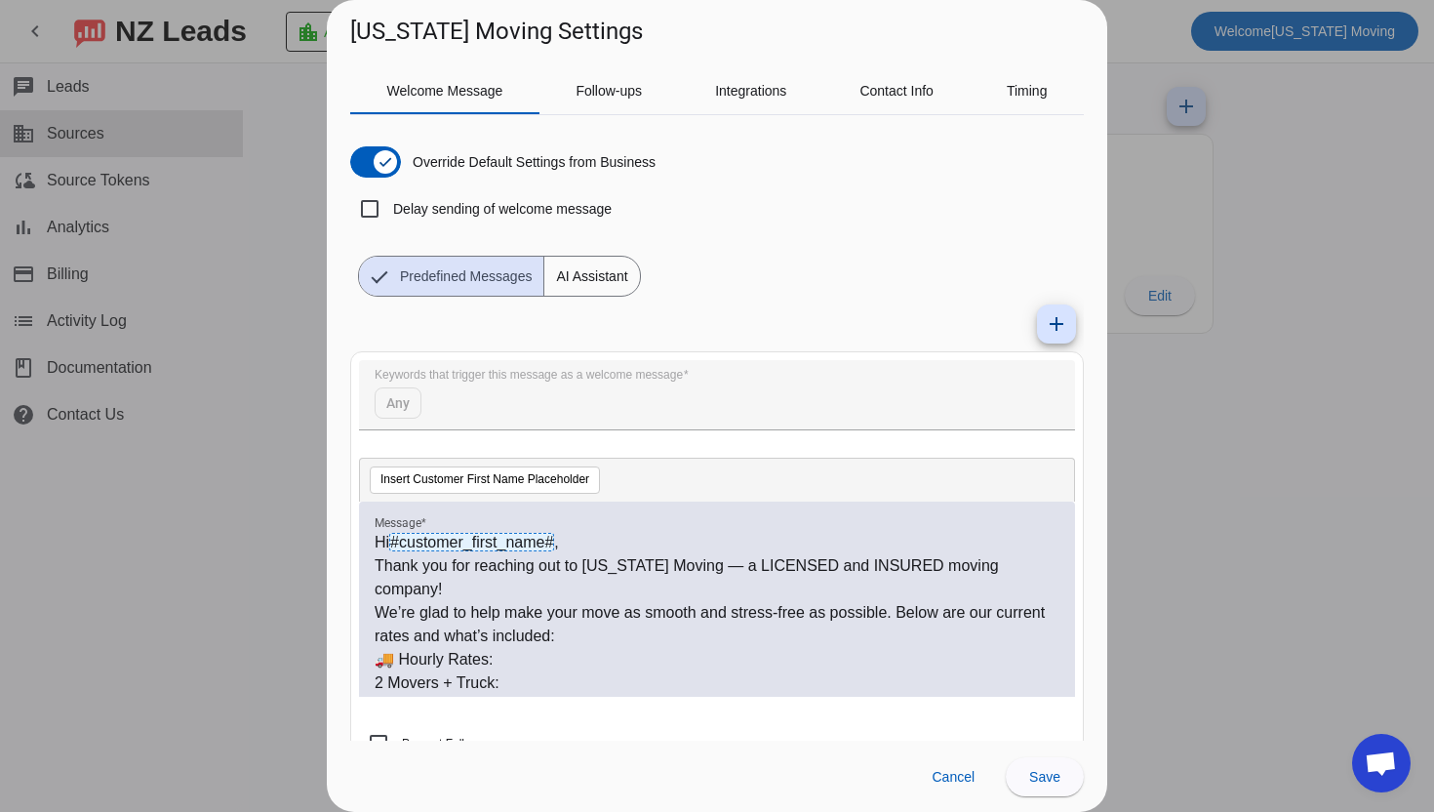
click at [899, 601] on p "We’re glad to help make your move as smooth and stress-free as possible. Below …" at bounding box center [717, 624] width 685 height 47
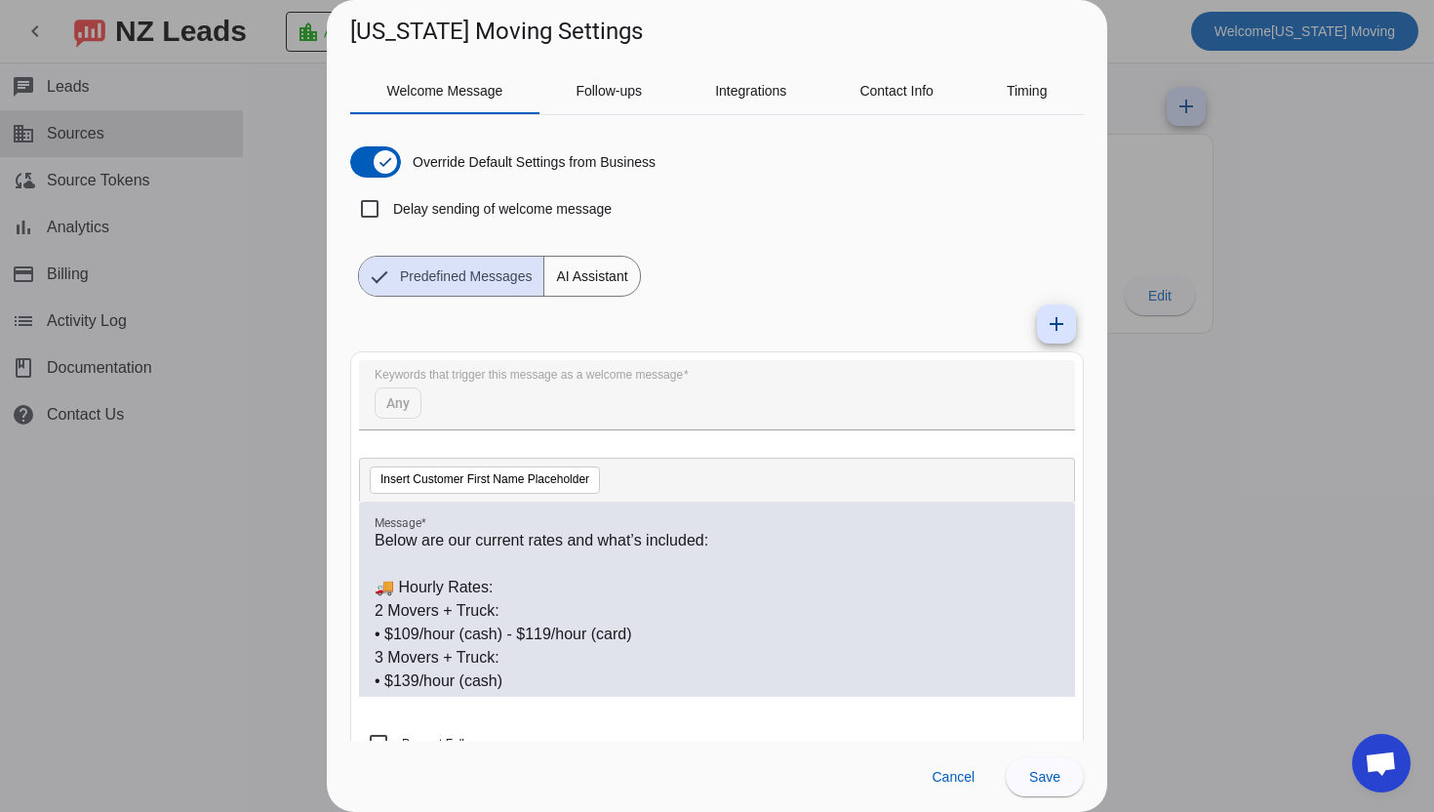
click at [382, 693] on p "• $149/hour (card)" at bounding box center [717, 704] width 685 height 23
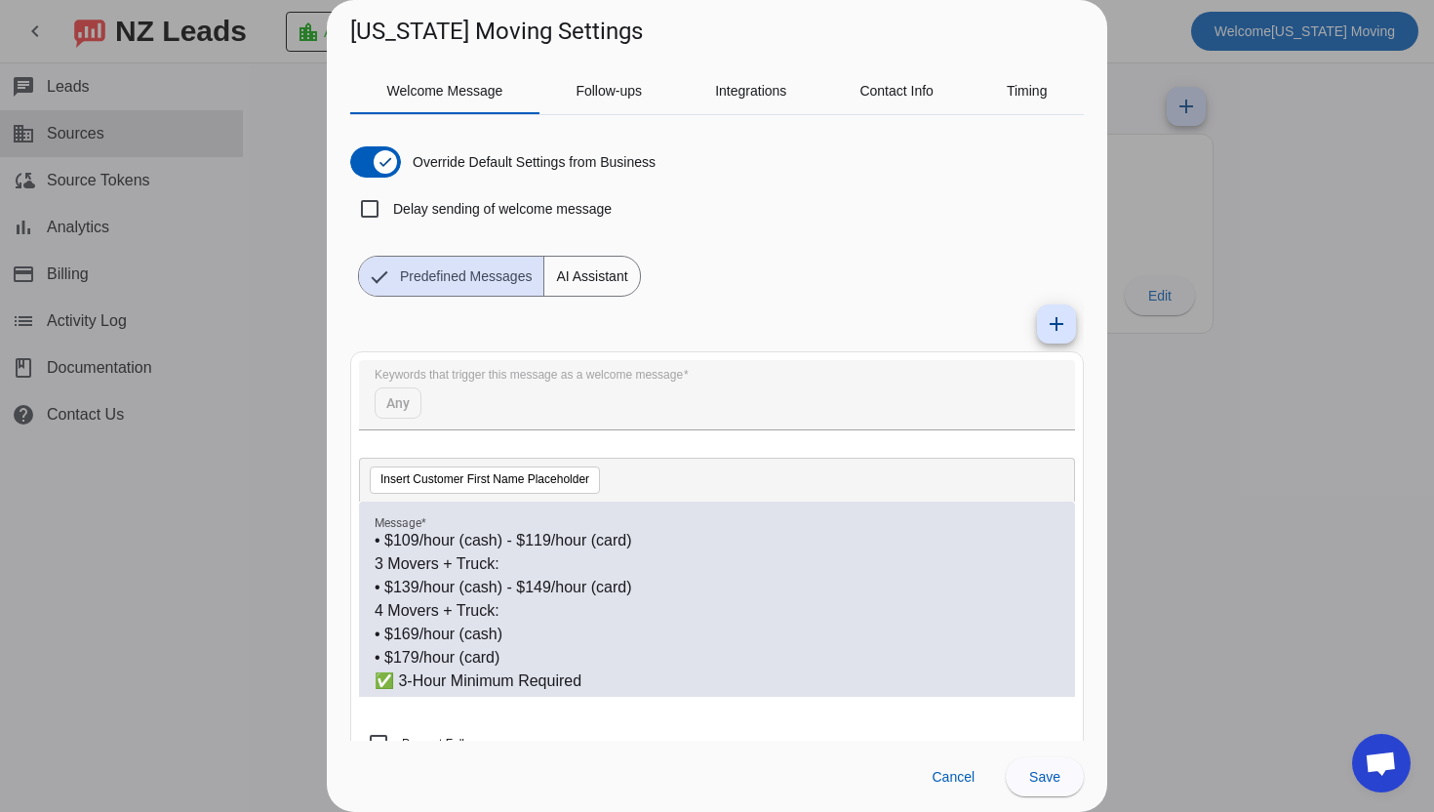
click at [387, 646] on p "• $179/hour (card)" at bounding box center [717, 657] width 685 height 23
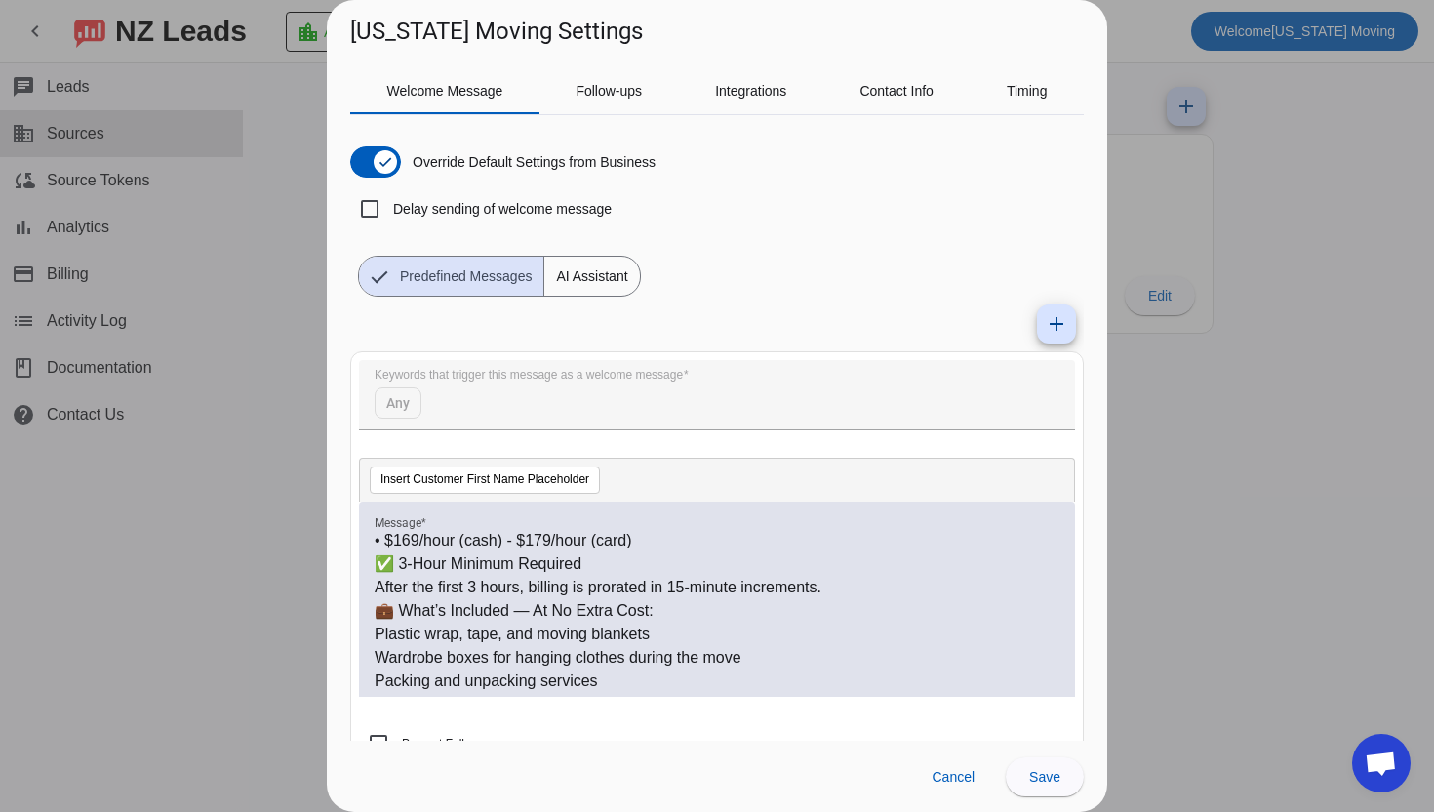
click at [873, 576] on p "After the first 3 hours, billing is prorated in 15-minute increments." at bounding box center [717, 587] width 685 height 23
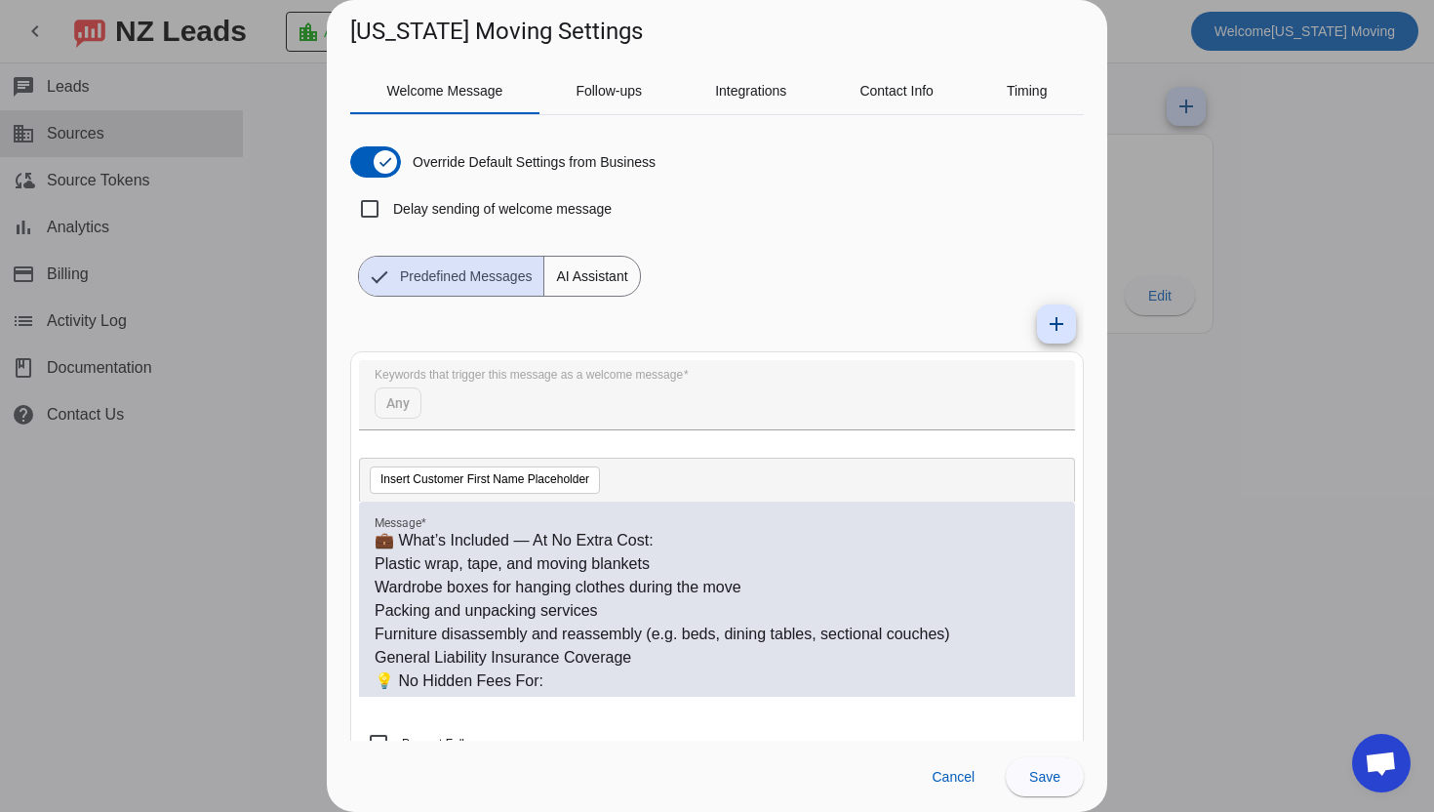
click at [376, 552] on p "Plastic wrap, tape, and moving blankets" at bounding box center [717, 563] width 685 height 23
click at [381, 576] on p "Wardrobe boxes for hanging clothes during the move" at bounding box center [717, 587] width 685 height 23
click at [377, 599] on p "Packing and unpacking services" at bounding box center [717, 610] width 685 height 23
click at [375, 622] on p "Furniture disassembly and reassembly (e.g. beds, dining tables, sectional couch…" at bounding box center [717, 633] width 685 height 23
click at [972, 622] on p "- Furniture disassembly and reassembly (e.g. beds, dining tables, sectional cou…" at bounding box center [717, 633] width 685 height 23
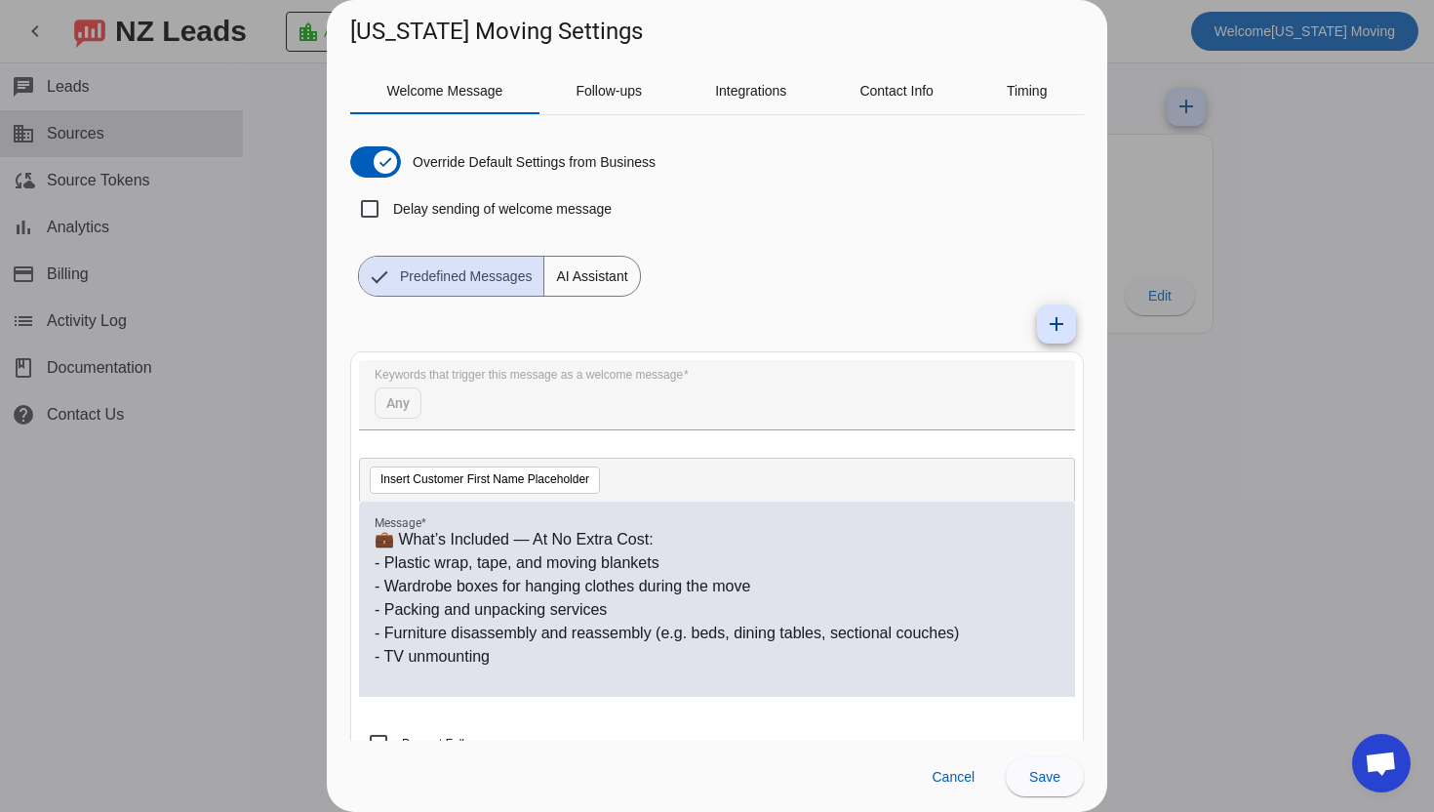
scroll to position [470, 0]
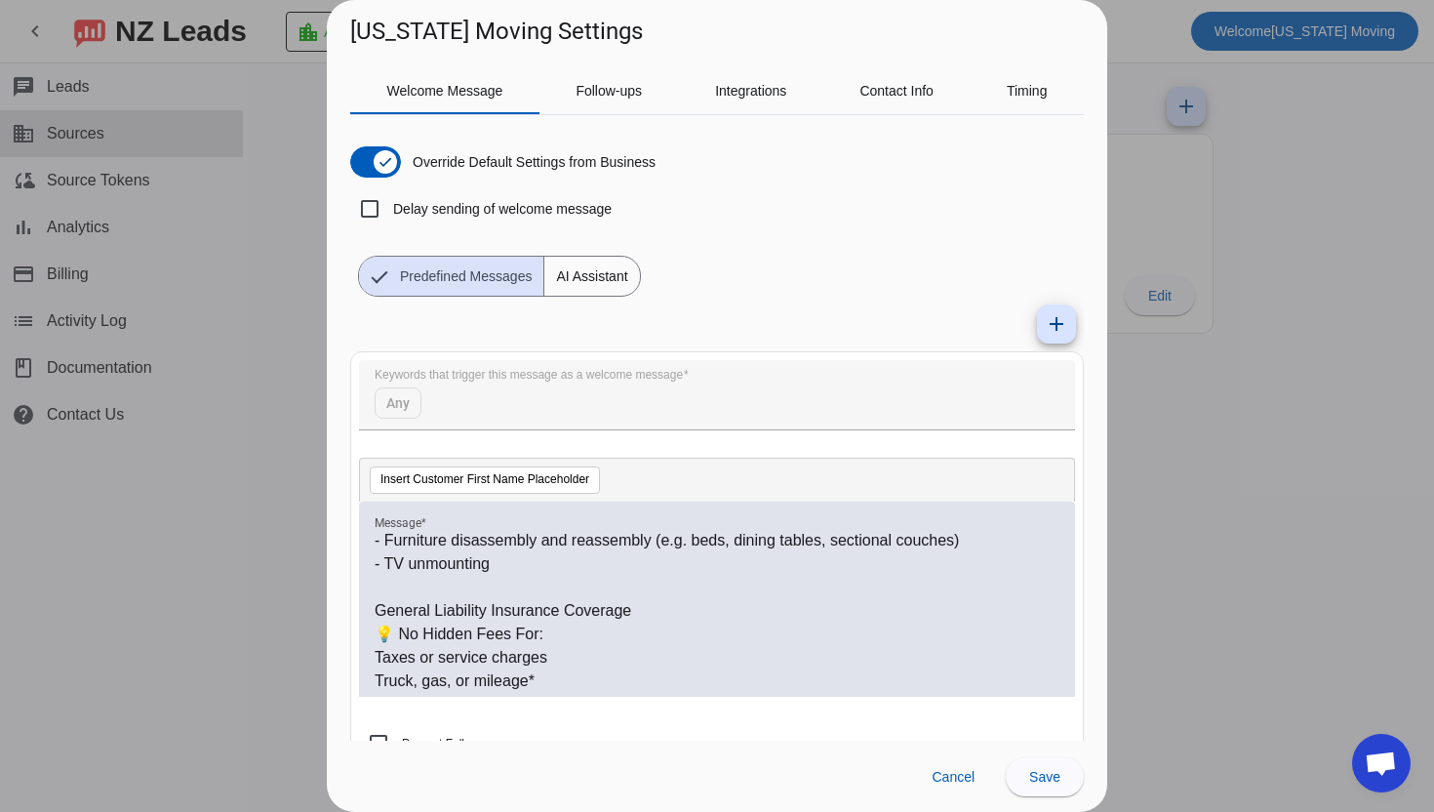
click at [369, 583] on div "Hi #customer_first_name# , Thank you for reaching out to [US_STATE] Moving — a …" at bounding box center [717, 598] width 716 height 195
click at [378, 599] on p "General Liability Insurance Coverage" at bounding box center [717, 610] width 685 height 23
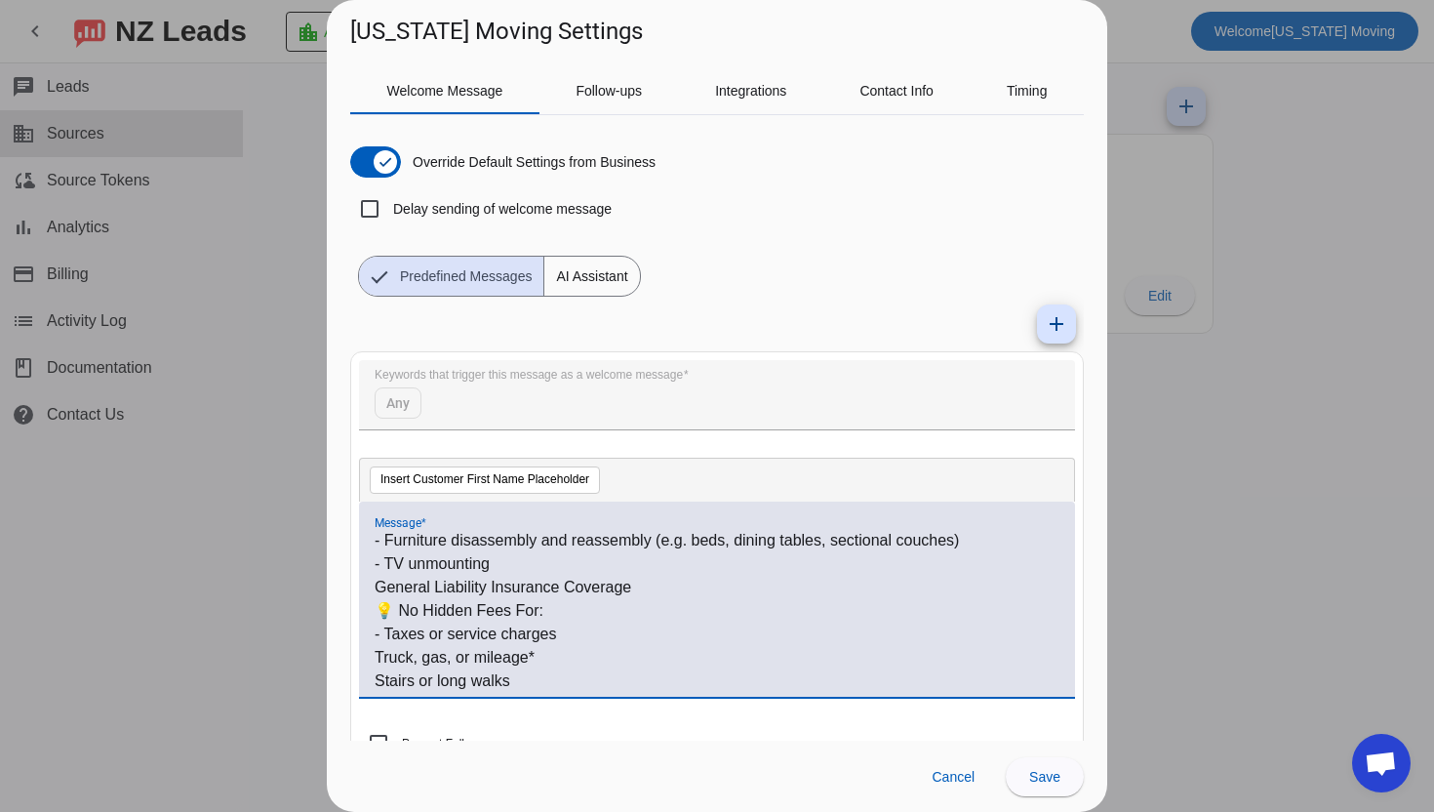
click at [372, 634] on div "Hi #customer_first_name# , Thank you for reaching out to [US_STATE] Moving — a …" at bounding box center [717, 598] width 716 height 195
click at [377, 646] on p "Truck, gas, or mileage*" at bounding box center [717, 657] width 685 height 23
click at [378, 646] on p "Truck, gas, or mileage*" at bounding box center [717, 657] width 685 height 23
click at [467, 646] on p "- Truck, gas, or mileage*" at bounding box center [717, 657] width 685 height 23
click at [376, 669] on p "Stairs or long walks" at bounding box center [717, 680] width 685 height 23
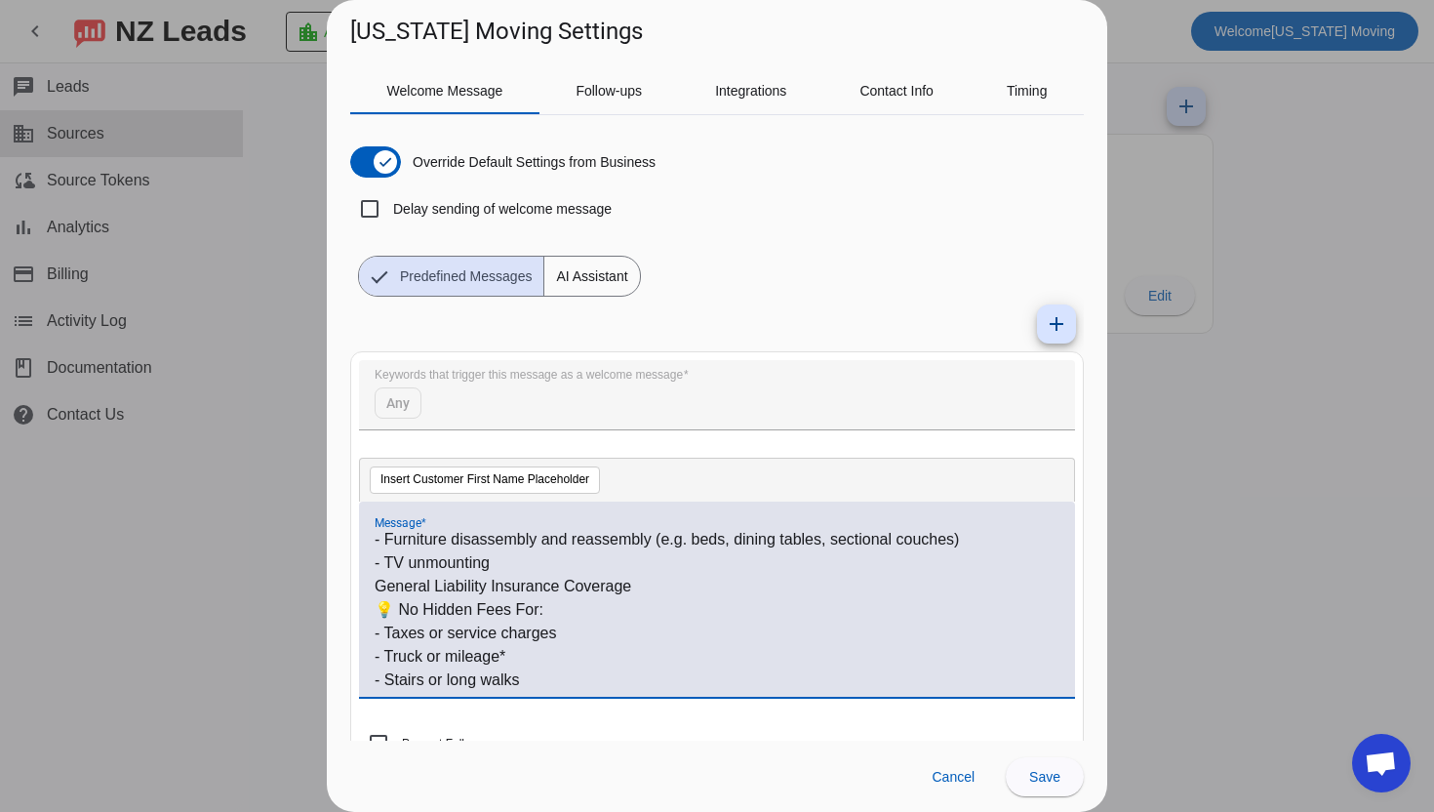
scroll to position [564, 0]
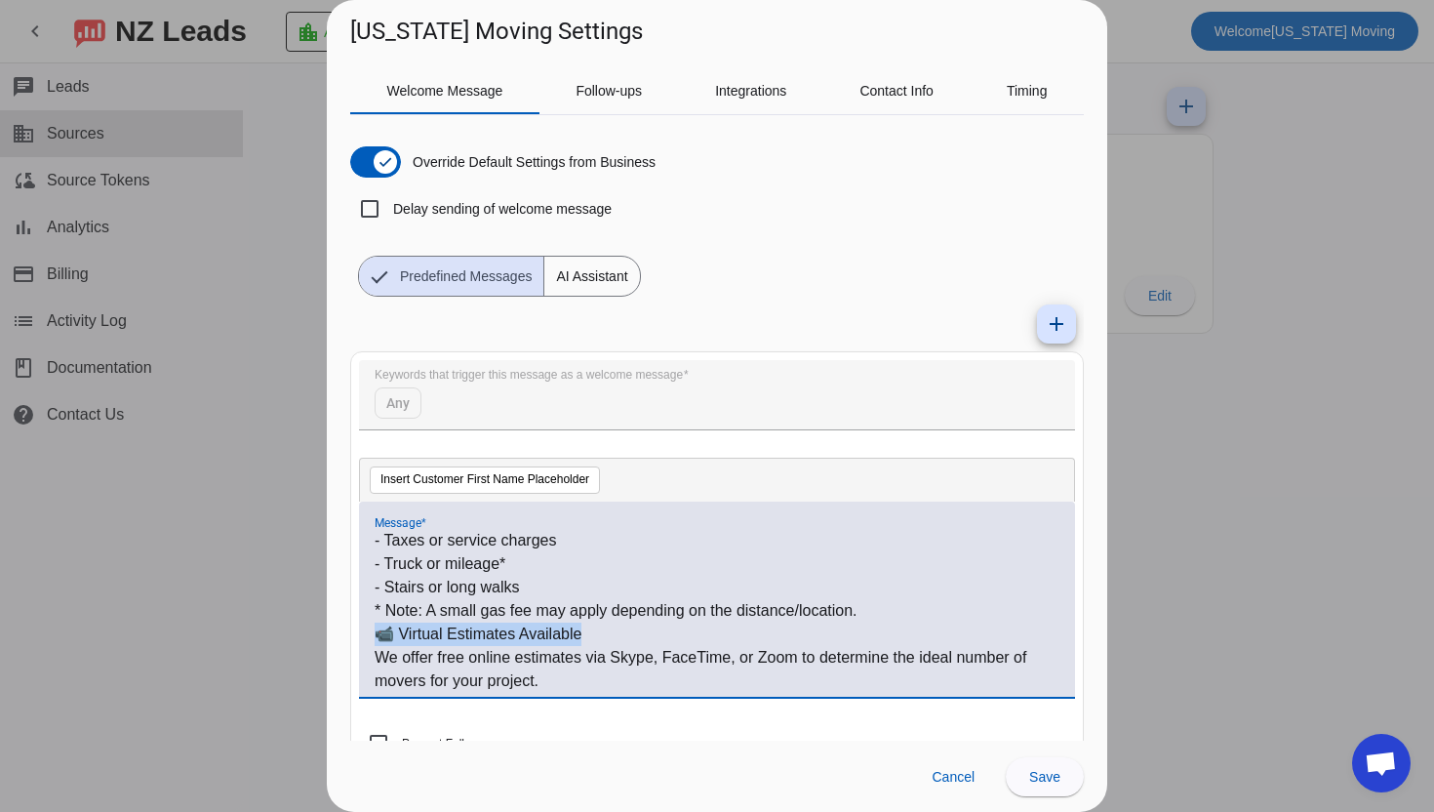
drag, startPoint x: 377, startPoint y: 616, endPoint x: 588, endPoint y: 616, distance: 210.7
click at [586, 622] on p "📹 Virtual Estimates Available" at bounding box center [717, 633] width 685 height 23
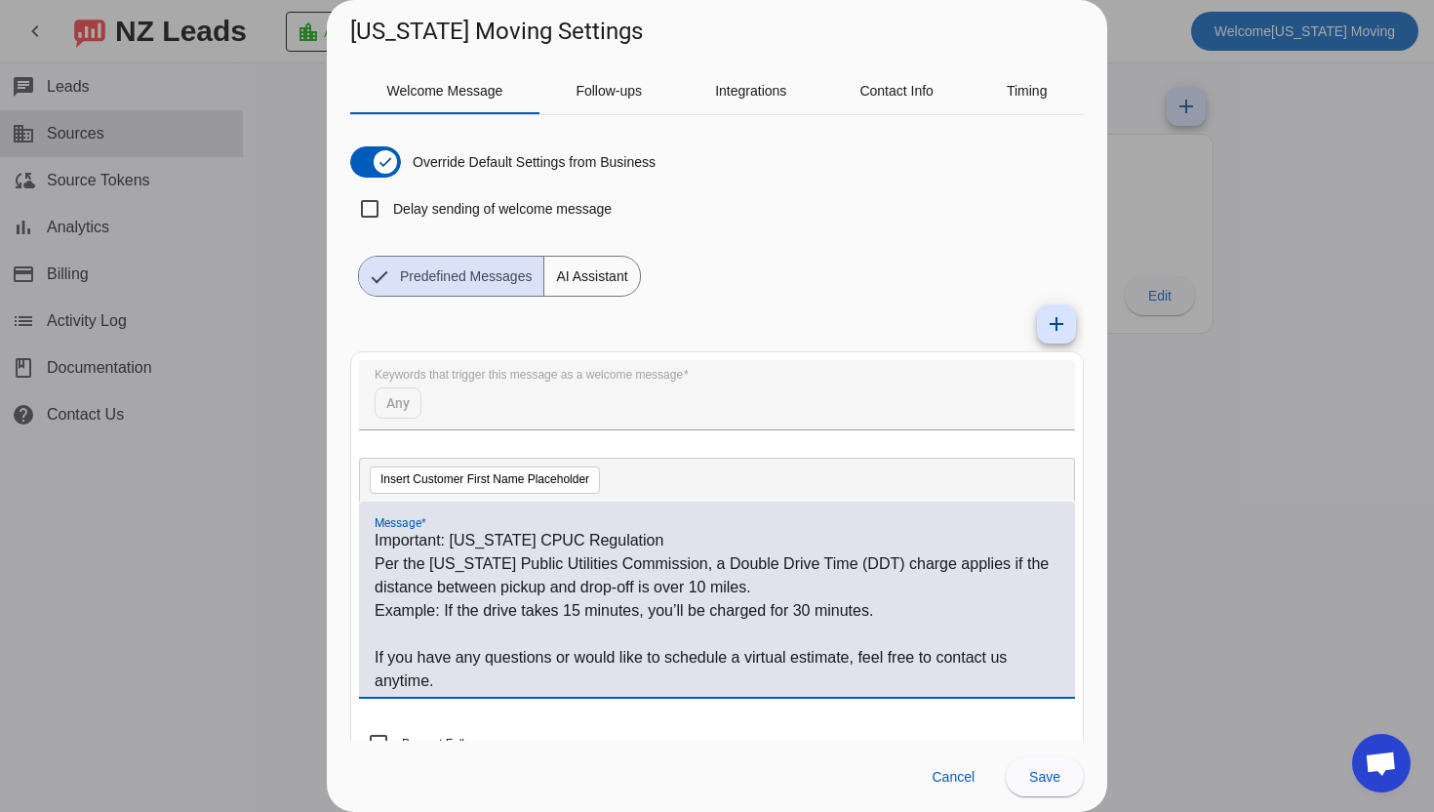
scroll to position [752, 0]
drag, startPoint x: 739, startPoint y: 628, endPoint x: 860, endPoint y: 629, distance: 121.0
click at [860, 645] on p "If you have any questions or would like to schedule a virtual estimate, feel fr…" at bounding box center [717, 668] width 685 height 47
click at [1043, 645] on p "If you have any questions or would like to schedule, please feel free to contac…" at bounding box center [717, 656] width 685 height 23
click at [1043, 770] on span "Save" at bounding box center [1044, 777] width 31 height 16
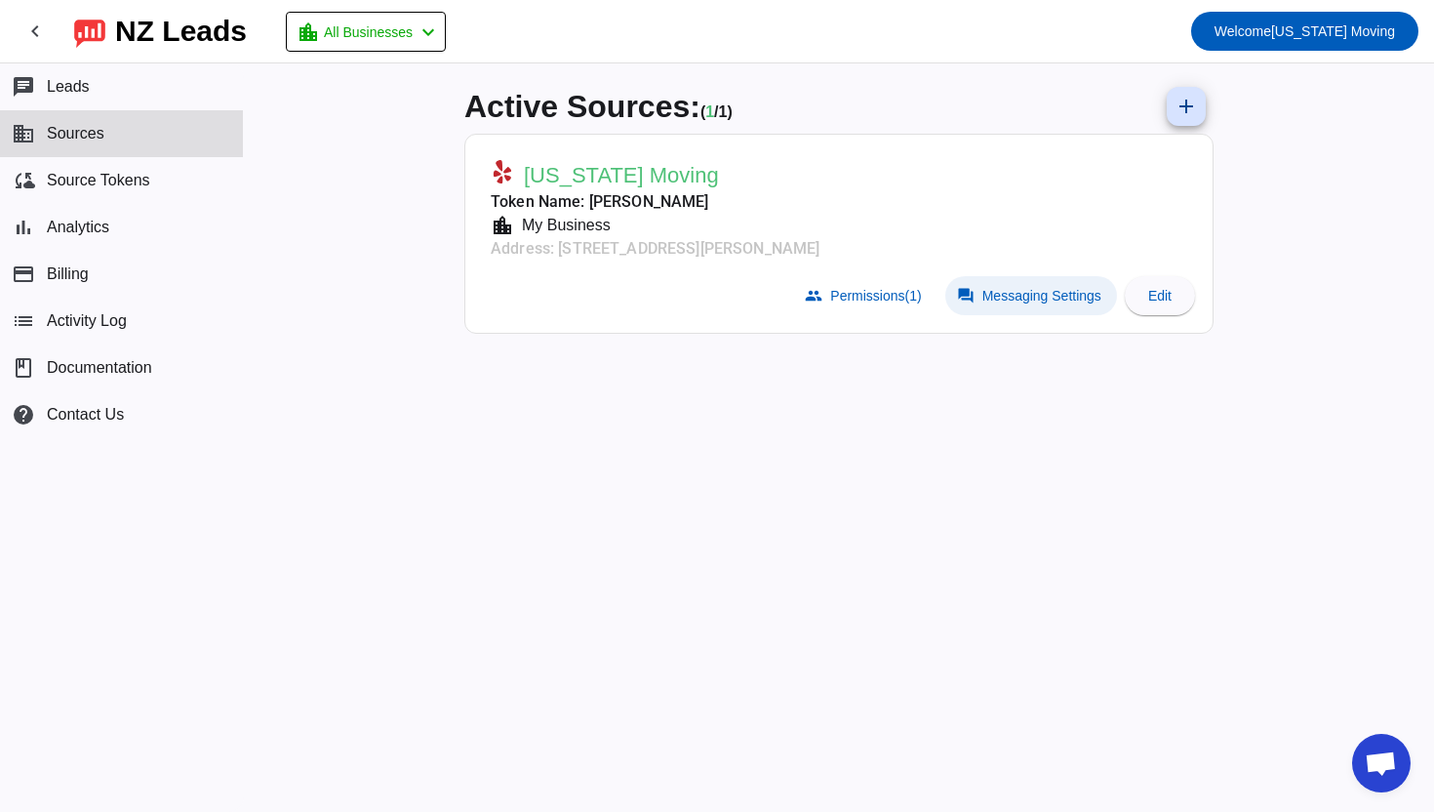
click at [1010, 308] on span at bounding box center [1031, 295] width 172 height 39
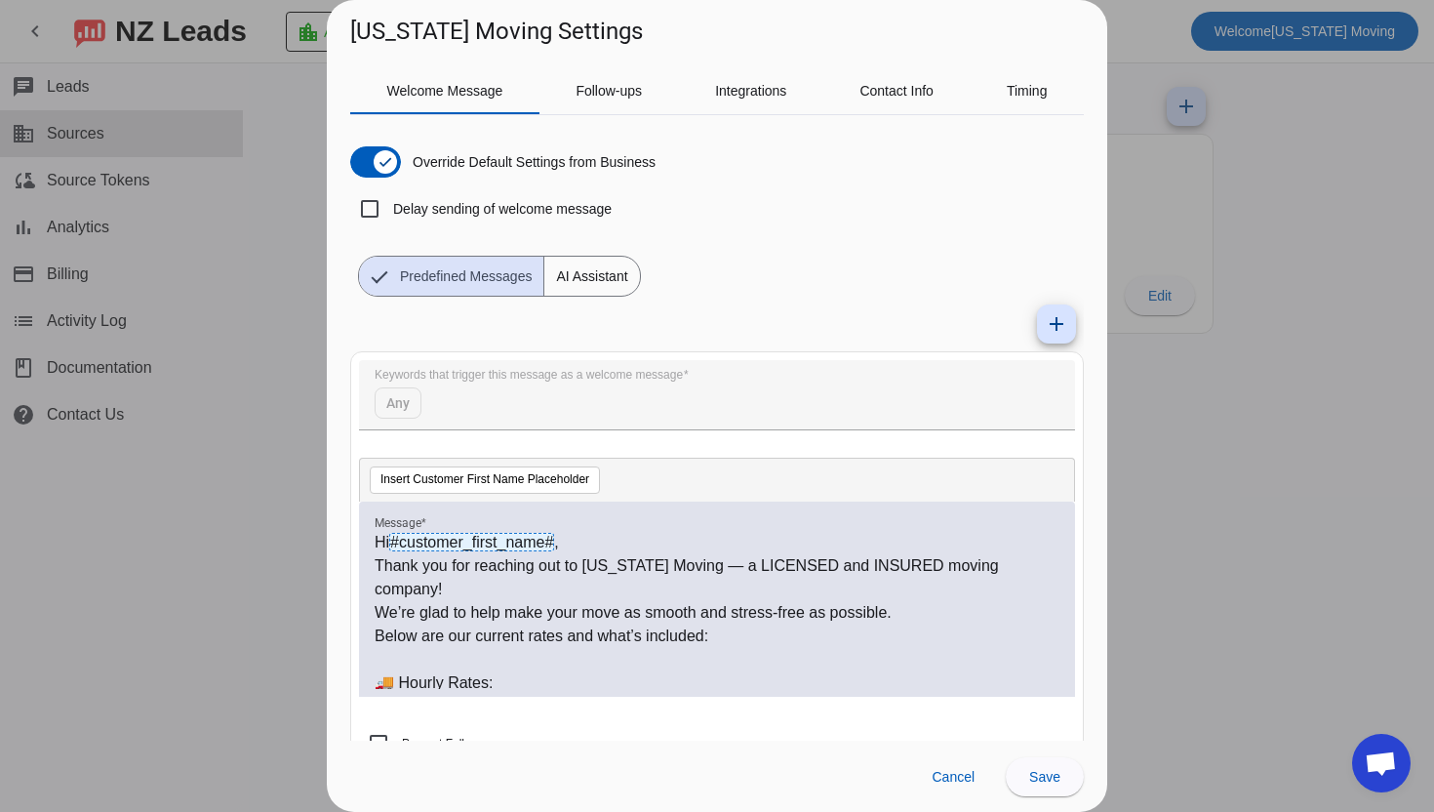
click at [1090, 244] on div "Welcome Message Follow-ups Integrations Contact Info Timing Override Default Se…" at bounding box center [717, 394] width 780 height 693
click at [1025, 648] on p at bounding box center [717, 659] width 685 height 23
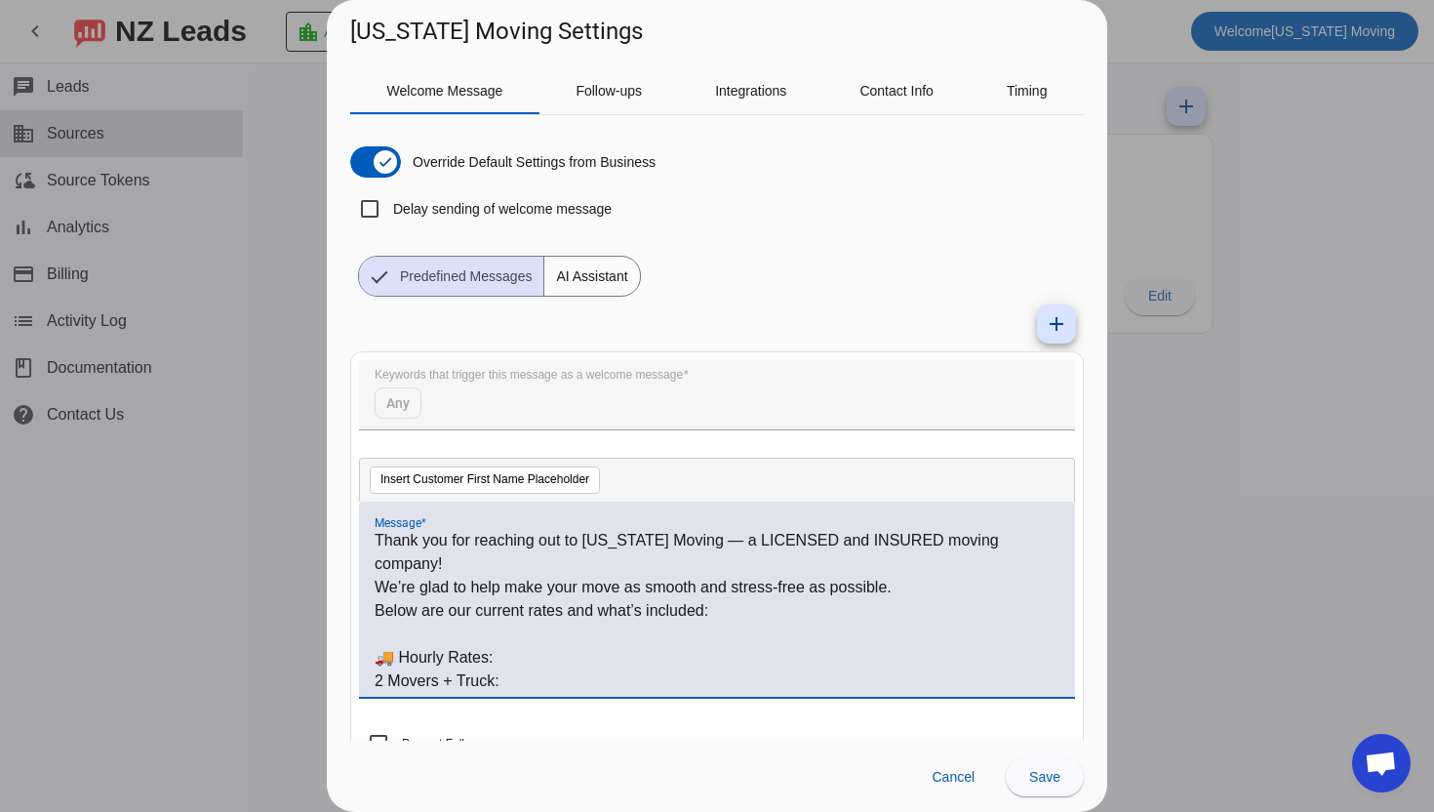
scroll to position [0, 0]
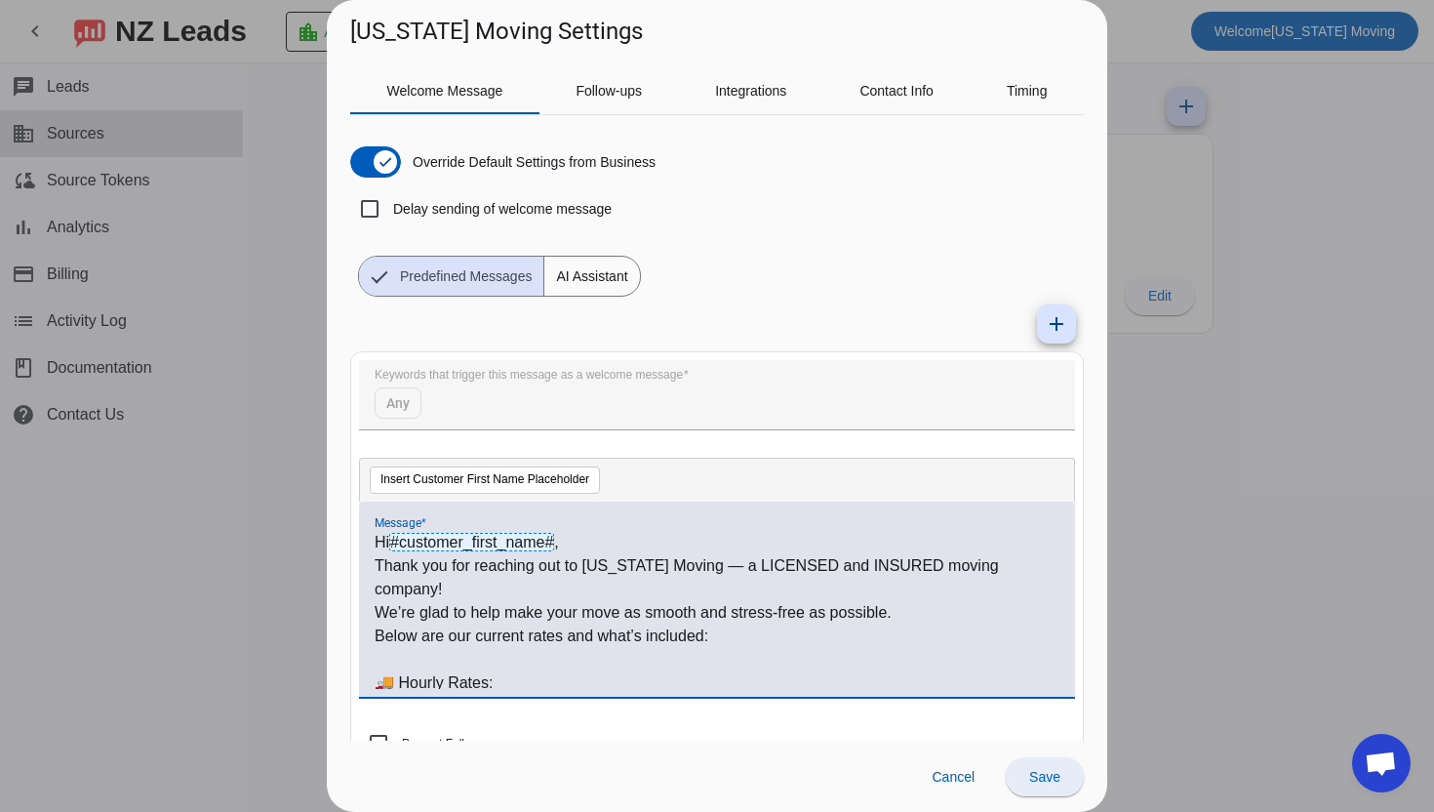
click at [1057, 773] on span "Save" at bounding box center [1044, 777] width 31 height 16
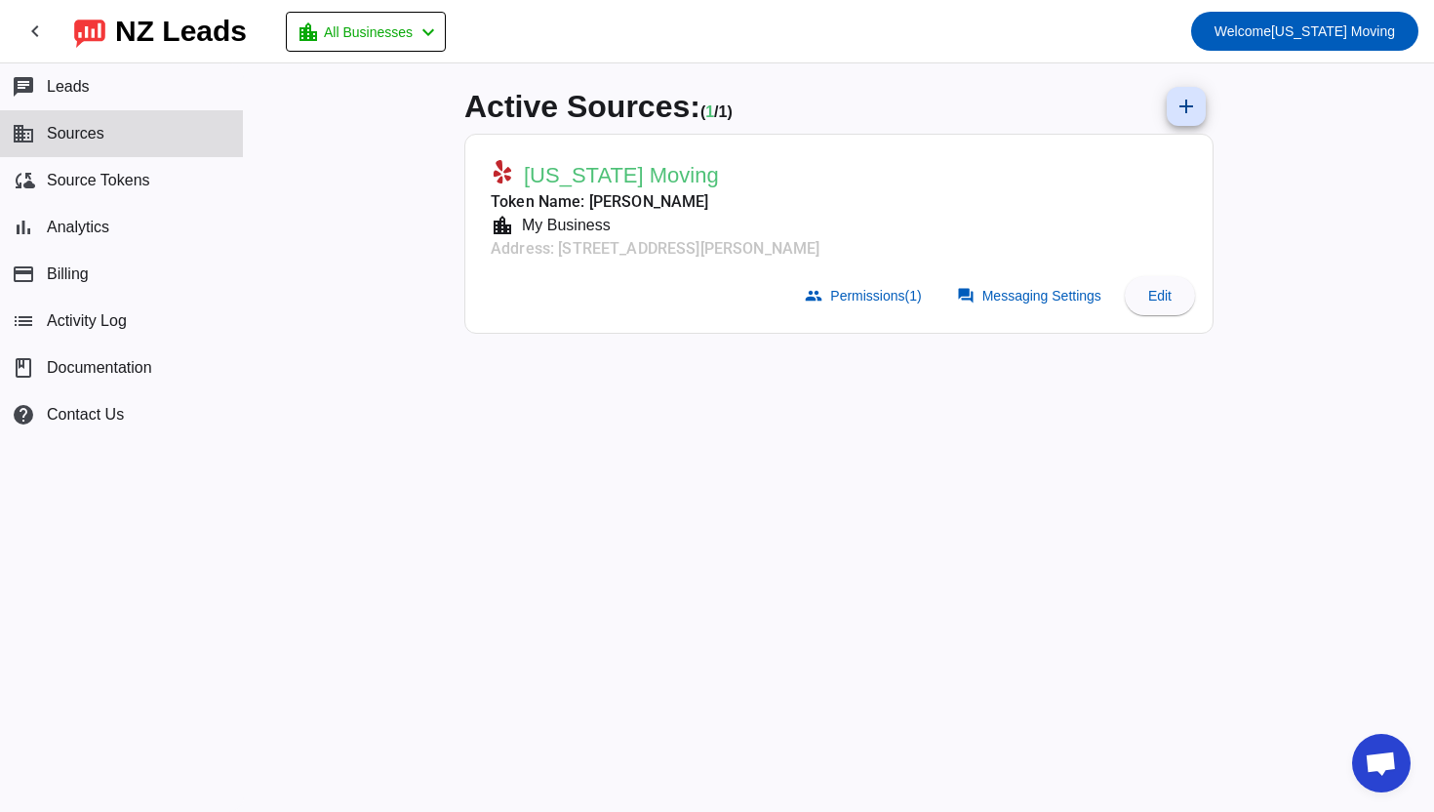
click at [1353, 766] on span "Open chat" at bounding box center [1381, 763] width 59 height 59
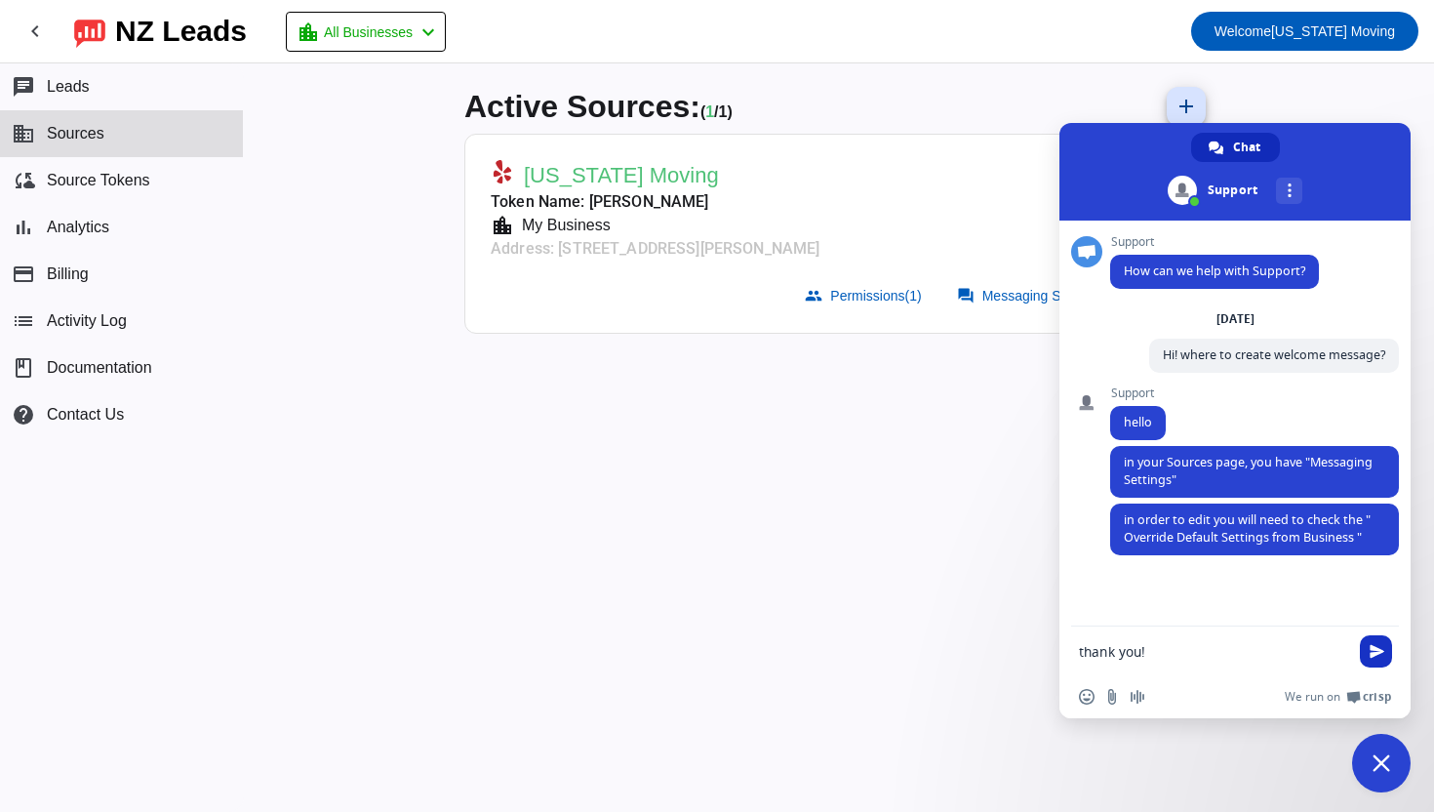
type textarea "thank you!"
click at [1371, 641] on span "Send" at bounding box center [1376, 651] width 32 height 32
click at [798, 530] on div "Active Sources: ( 1 / 1) add [US_STATE] Moving Token Name: [PERSON_NAME] A loca…" at bounding box center [839, 437] width 780 height 748
